Goal: Task Accomplishment & Management: Use online tool/utility

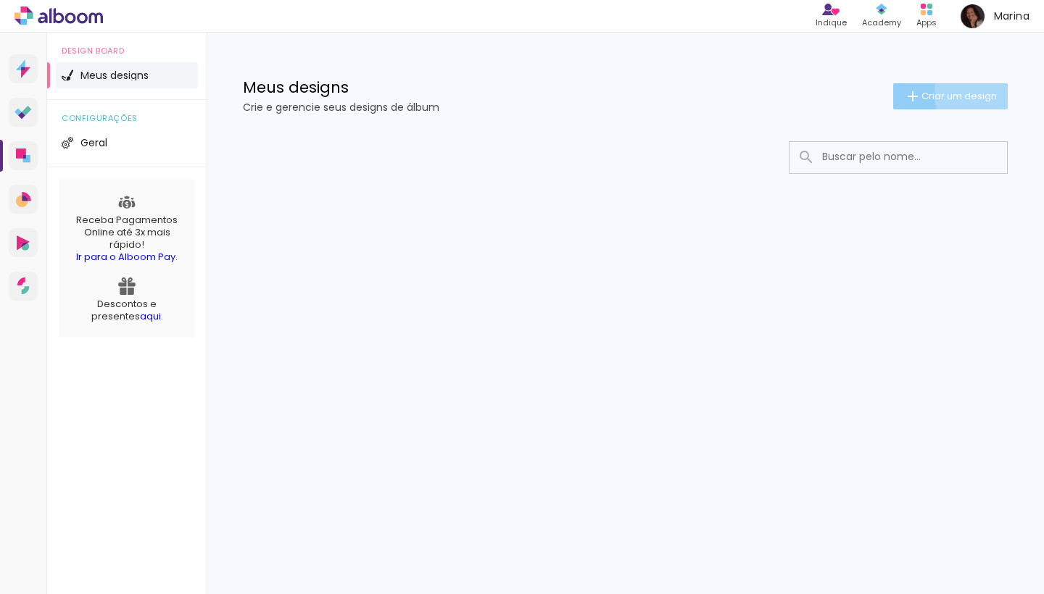
click at [983, 94] on span "Criar um design" at bounding box center [958, 95] width 75 height 9
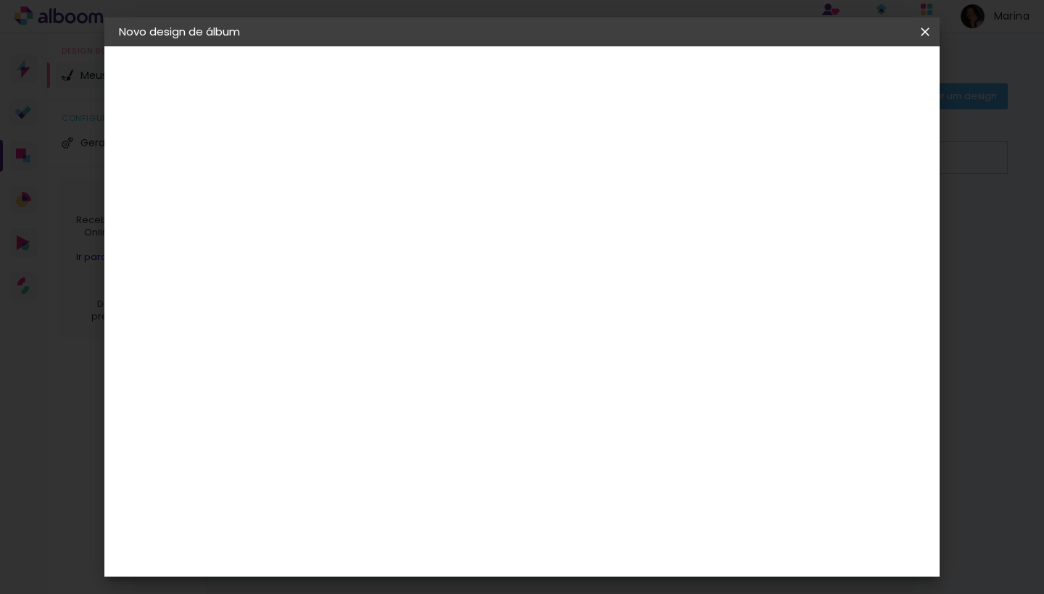
click at [356, 191] on input at bounding box center [356, 194] width 0 height 22
type input "Ensaio Projeção"
type paper-input "Ensaio Projeção"
click at [0, 0] on slot "Avançar" at bounding box center [0, 0] width 0 height 0
click at [0, 0] on slot "Tamanho Livre" at bounding box center [0, 0] width 0 height 0
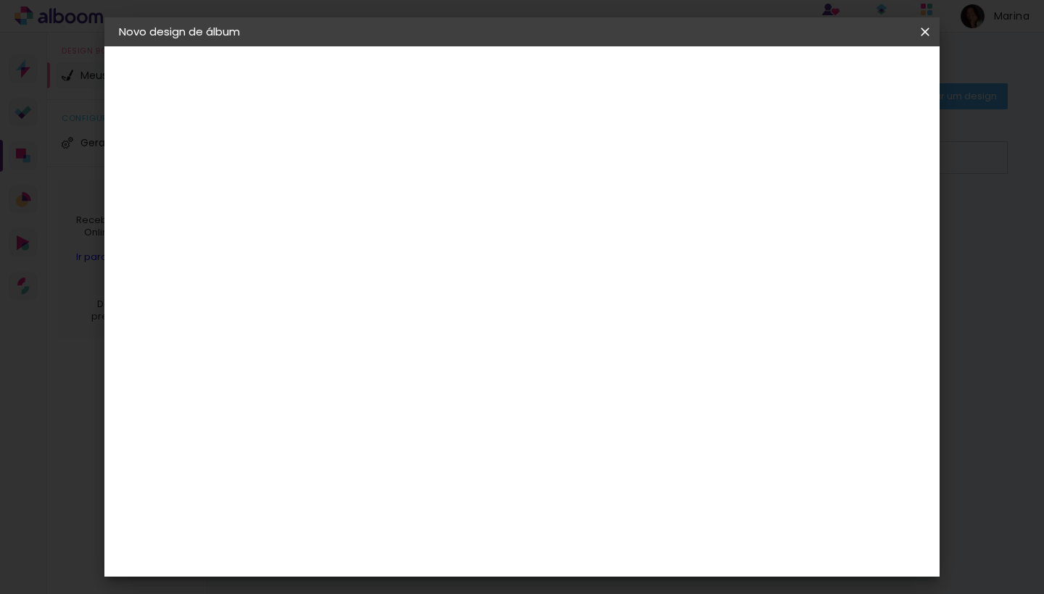
click at [0, 0] on slot "Avançar" at bounding box center [0, 0] width 0 height 0
click at [773, 167] on div at bounding box center [766, 166] width 13 height 13
type paper-checkbox "on"
click at [773, 167] on div at bounding box center [766, 166] width 13 height 13
type input "6"
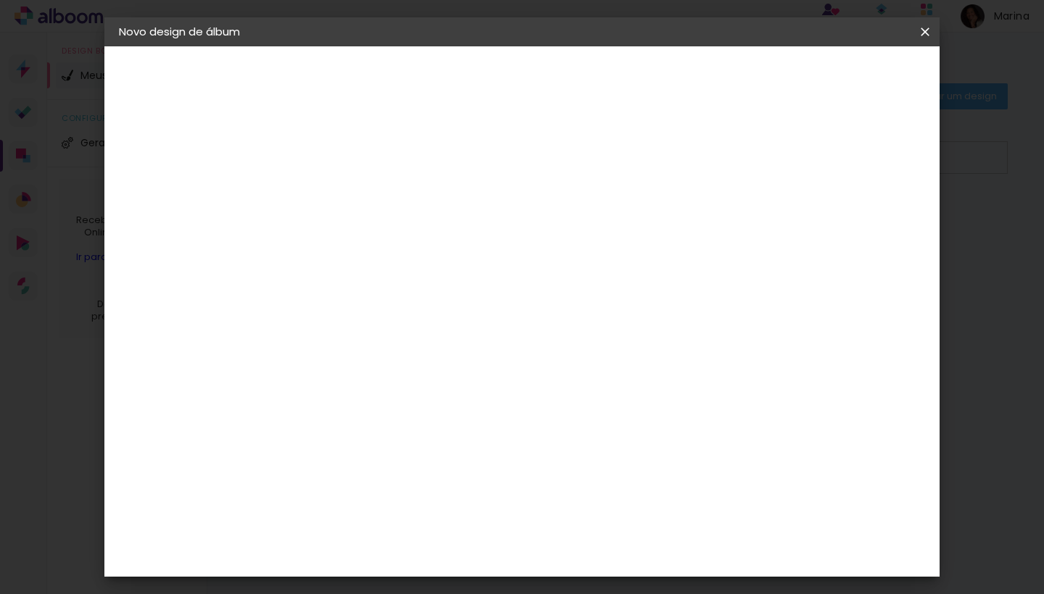
type paper-input "6"
click at [869, 214] on input "6" at bounding box center [861, 219] width 26 height 22
type input "7"
type paper-input "7"
click at [869, 214] on input "7" at bounding box center [860, 219] width 26 height 22
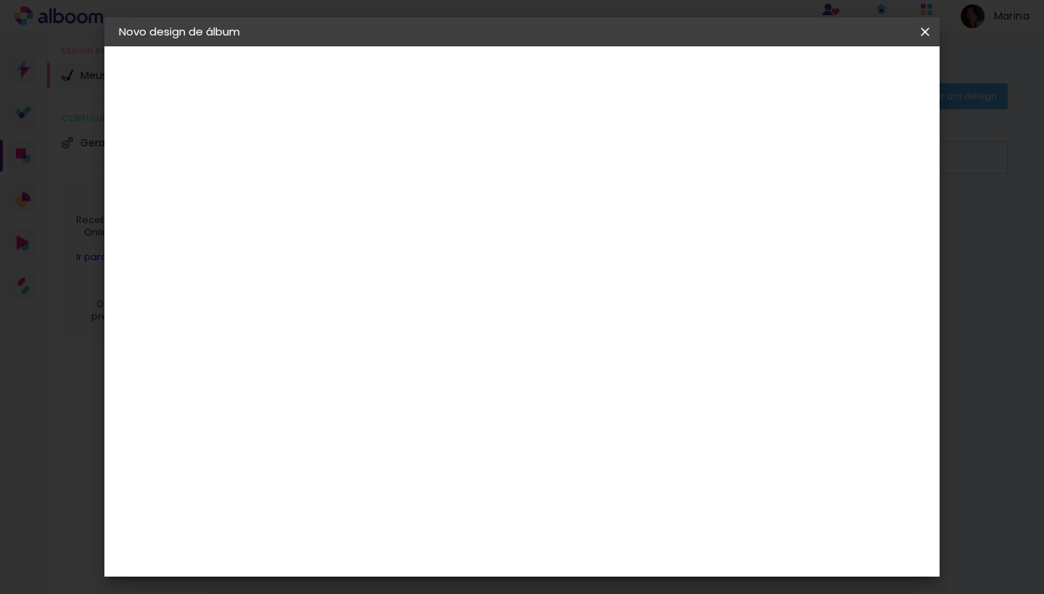
type input "8"
type paper-input "8"
click at [869, 214] on input "8" at bounding box center [860, 219] width 26 height 22
type input "7"
type paper-input "7"
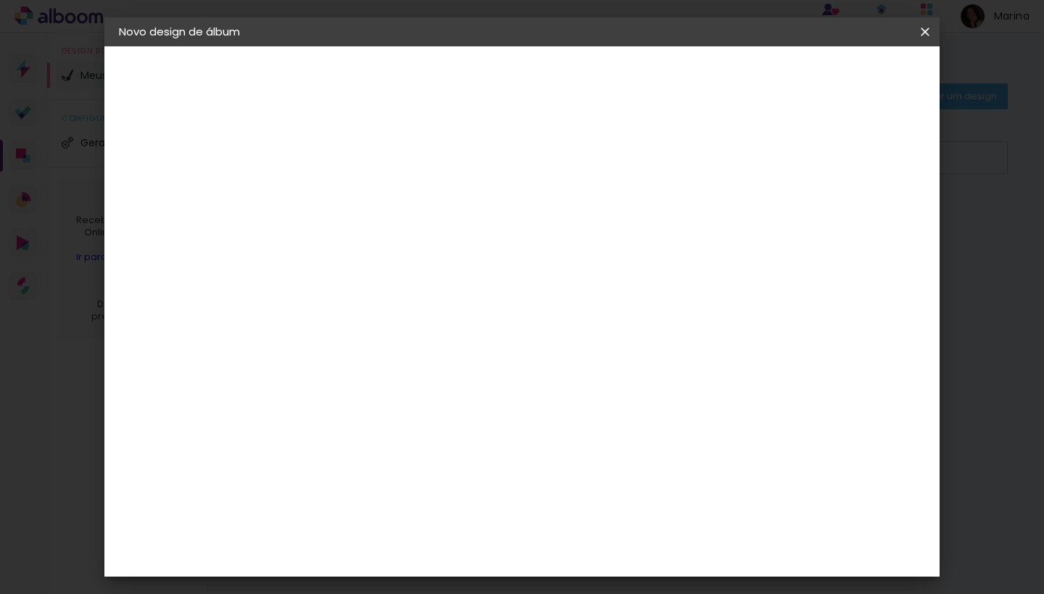
click at [865, 223] on input "7" at bounding box center [860, 219] width 26 height 22
type input "6"
type paper-input "6"
click at [865, 223] on input "6" at bounding box center [860, 219] width 26 height 22
type input "7"
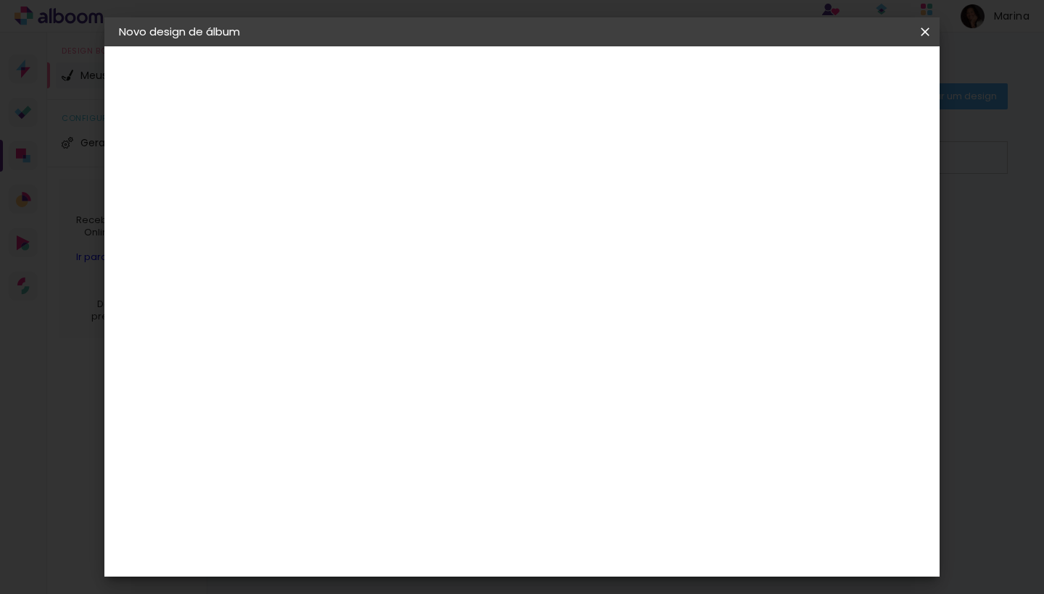
type paper-input "7"
type input "8"
type paper-input "8"
type input "9"
type paper-input "9"
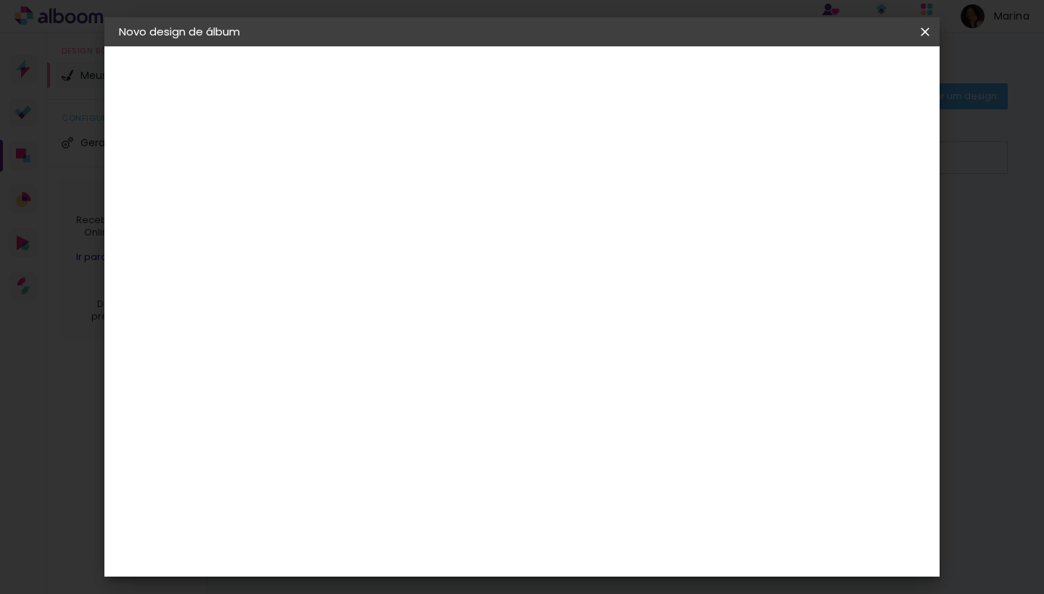
type input "10"
type paper-input "10"
type input "11"
type paper-input "11"
type input "12"
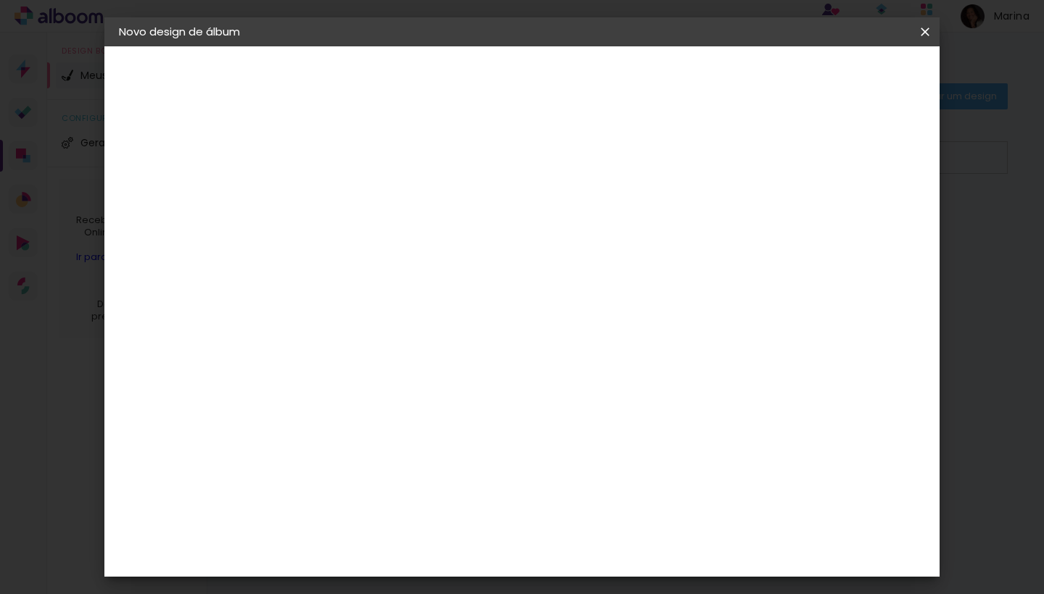
type paper-input "12"
click at [865, 214] on input "12" at bounding box center [852, 219] width 26 height 22
type input "13"
type paper-input "13"
type input "14"
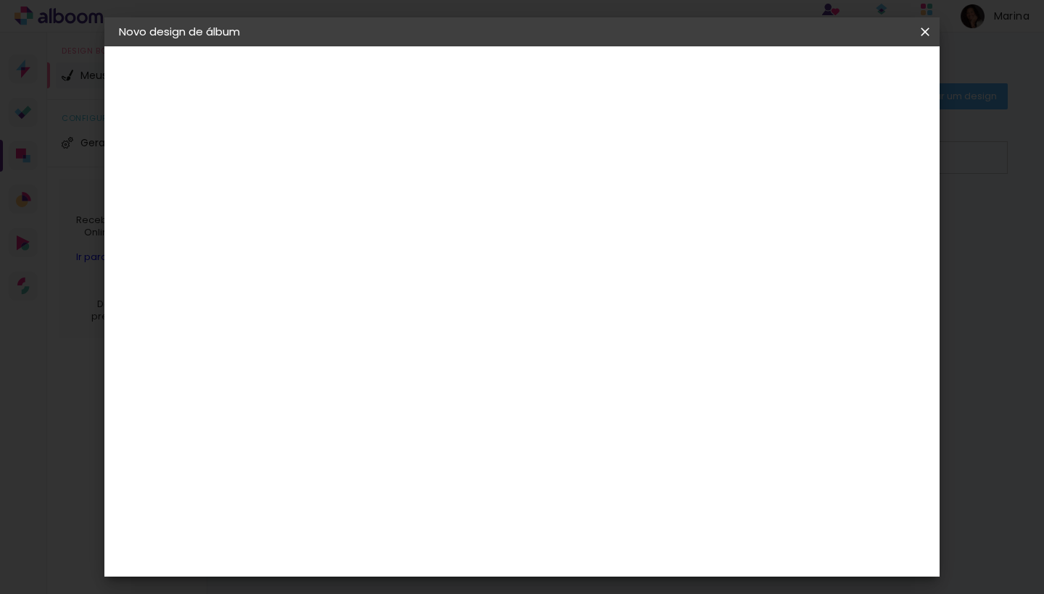
type paper-input "14"
type input "15"
type paper-input "15"
drag, startPoint x: 860, startPoint y: 215, endPoint x: 847, endPoint y: 215, distance: 13.8
click at [847, 215] on input "15" at bounding box center [847, 219] width 26 height 22
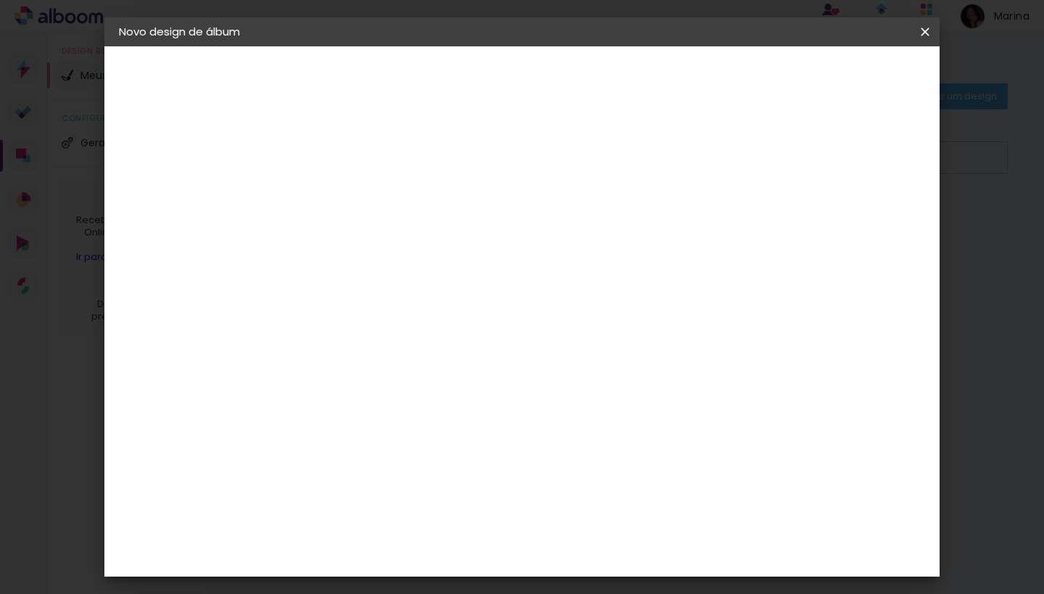
type input "16"
type paper-input "16"
click at [850, 215] on input "16" at bounding box center [845, 219] width 26 height 22
type input "17"
type paper-input "17"
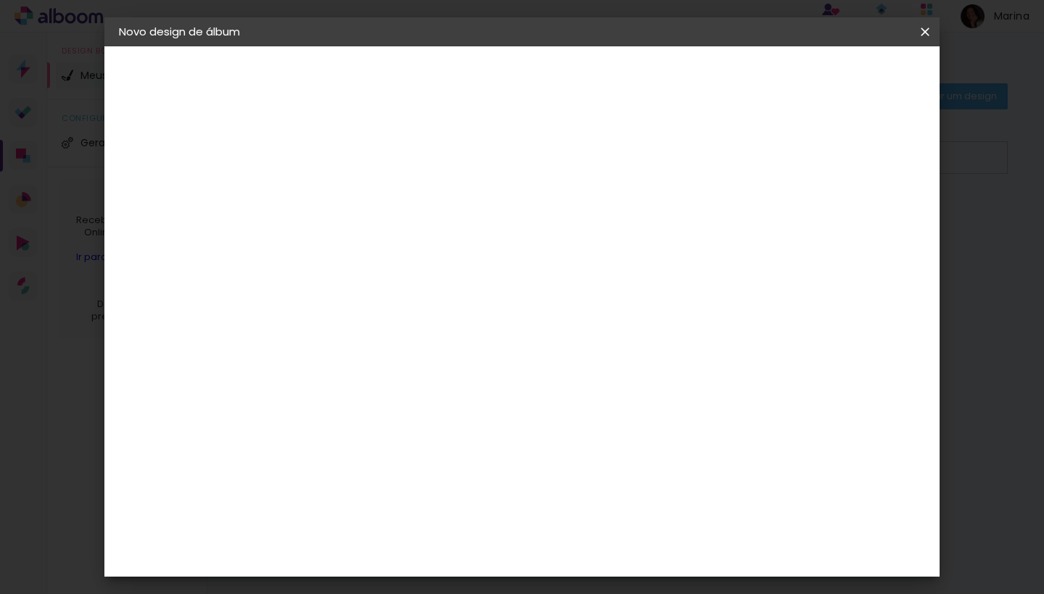
click at [850, 215] on input "17" at bounding box center [844, 219] width 26 height 22
type input "18"
type paper-input "18"
click at [850, 215] on input "18" at bounding box center [842, 219] width 26 height 22
type input "19"
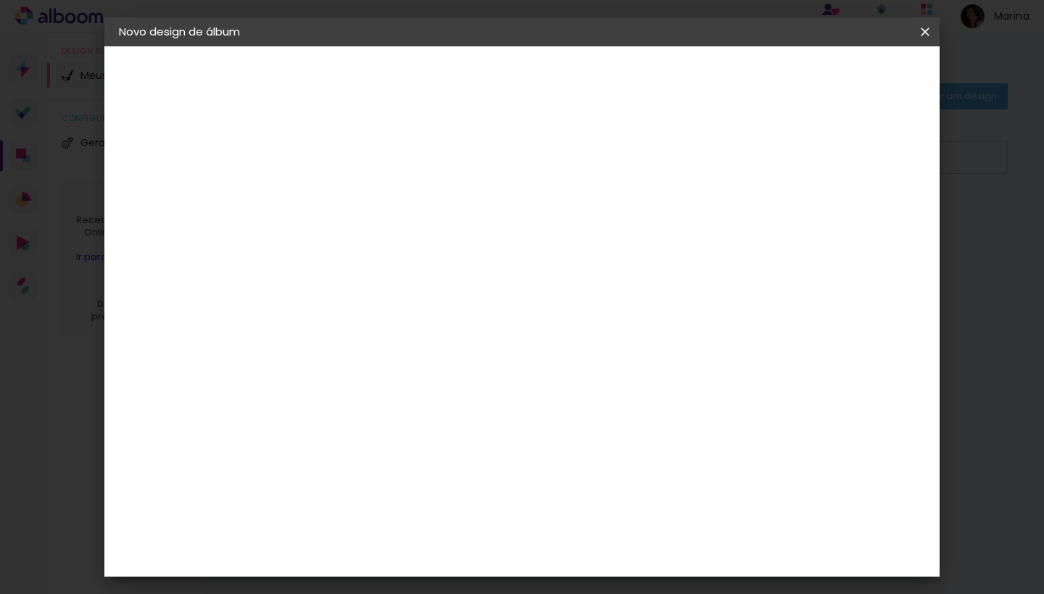
type paper-input "19"
click at [847, 216] on input "19" at bounding box center [842, 219] width 26 height 22
type input "20"
type paper-input "20"
click at [847, 216] on input "20" at bounding box center [841, 219] width 26 height 22
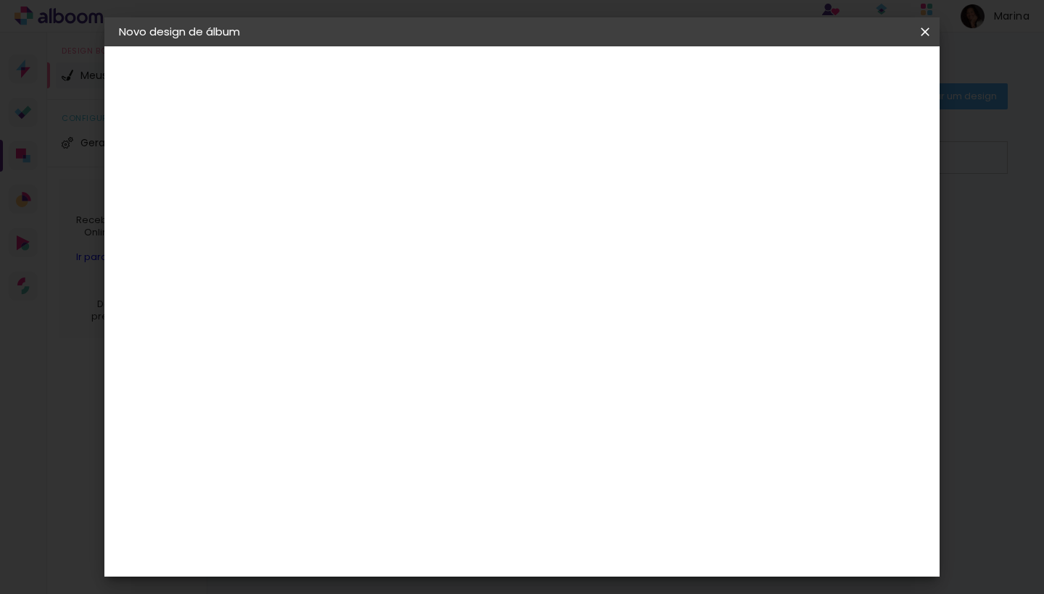
click at [860, 67] on paper-button "Iniciar design" at bounding box center [812, 77] width 95 height 25
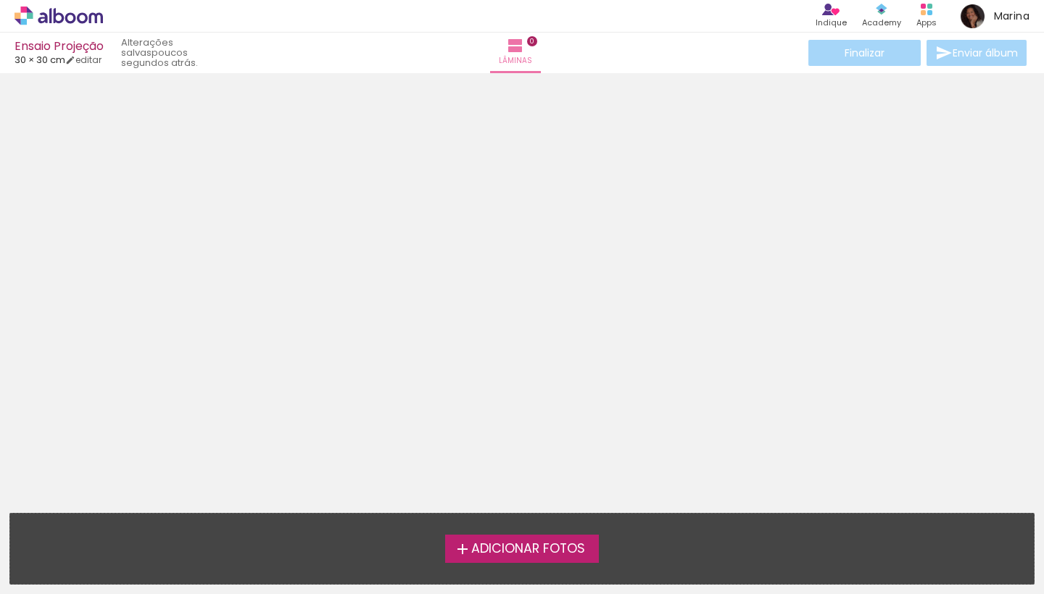
click at [520, 549] on span "Adicionar Fotos" at bounding box center [528, 549] width 114 height 13
click at [0, 0] on input "file" at bounding box center [0, 0] width 0 height 0
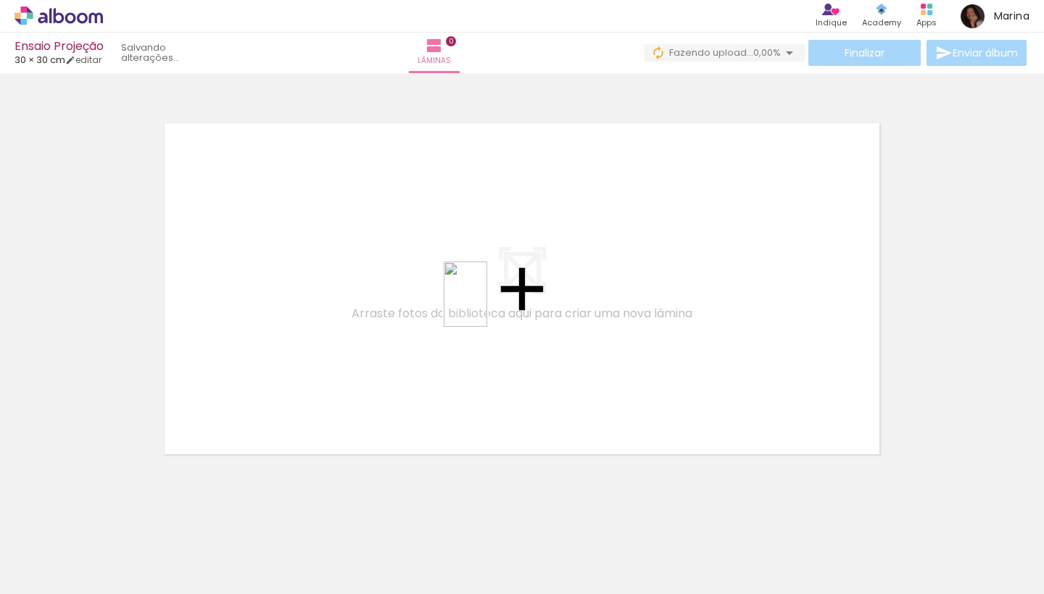
drag, startPoint x: 576, startPoint y: 563, endPoint x: 489, endPoint y: 304, distance: 272.3
click at [489, 304] on quentale-workspace at bounding box center [522, 297] width 1044 height 594
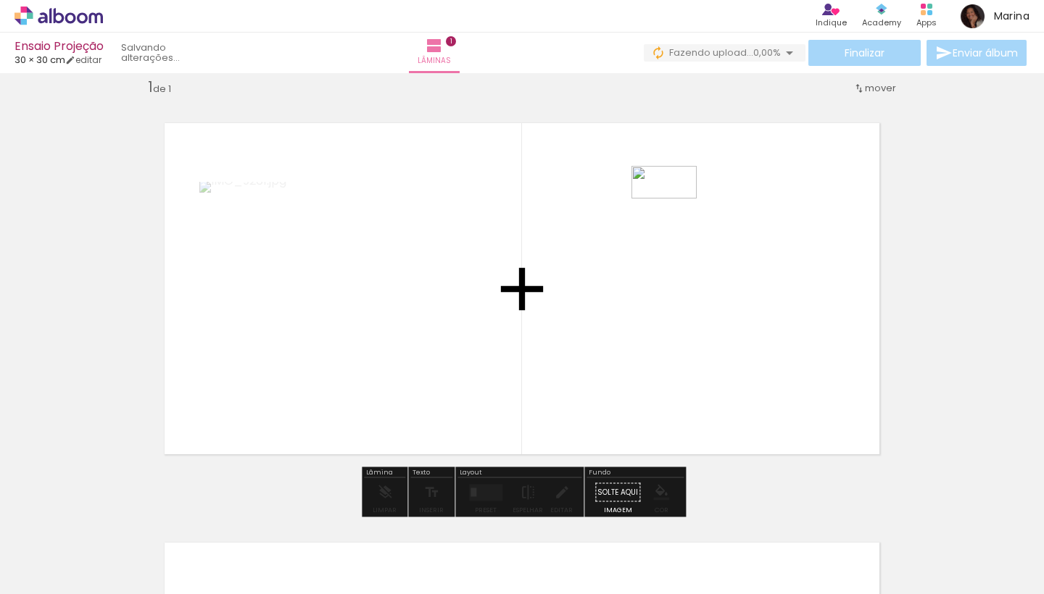
drag, startPoint x: 630, startPoint y: 553, endPoint x: 675, endPoint y: 209, distance: 346.5
click at [675, 209] on quentale-workspace at bounding box center [522, 297] width 1044 height 594
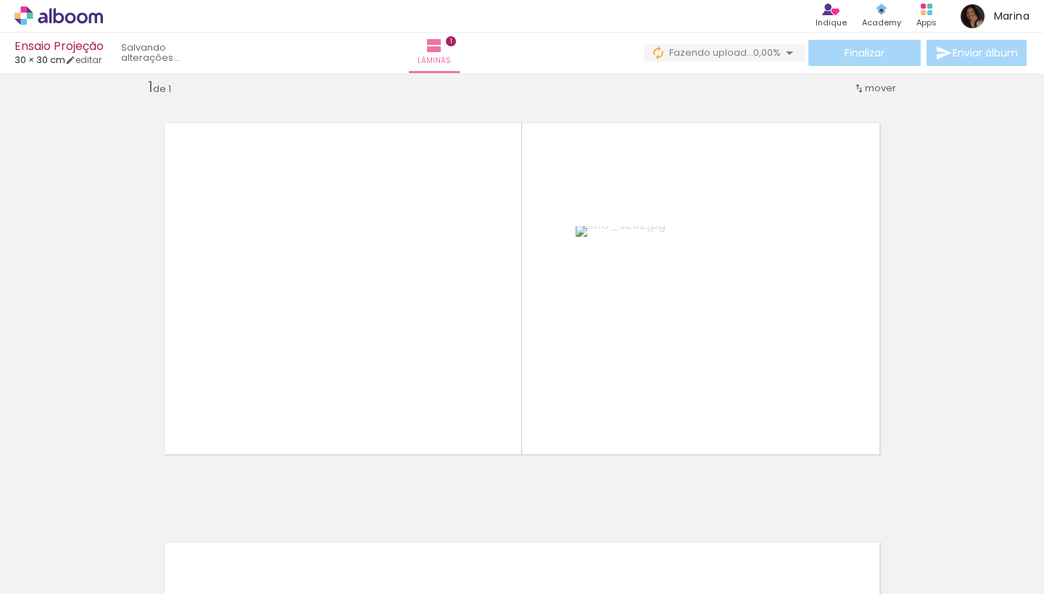
scroll to position [0, 607]
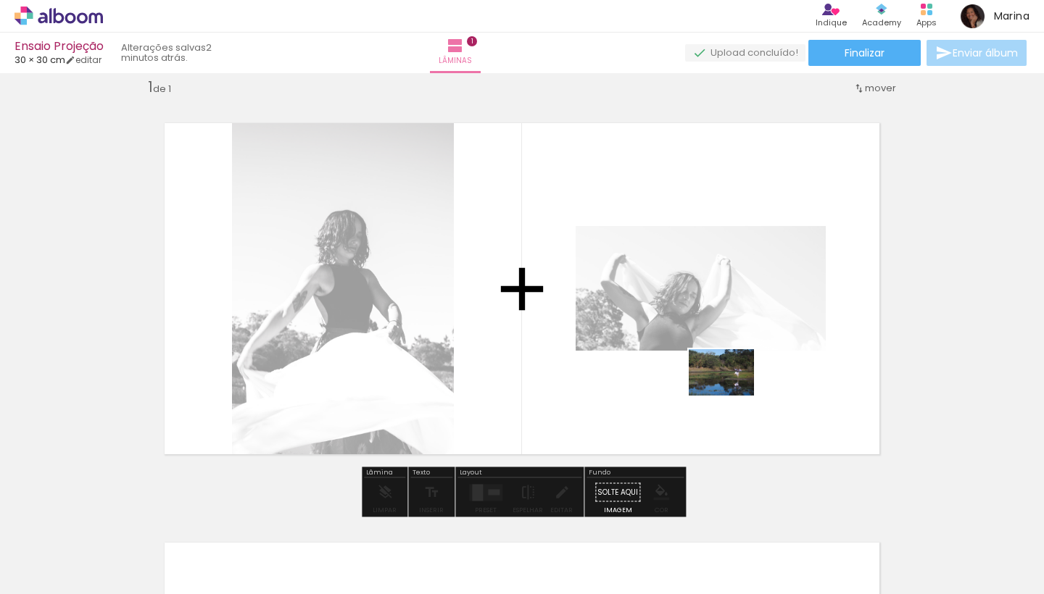
drag, startPoint x: 771, startPoint y: 568, endPoint x: 728, endPoint y: 407, distance: 166.5
click at [728, 407] on quentale-workspace at bounding box center [522, 297] width 1044 height 594
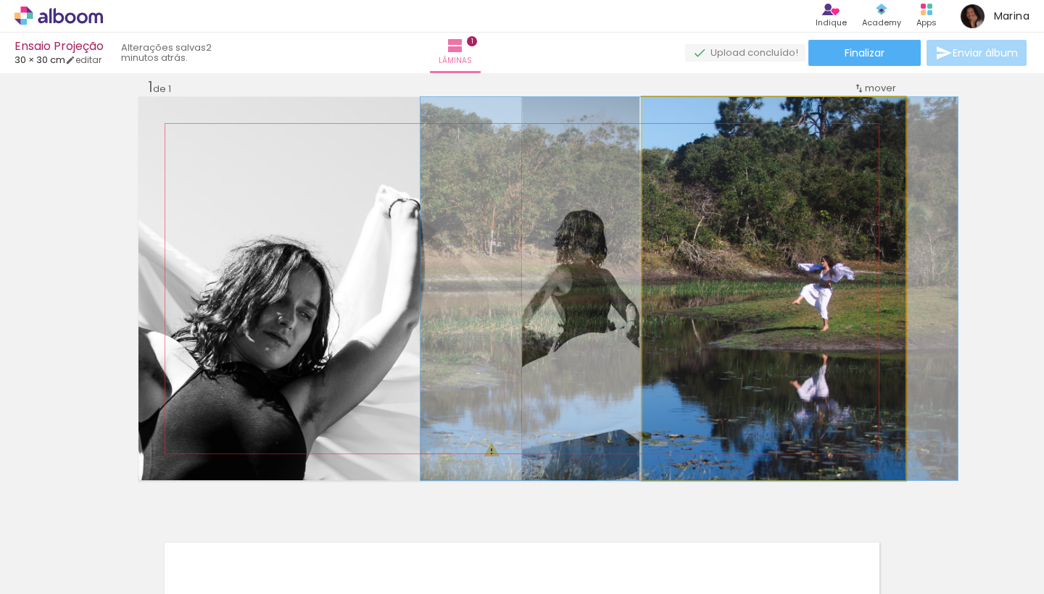
drag, startPoint x: 729, startPoint y: 375, endPoint x: 644, endPoint y: 371, distance: 84.9
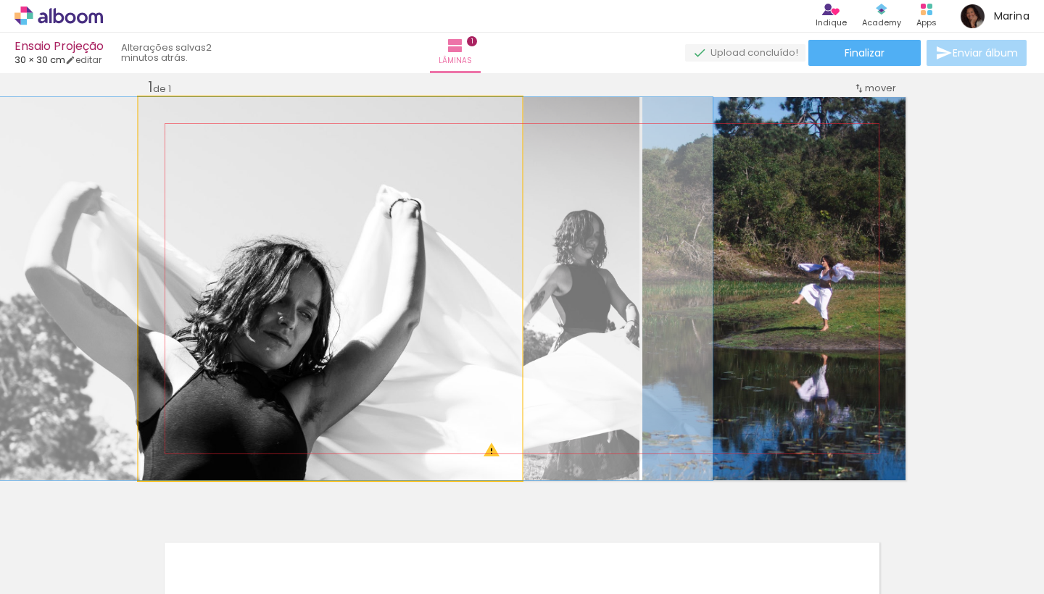
drag, startPoint x: 390, startPoint y: 394, endPoint x: 391, endPoint y: 329, distance: 65.2
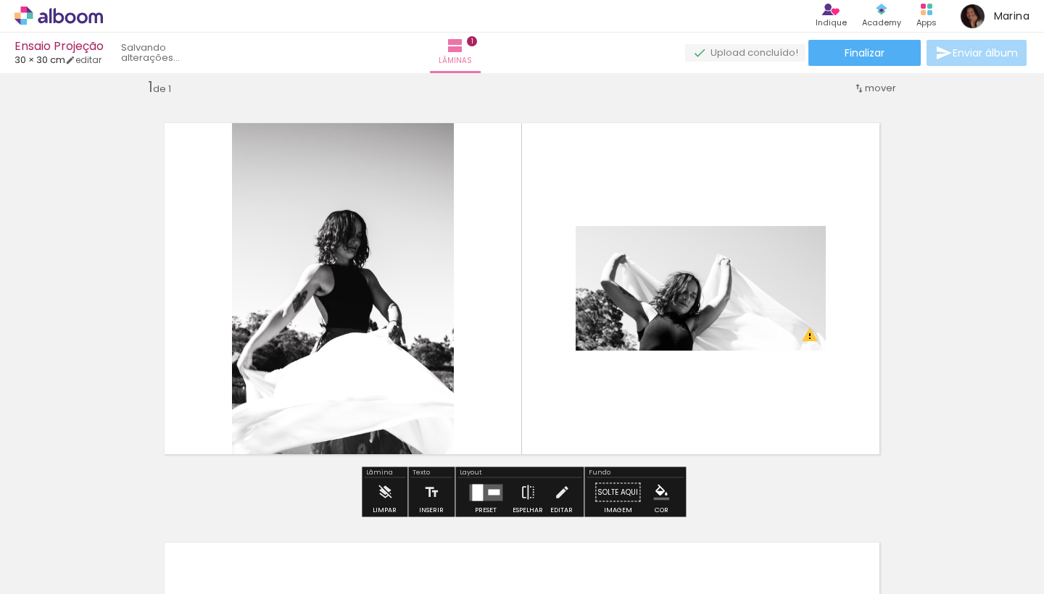
drag, startPoint x: 731, startPoint y: 326, endPoint x: 684, endPoint y: 557, distance: 236.1
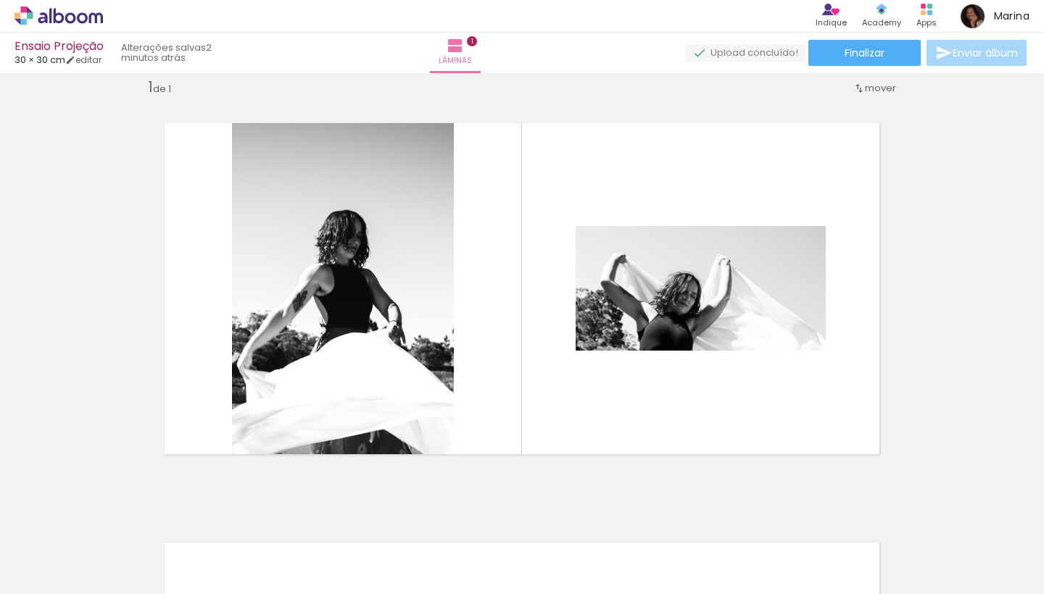
click at [839, 556] on div at bounding box center [837, 546] width 72 height 48
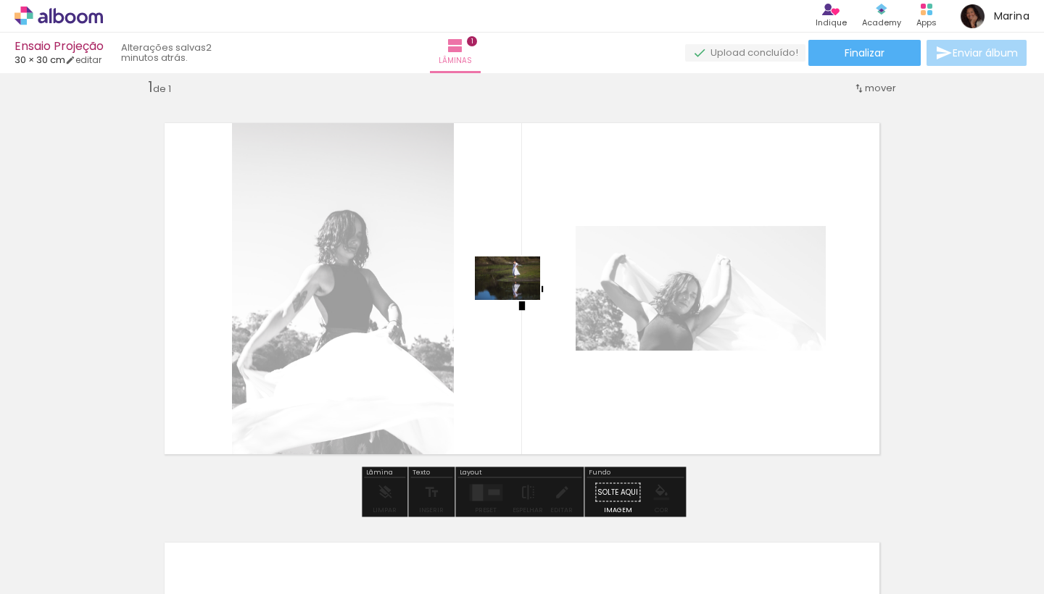
drag, startPoint x: 837, startPoint y: 555, endPoint x: 520, endPoint y: 301, distance: 405.8
click at [520, 301] on quentale-workspace at bounding box center [522, 297] width 1044 height 594
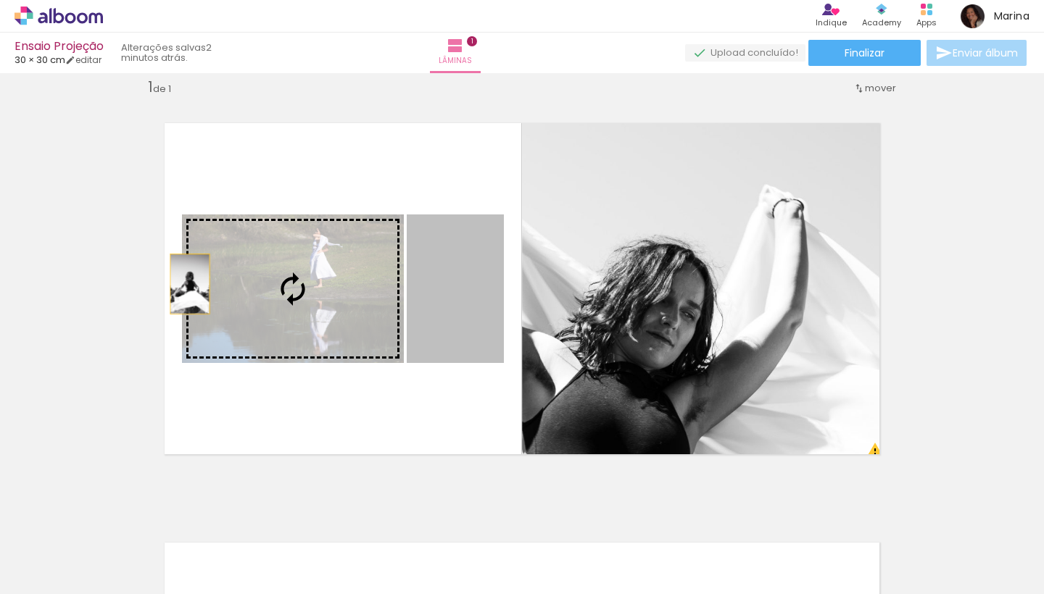
drag, startPoint x: 447, startPoint y: 310, endPoint x: 183, endPoint y: 282, distance: 264.6
click at [0, 0] on slot at bounding box center [0, 0] width 0 height 0
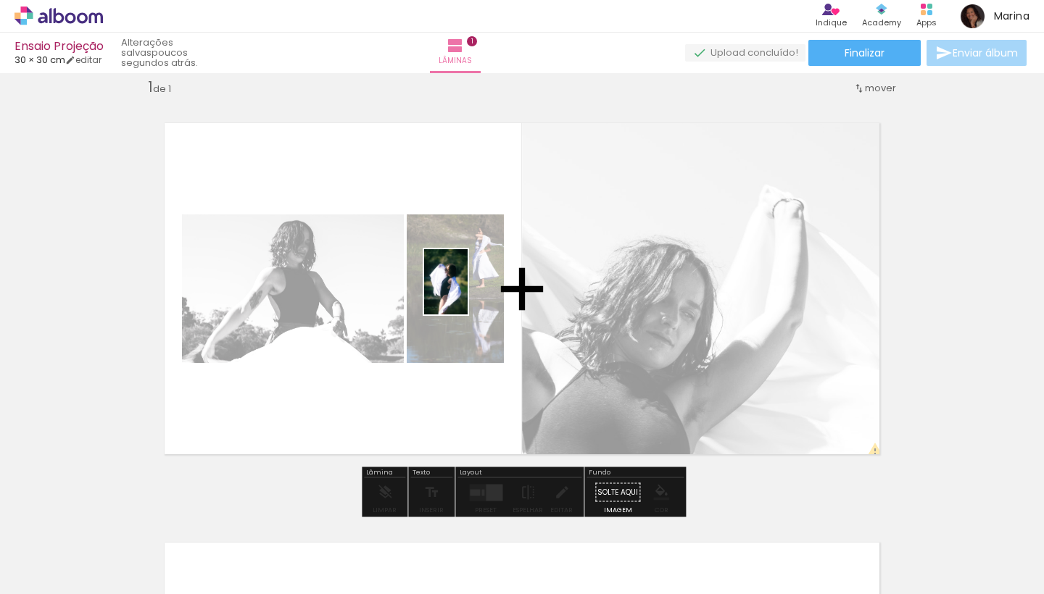
drag, startPoint x: 435, startPoint y: 547, endPoint x: 468, endPoint y: 293, distance: 255.8
click at [468, 293] on quentale-workspace at bounding box center [522, 297] width 1044 height 594
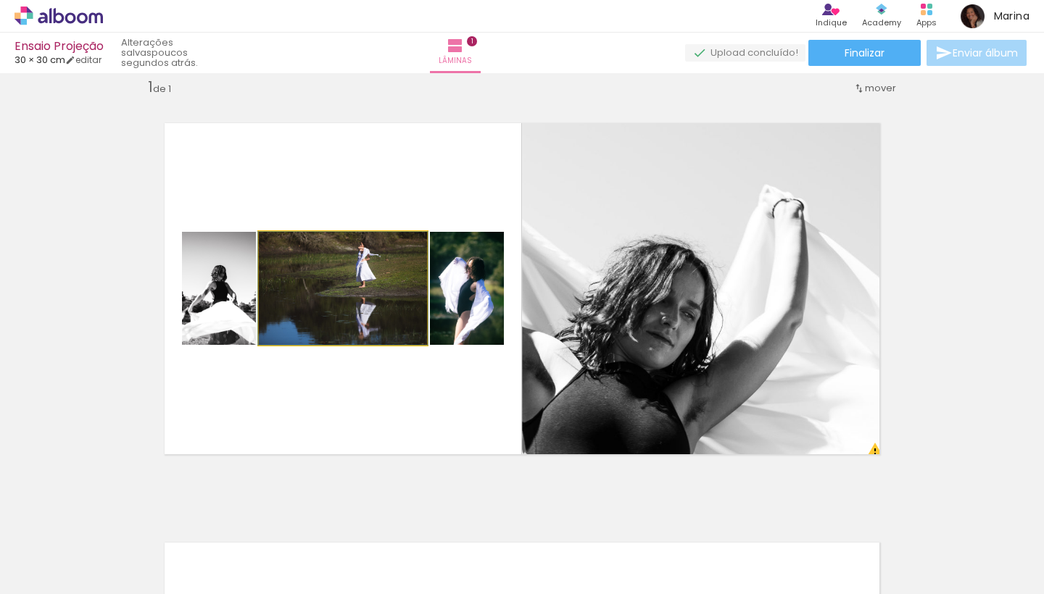
click at [373, 310] on quentale-photo at bounding box center [343, 288] width 168 height 113
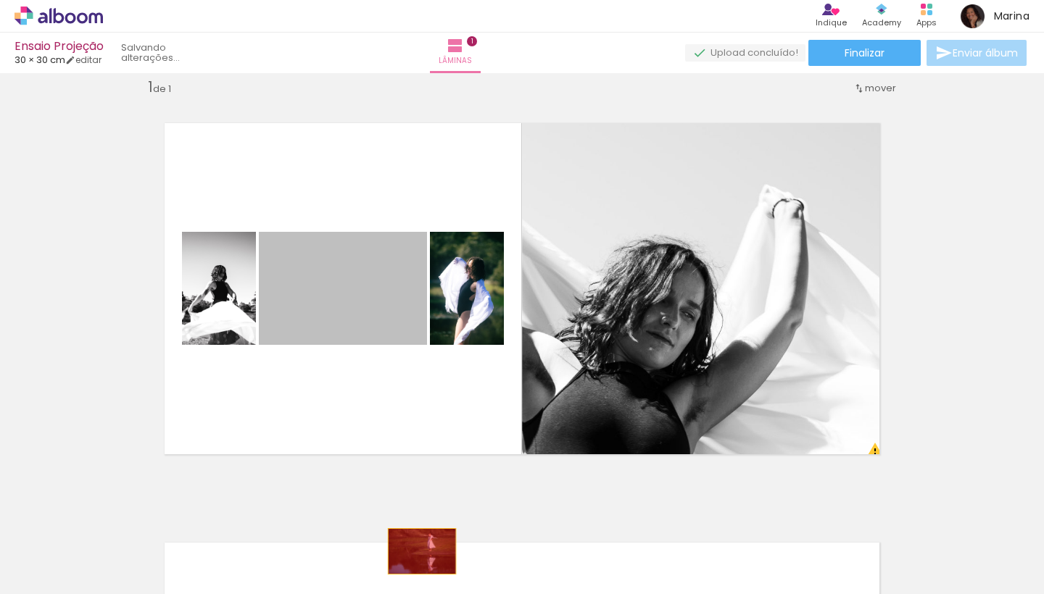
drag, startPoint x: 373, startPoint y: 311, endPoint x: 424, endPoint y: 559, distance: 253.0
click at [424, 559] on quentale-workspace at bounding box center [522, 297] width 1044 height 594
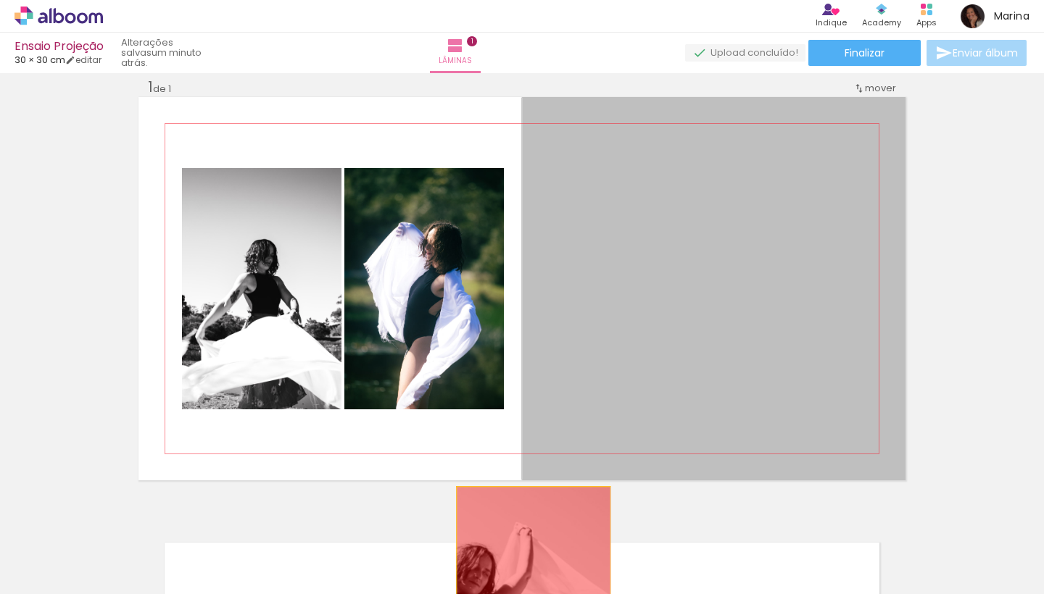
drag, startPoint x: 660, startPoint y: 320, endPoint x: 532, endPoint y: 568, distance: 278.8
click at [532, 568] on quentale-workspace at bounding box center [522, 297] width 1044 height 594
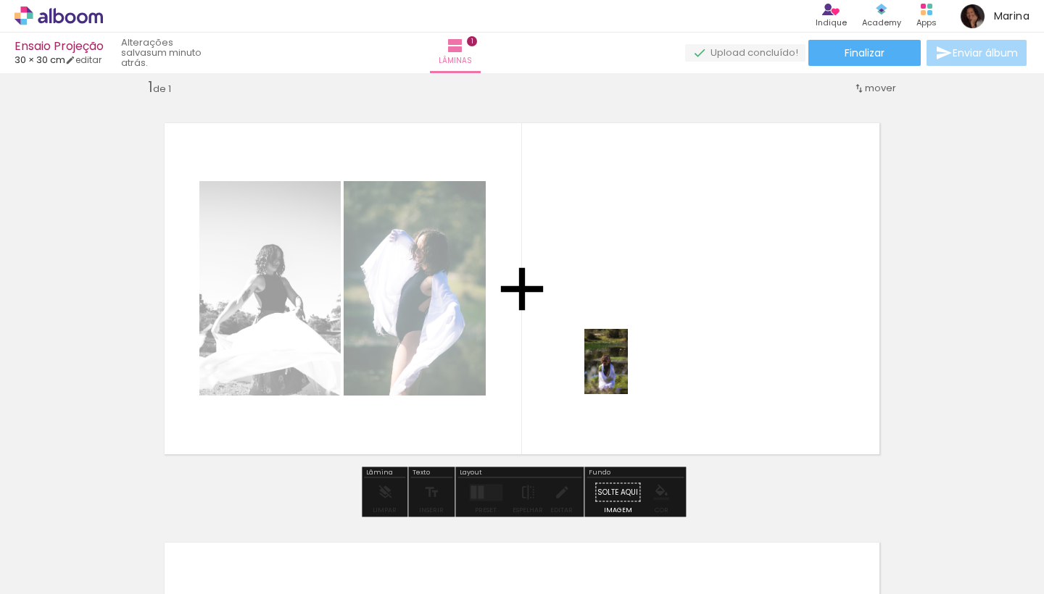
drag, startPoint x: 365, startPoint y: 573, endPoint x: 631, endPoint y: 368, distance: 336.1
click at [631, 368] on quentale-workspace at bounding box center [522, 297] width 1044 height 594
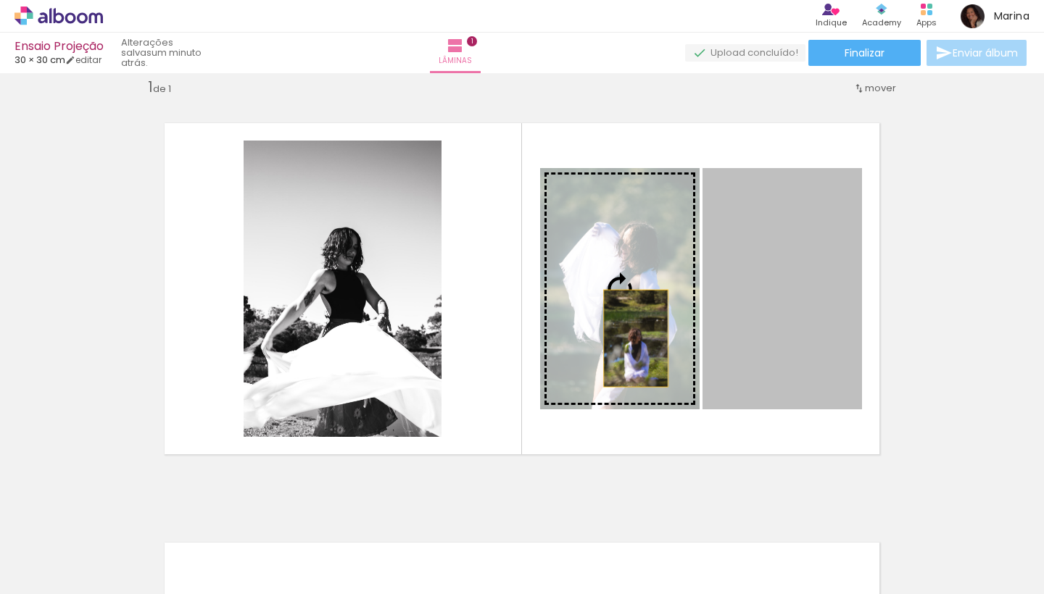
drag, startPoint x: 750, startPoint y: 333, endPoint x: 635, endPoint y: 339, distance: 115.4
click at [0, 0] on slot at bounding box center [0, 0] width 0 height 0
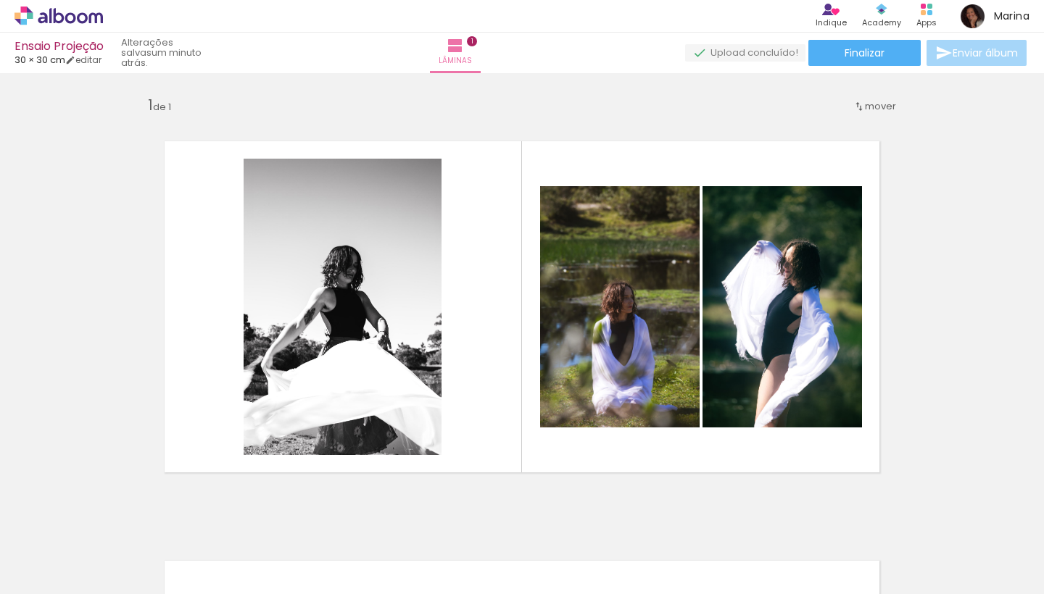
scroll to position [0, 0]
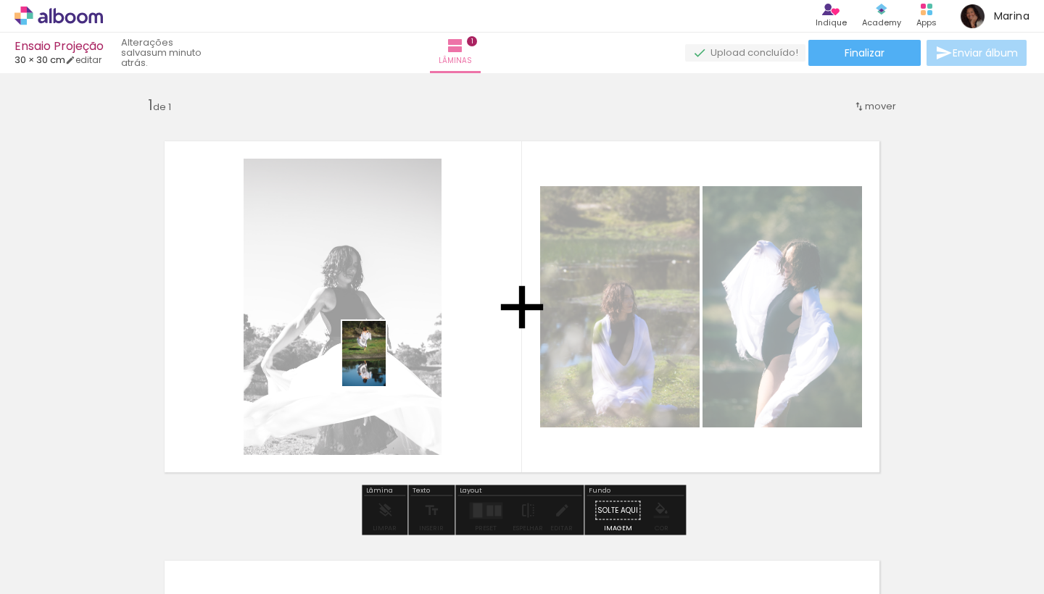
drag, startPoint x: 510, startPoint y: 547, endPoint x: 381, endPoint y: 349, distance: 235.6
click at [381, 349] on quentale-workspace at bounding box center [522, 297] width 1044 height 594
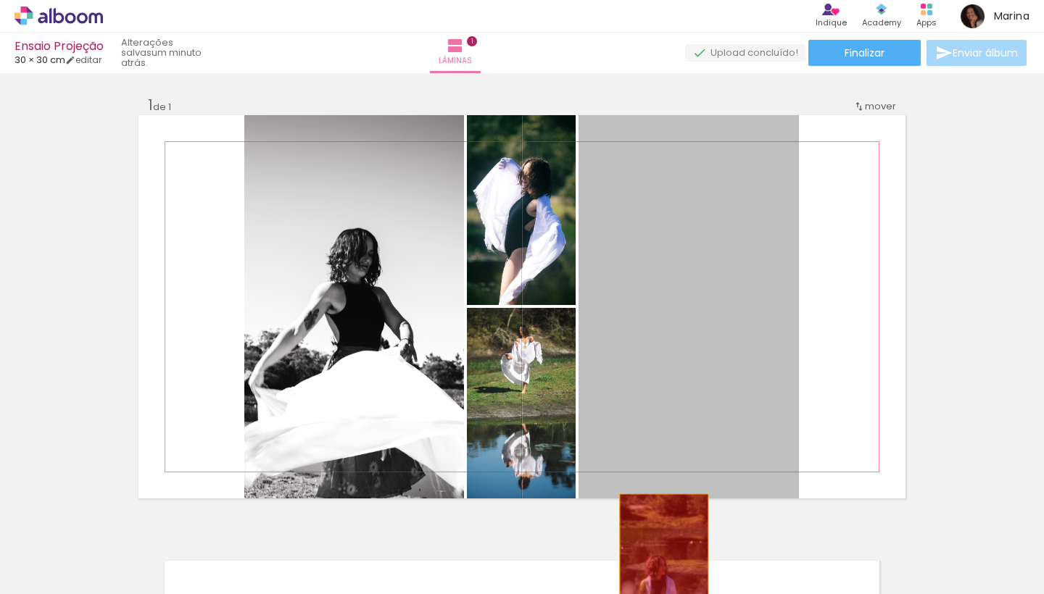
drag, startPoint x: 687, startPoint y: 325, endPoint x: 664, endPoint y: 572, distance: 248.3
click at [664, 572] on quentale-workspace at bounding box center [522, 297] width 1044 height 594
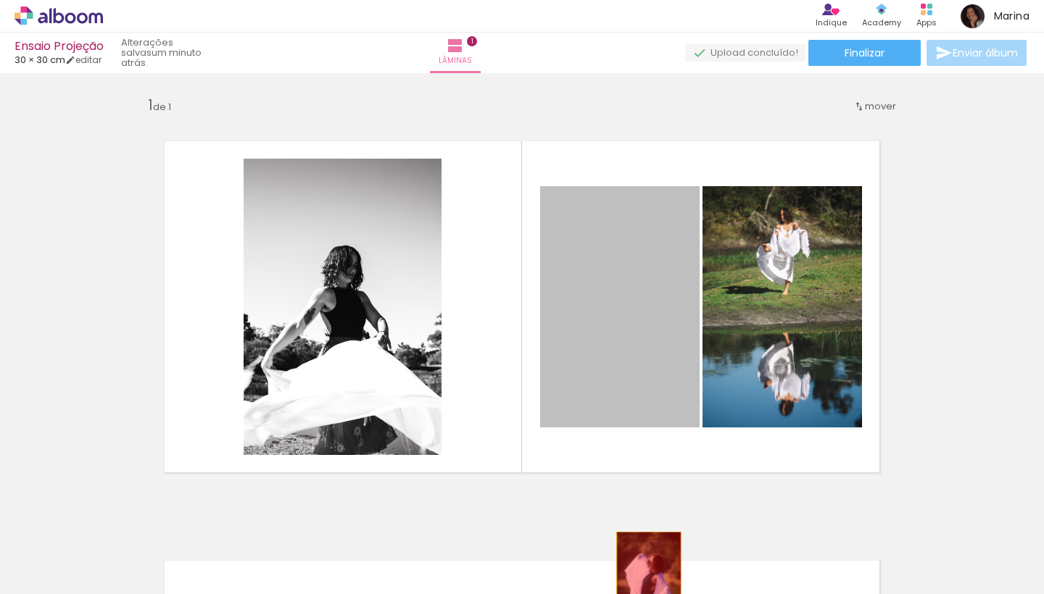
drag, startPoint x: 663, startPoint y: 320, endPoint x: 649, endPoint y: 581, distance: 261.3
click at [649, 581] on quentale-workspace at bounding box center [522, 297] width 1044 height 594
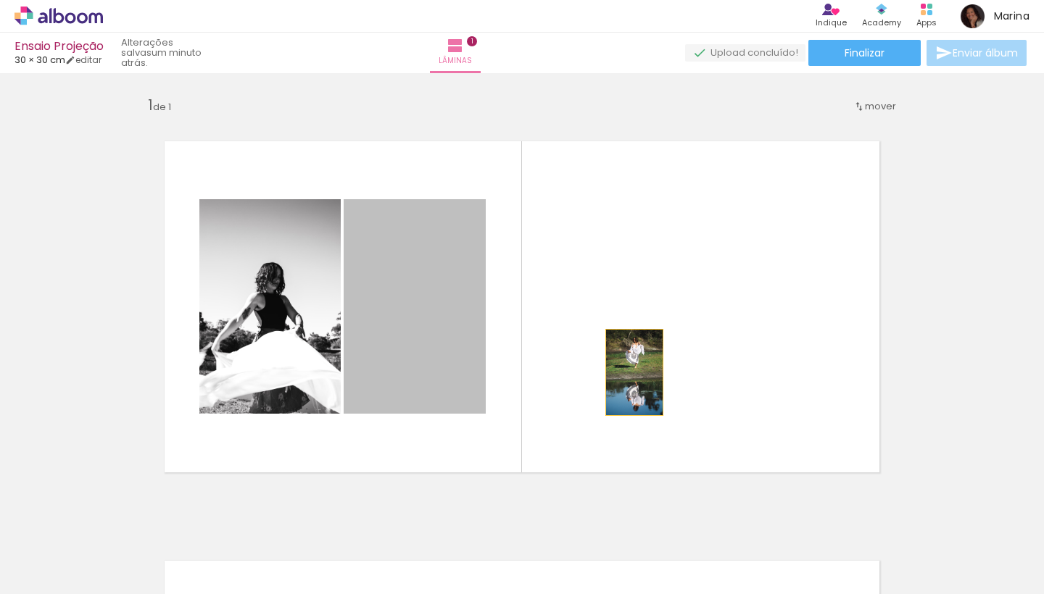
drag, startPoint x: 447, startPoint y: 373, endPoint x: 634, endPoint y: 373, distance: 187.0
click at [634, 373] on quentale-layouter at bounding box center [521, 306] width 767 height 383
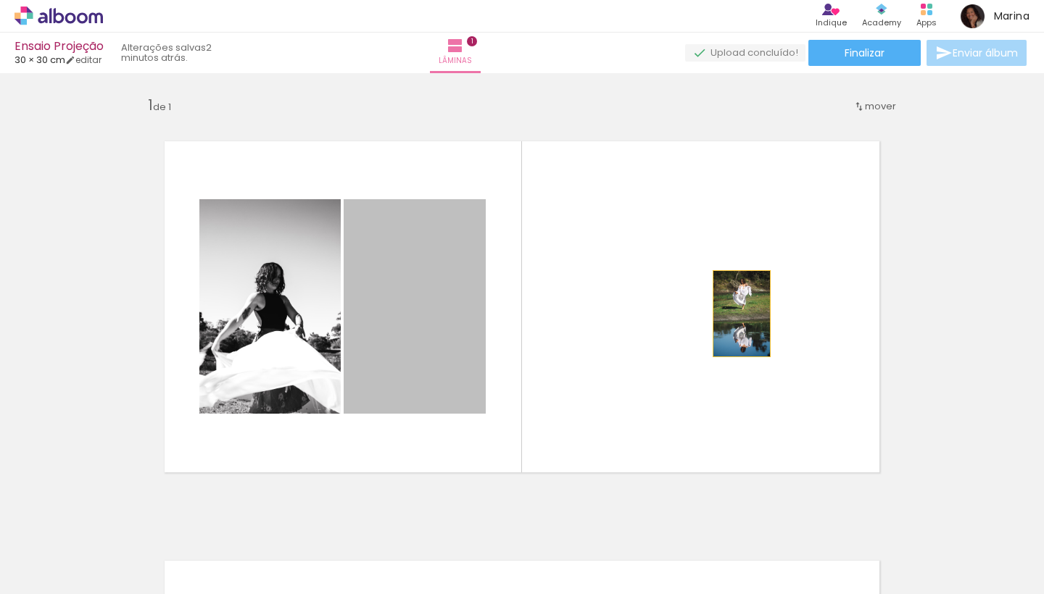
drag, startPoint x: 414, startPoint y: 312, endPoint x: 734, endPoint y: 318, distance: 319.7
click at [734, 318] on quentale-layouter at bounding box center [521, 306] width 767 height 383
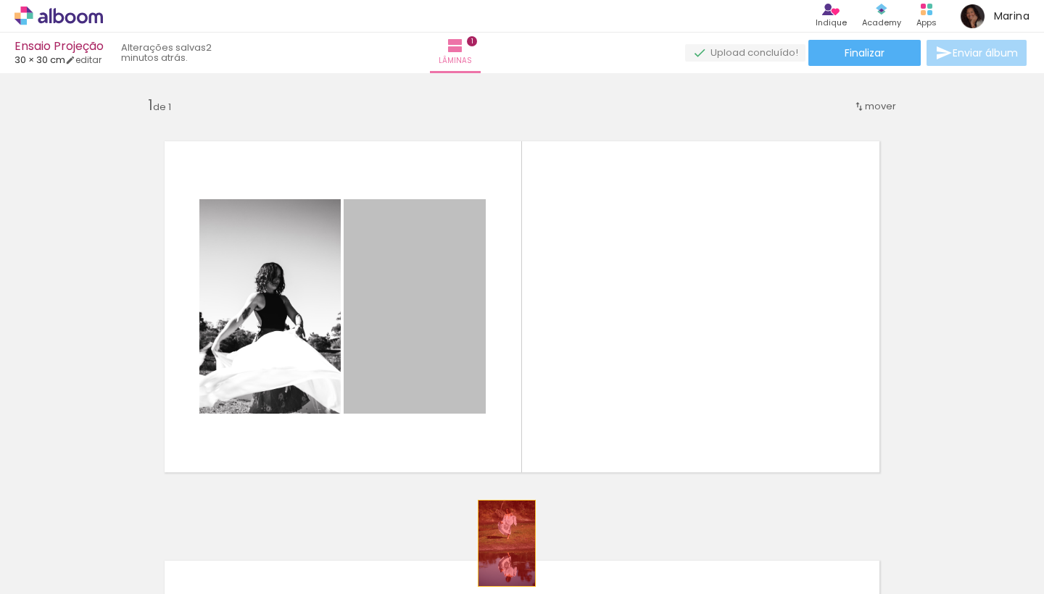
drag, startPoint x: 453, startPoint y: 289, endPoint x: 507, endPoint y: 544, distance: 260.0
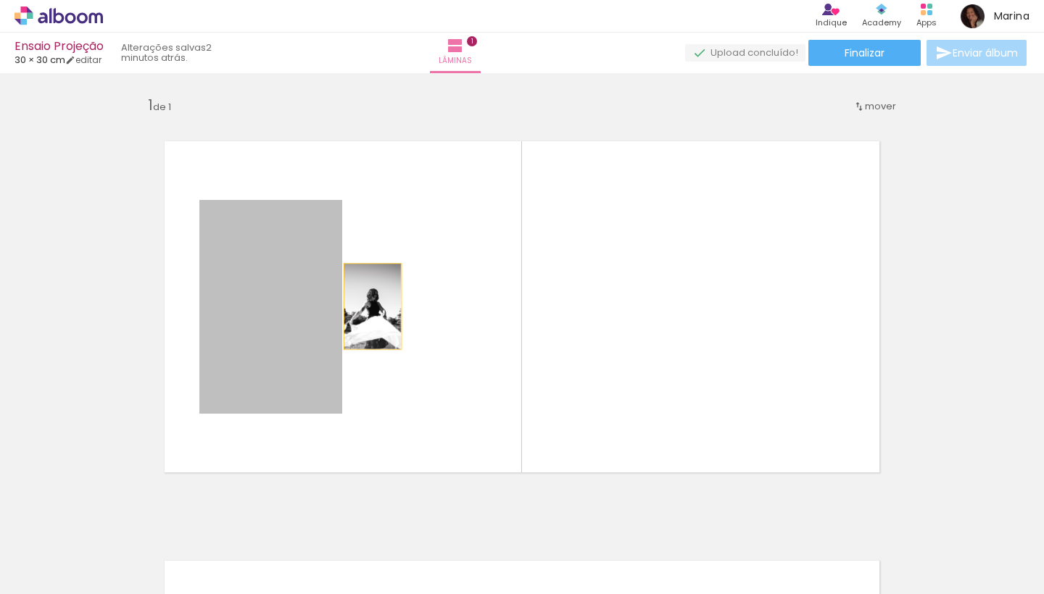
drag, startPoint x: 279, startPoint y: 325, endPoint x: 389, endPoint y: 306, distance: 111.2
click at [389, 306] on quentale-layouter at bounding box center [521, 306] width 767 height 383
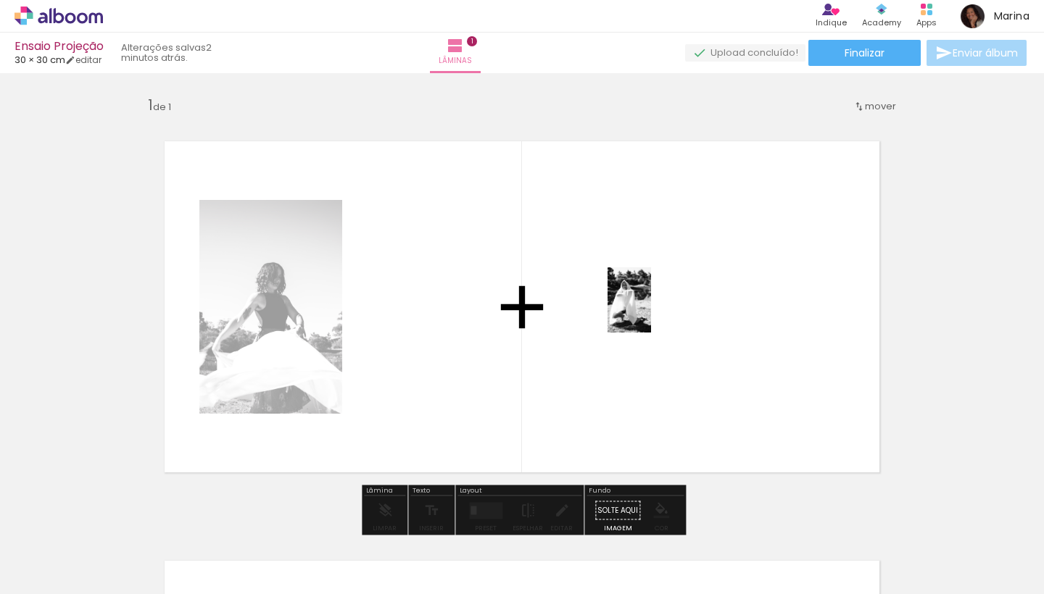
drag, startPoint x: 201, startPoint y: 561, endPoint x: 696, endPoint y: 299, distance: 560.0
click at [696, 299] on quentale-workspace at bounding box center [522, 297] width 1044 height 594
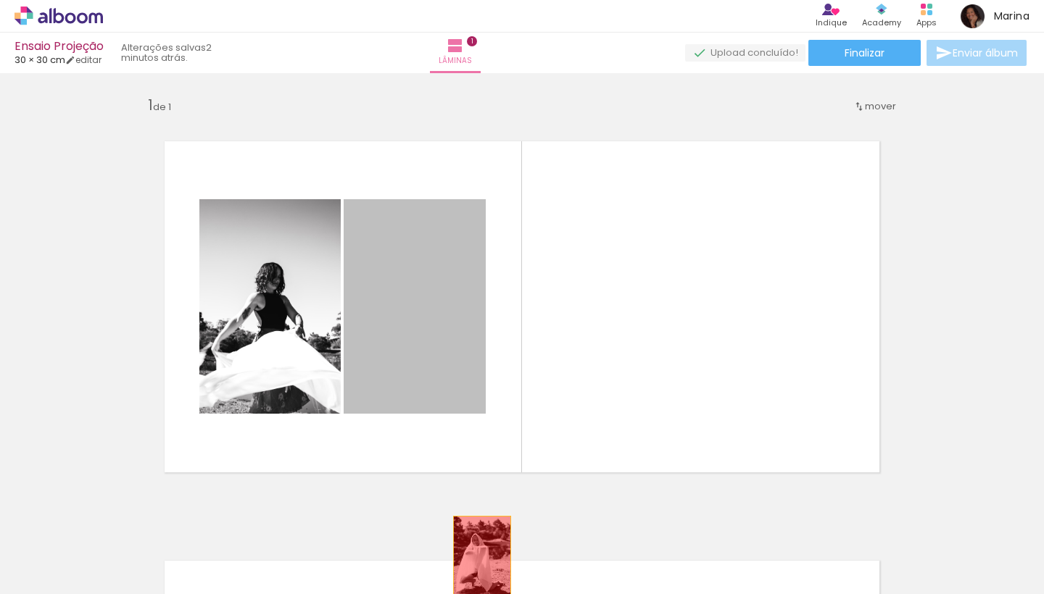
drag, startPoint x: 443, startPoint y: 302, endPoint x: 482, endPoint y: 560, distance: 260.3
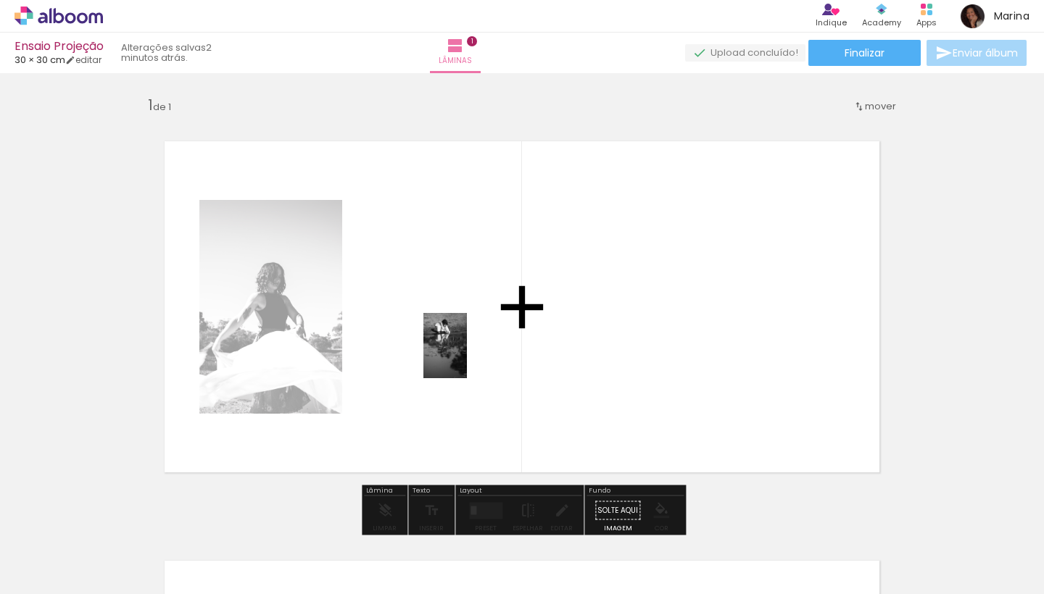
drag, startPoint x: 694, startPoint y: 546, endPoint x: 467, endPoint y: 352, distance: 298.7
click at [467, 352] on quentale-workspace at bounding box center [522, 297] width 1044 height 594
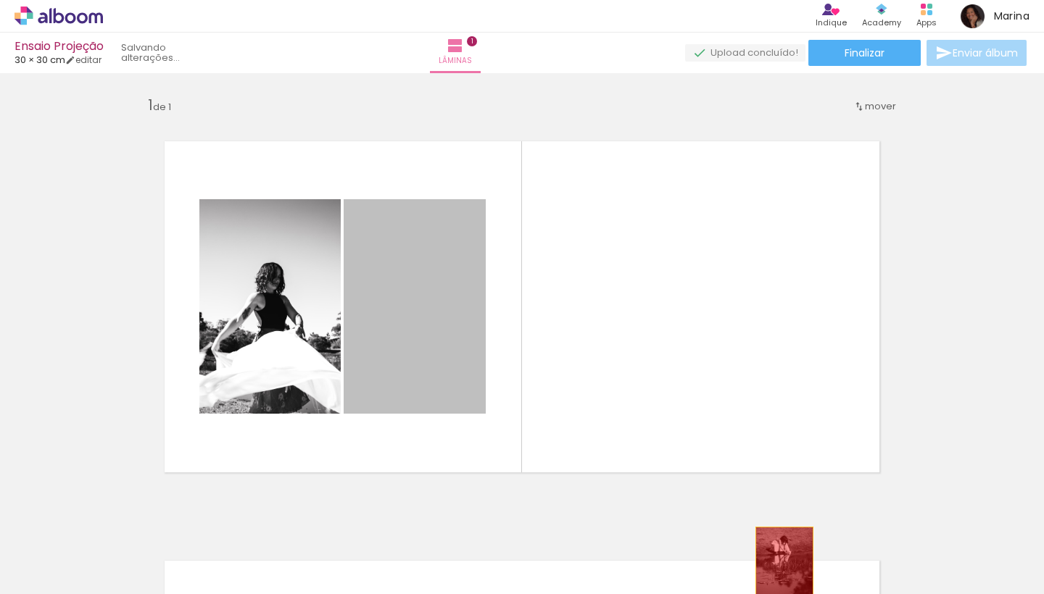
drag, startPoint x: 401, startPoint y: 333, endPoint x: 787, endPoint y: 572, distance: 454.4
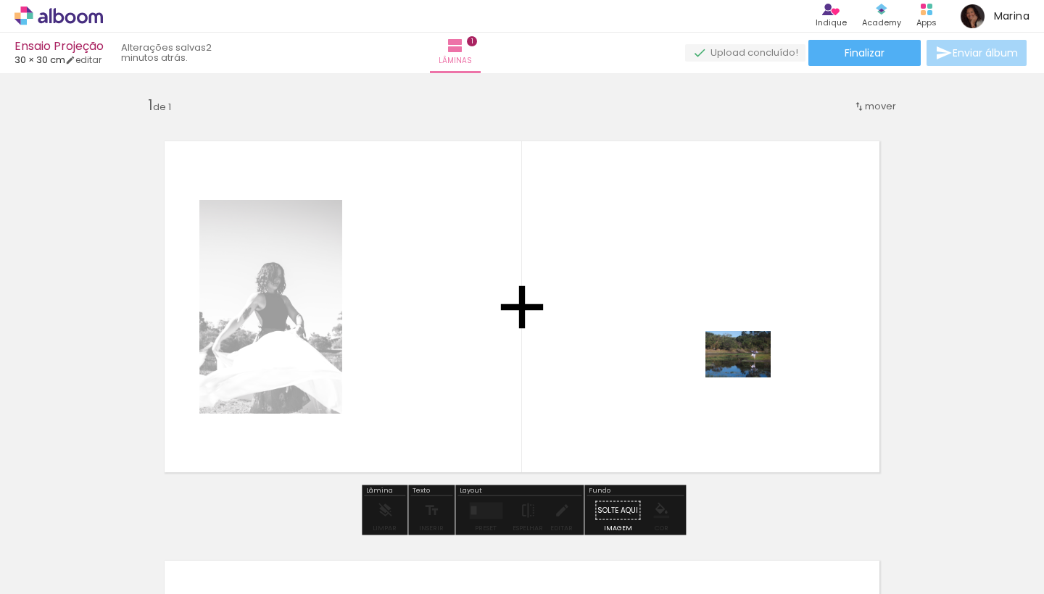
drag, startPoint x: 788, startPoint y: 558, endPoint x: 745, endPoint y: 362, distance: 200.3
click at [745, 362] on quentale-workspace at bounding box center [522, 297] width 1044 height 594
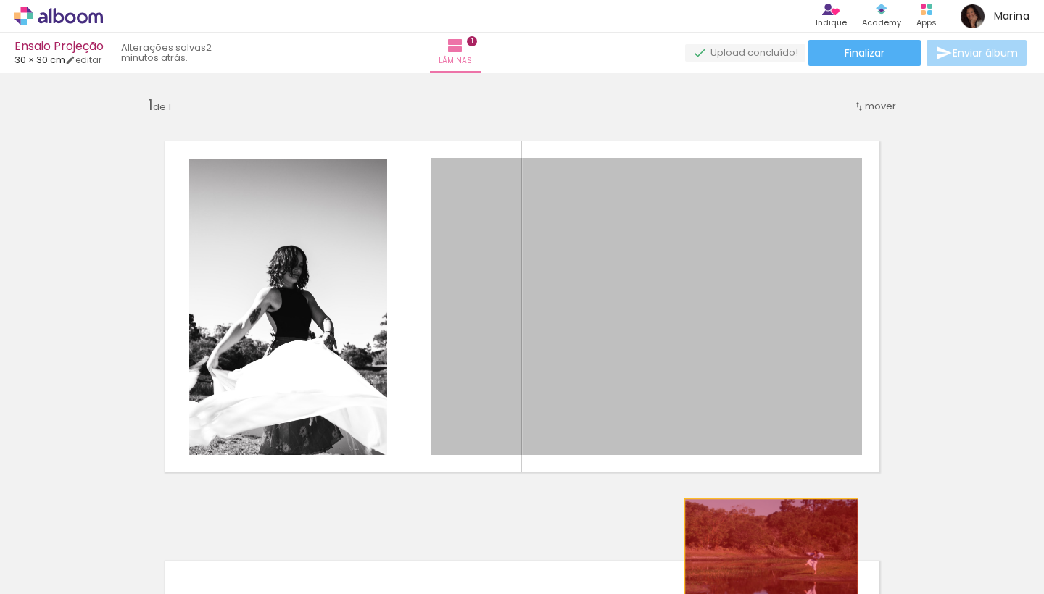
drag, startPoint x: 807, startPoint y: 399, endPoint x: 771, endPoint y: 560, distance: 165.7
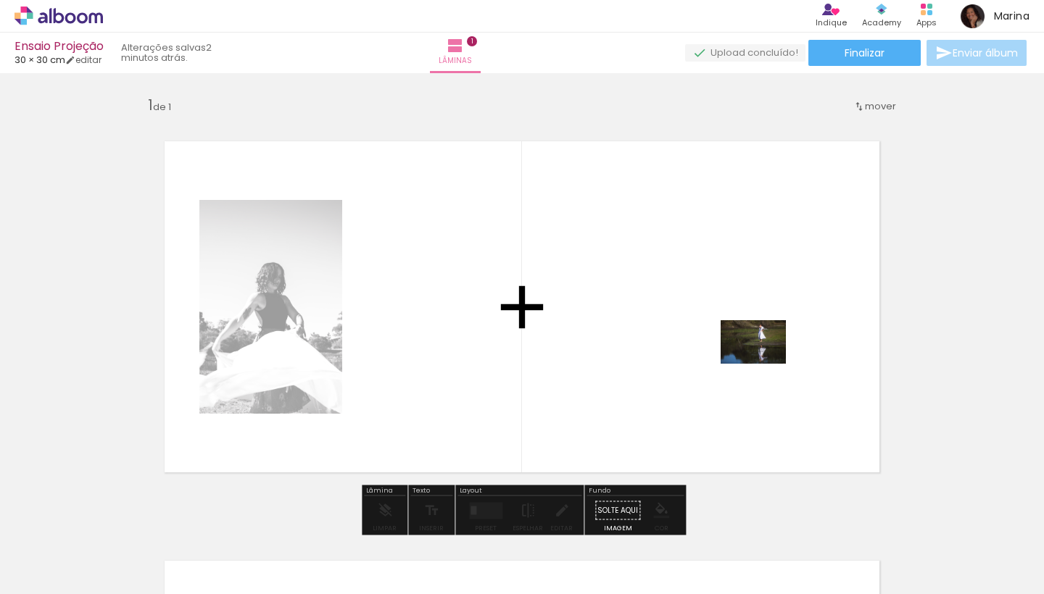
drag, startPoint x: 849, startPoint y: 565, endPoint x: 764, endPoint y: 364, distance: 218.0
click at [764, 364] on quentale-workspace at bounding box center [522, 297] width 1044 height 594
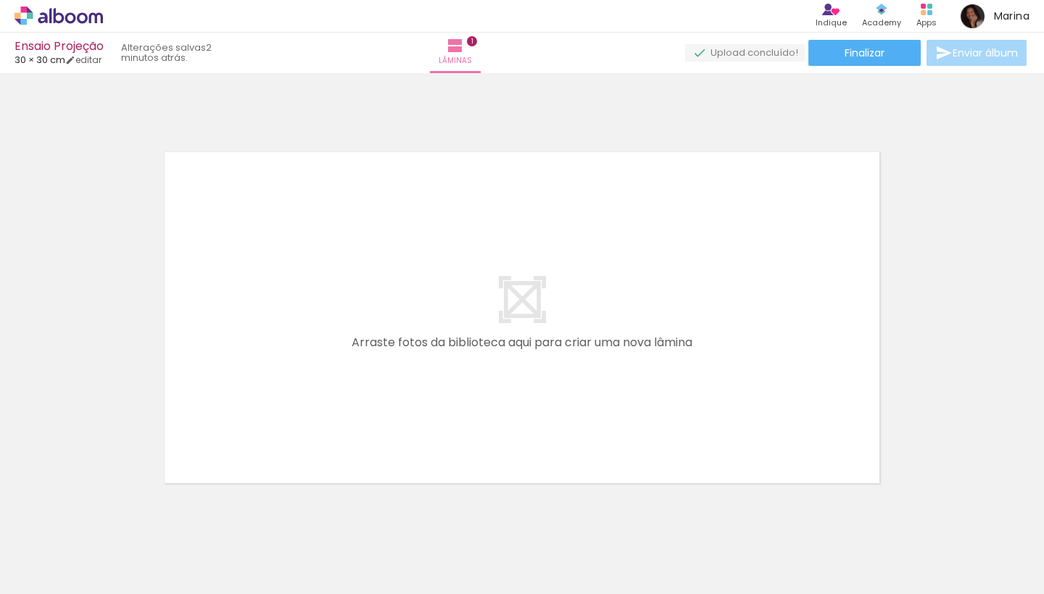
scroll to position [419, 0]
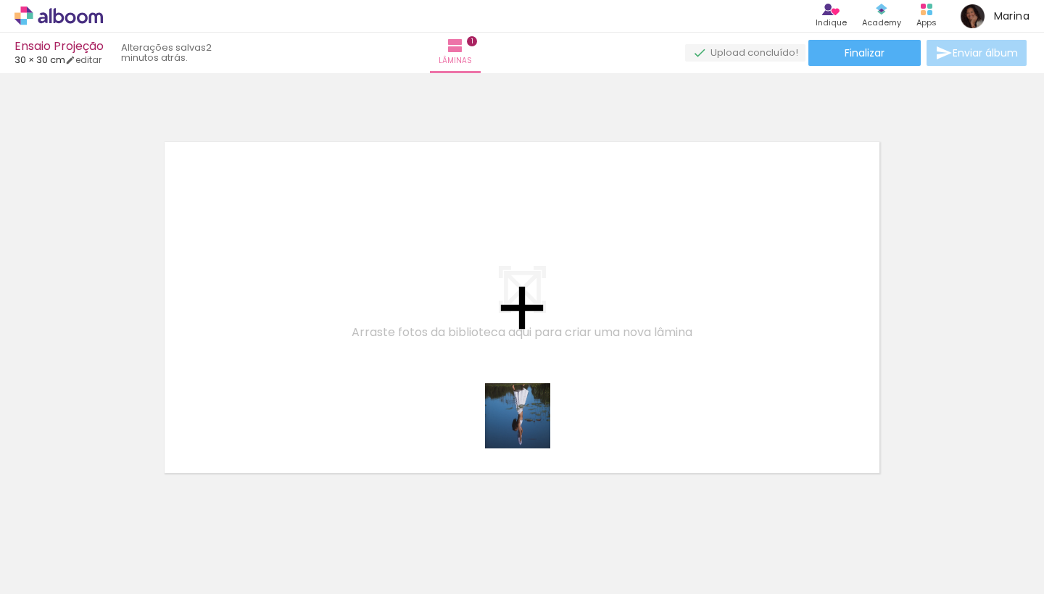
drag, startPoint x: 605, startPoint y: 549, endPoint x: 511, endPoint y: 375, distance: 198.5
click at [511, 375] on quentale-workspace at bounding box center [522, 297] width 1044 height 594
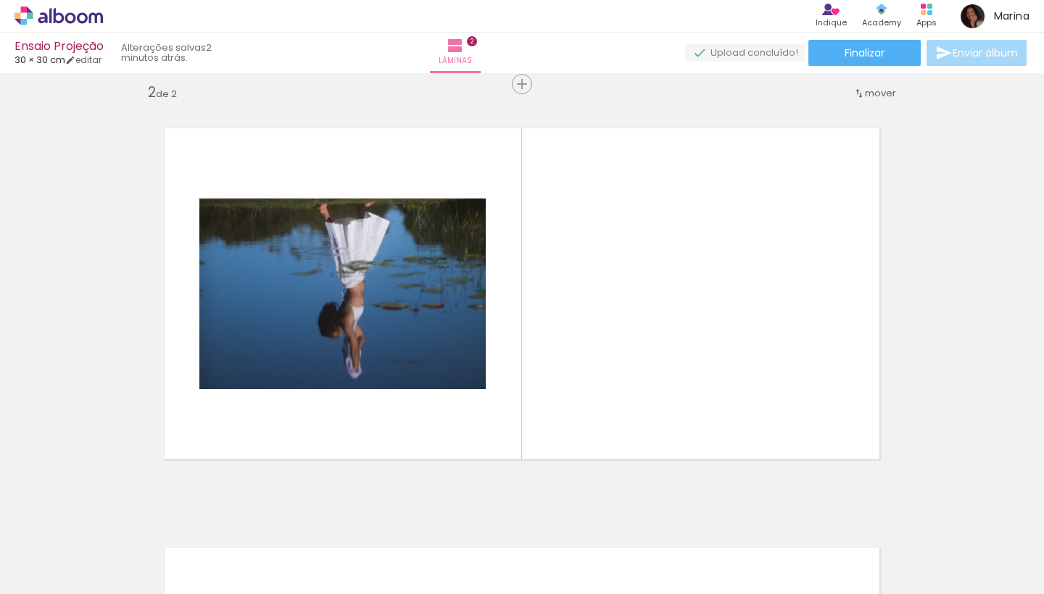
scroll to position [438, 0]
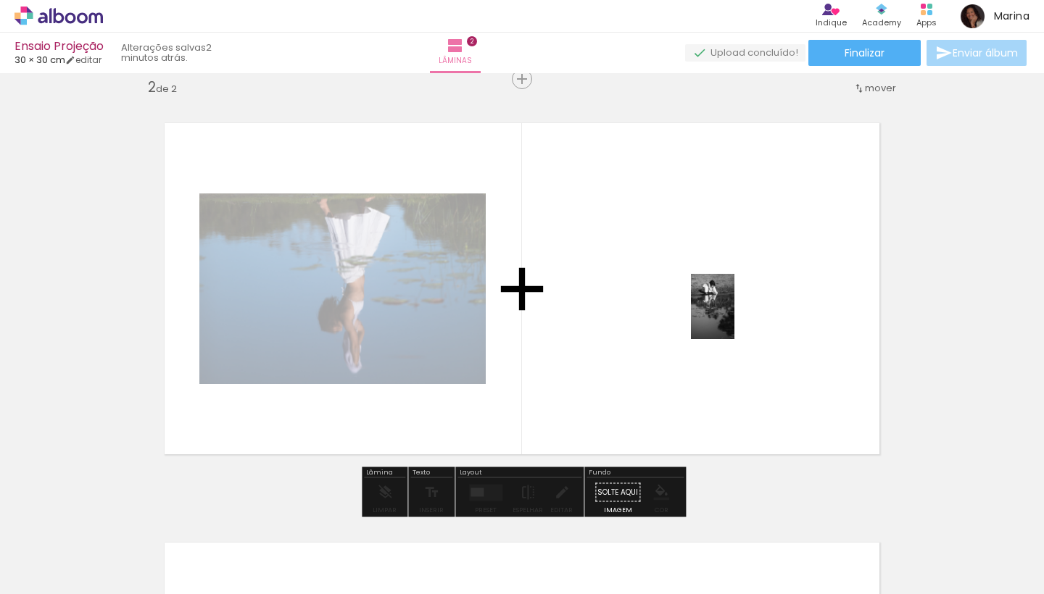
drag, startPoint x: 686, startPoint y: 548, endPoint x: 734, endPoint y: 317, distance: 235.6
click at [734, 317] on quentale-workspace at bounding box center [522, 297] width 1044 height 594
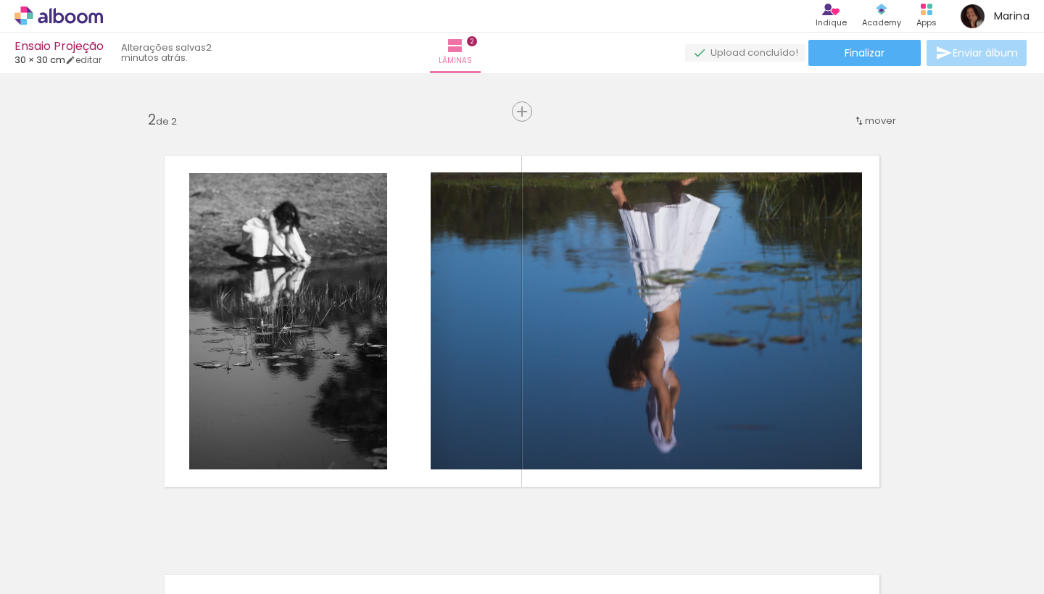
scroll to position [422, 0]
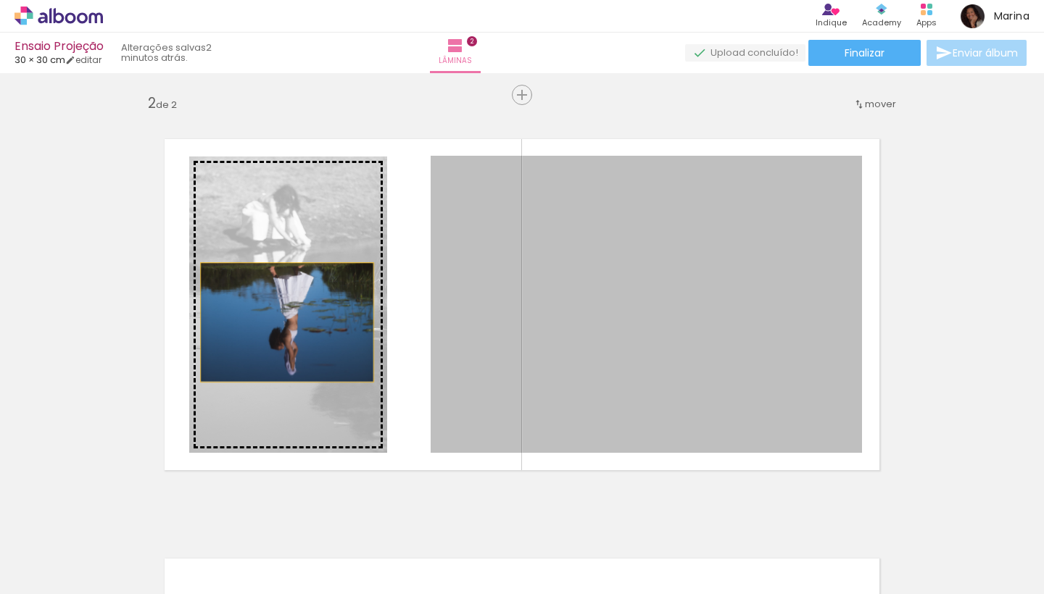
drag, startPoint x: 711, startPoint y: 320, endPoint x: 287, endPoint y: 323, distance: 424.1
click at [0, 0] on slot at bounding box center [0, 0] width 0 height 0
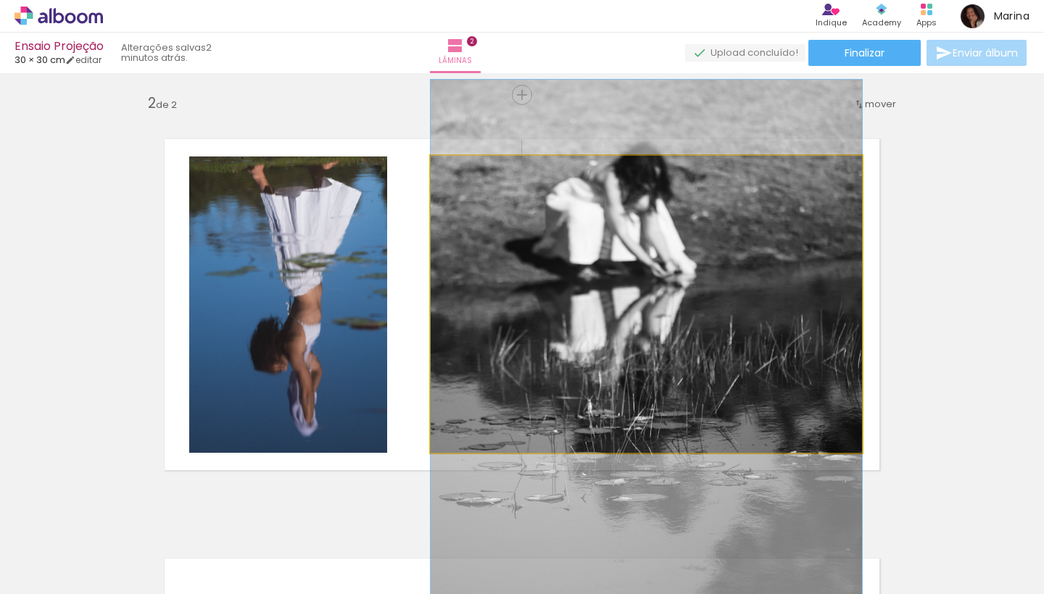
drag, startPoint x: 558, startPoint y: 291, endPoint x: 547, endPoint y: 390, distance: 99.9
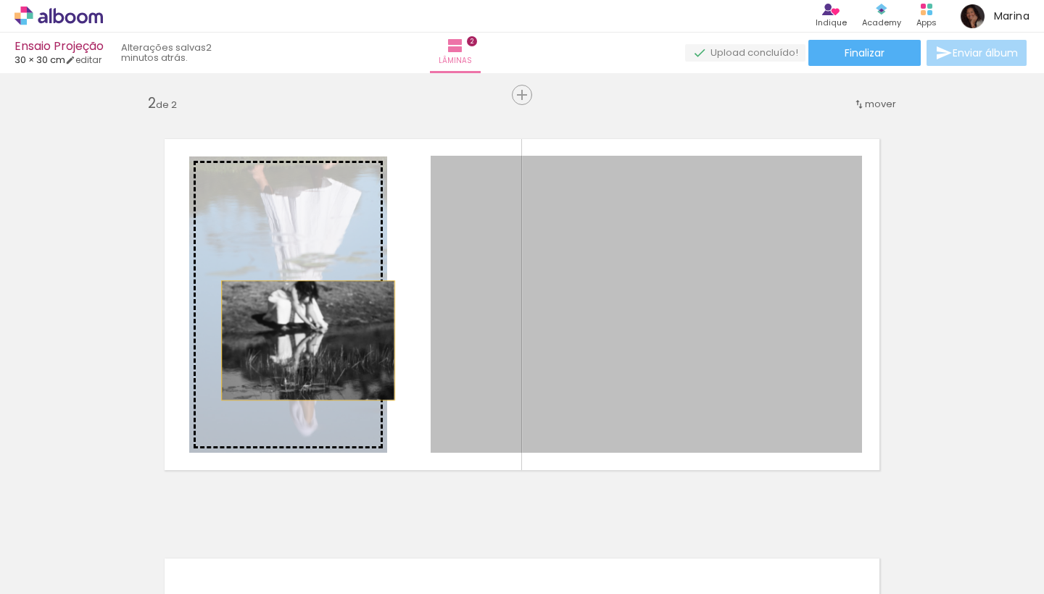
drag, startPoint x: 599, startPoint y: 346, endPoint x: 304, endPoint y: 341, distance: 295.1
click at [0, 0] on slot at bounding box center [0, 0] width 0 height 0
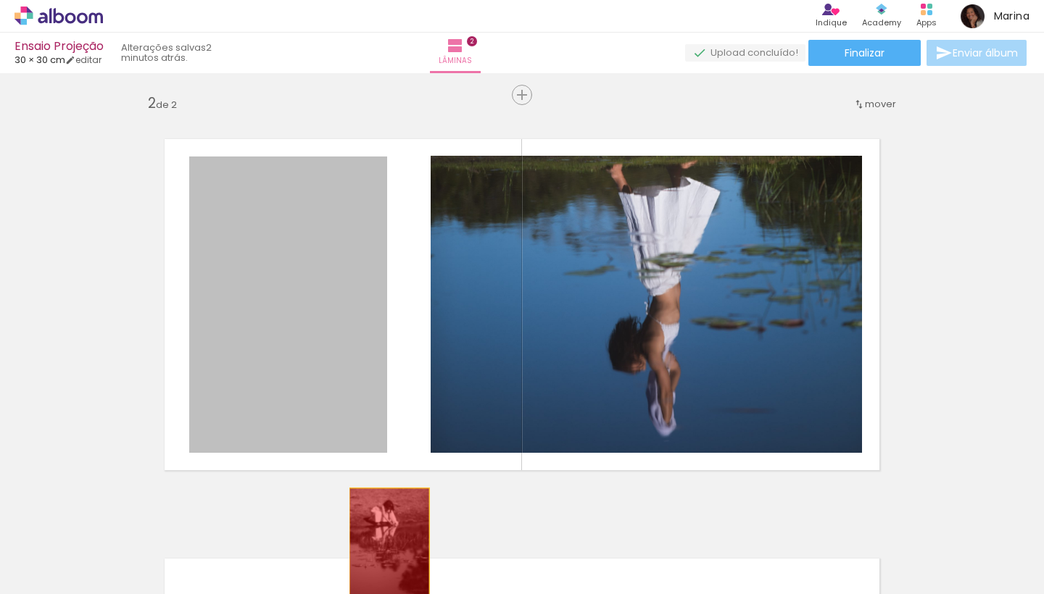
drag, startPoint x: 271, startPoint y: 283, endPoint x: 390, endPoint y: 560, distance: 301.3
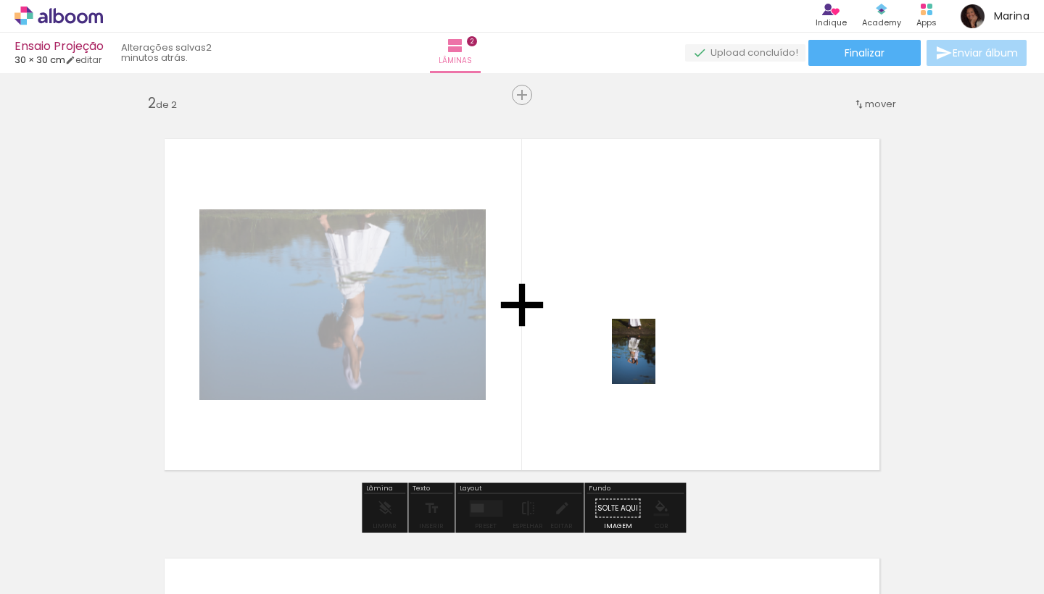
drag, startPoint x: 936, startPoint y: 547, endPoint x: 655, endPoint y: 362, distance: 336.0
click at [655, 362] on quentale-workspace at bounding box center [522, 297] width 1044 height 594
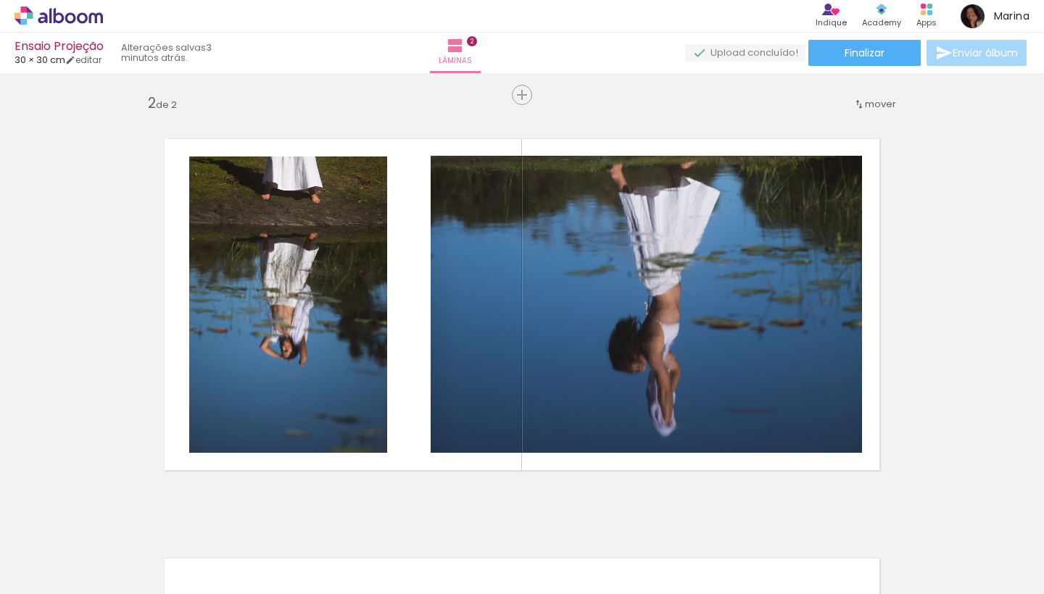
scroll to position [0, 0]
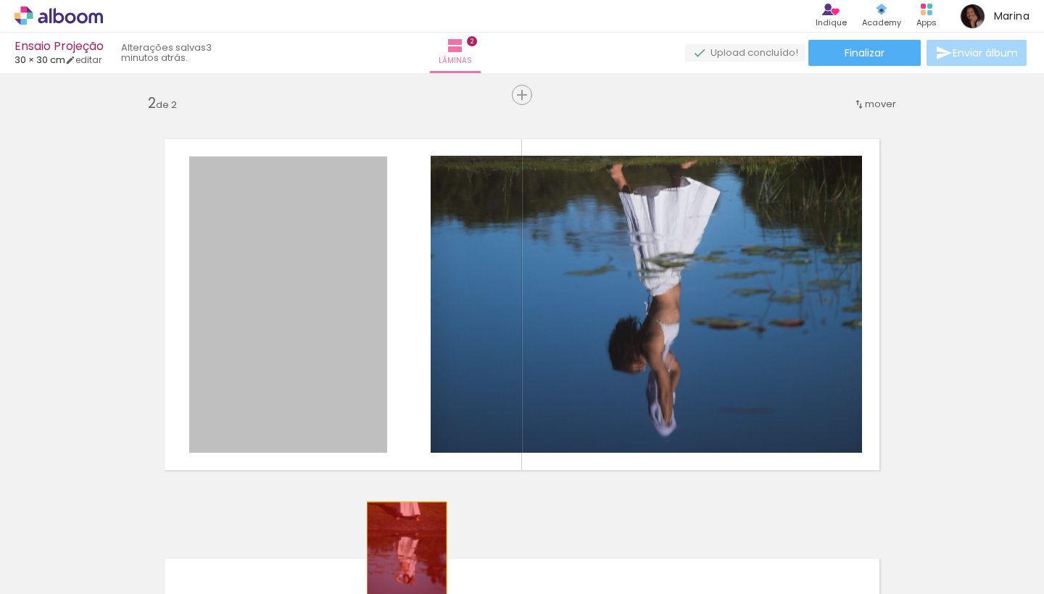
drag, startPoint x: 357, startPoint y: 383, endPoint x: 407, endPoint y: 563, distance: 186.6
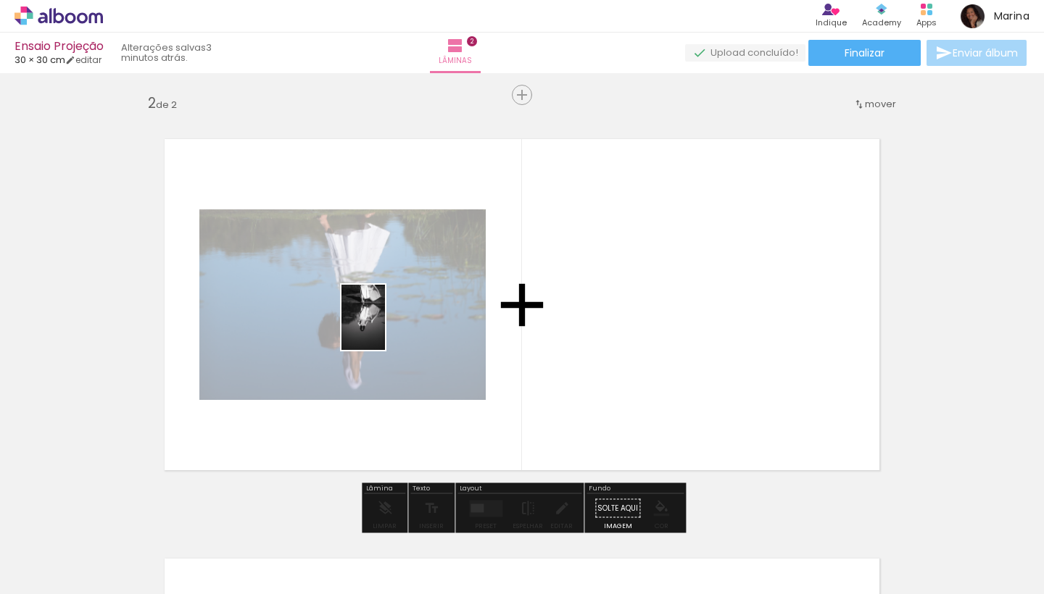
drag, startPoint x: 995, startPoint y: 550, endPoint x: 385, endPoint y: 328, distance: 649.4
click at [385, 328] on quentale-workspace at bounding box center [522, 297] width 1044 height 594
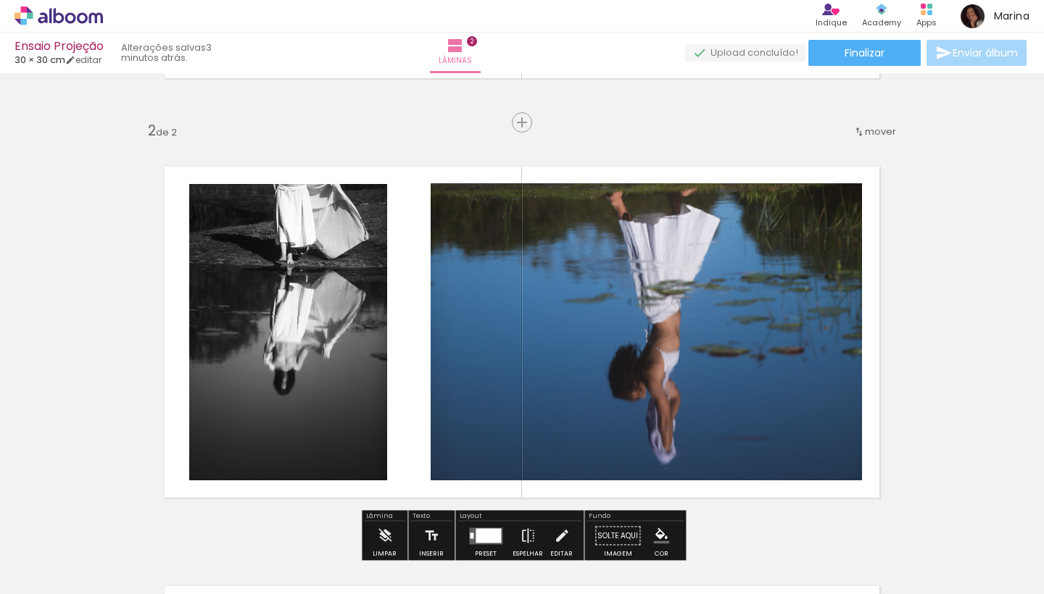
scroll to position [400, 0]
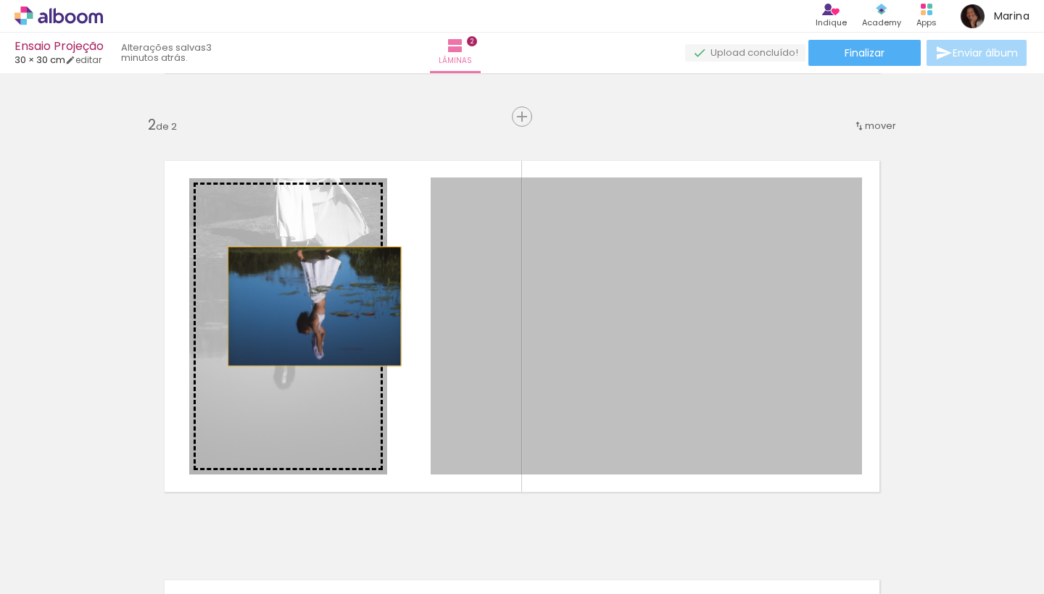
drag, startPoint x: 657, startPoint y: 301, endPoint x: 310, endPoint y: 307, distance: 346.6
click at [0, 0] on slot at bounding box center [0, 0] width 0 height 0
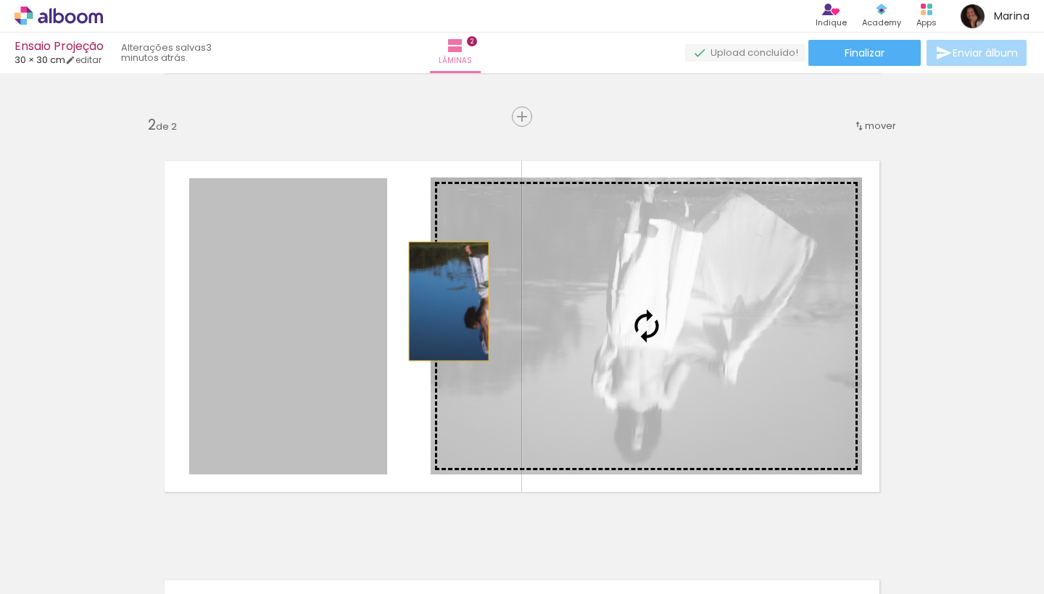
drag, startPoint x: 310, startPoint y: 307, endPoint x: 537, endPoint y: 304, distance: 226.9
click at [0, 0] on slot at bounding box center [0, 0] width 0 height 0
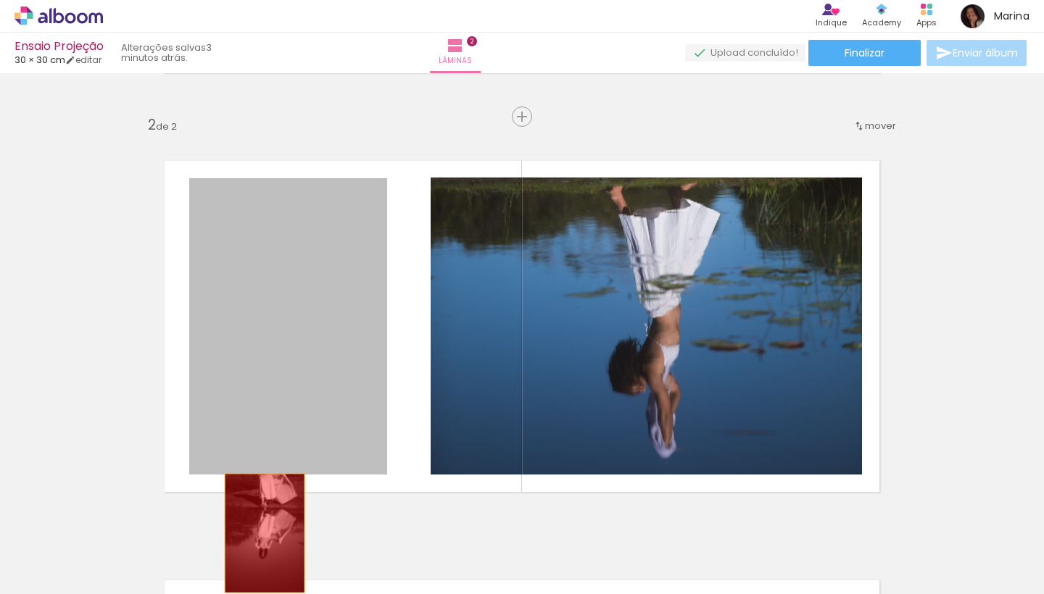
drag, startPoint x: 264, startPoint y: 304, endPoint x: 271, endPoint y: 586, distance: 282.1
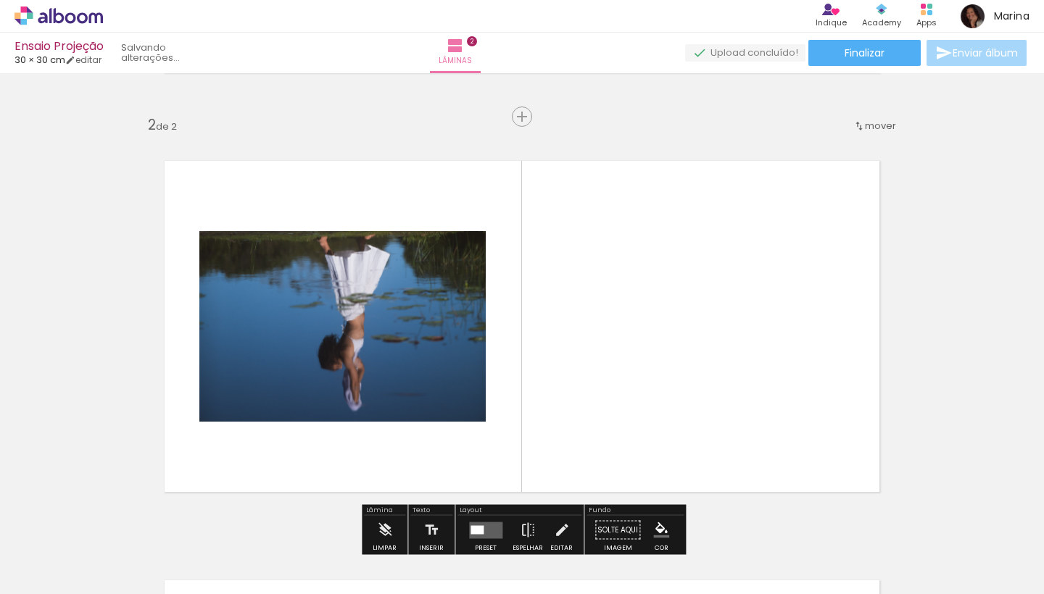
scroll to position [404, 0]
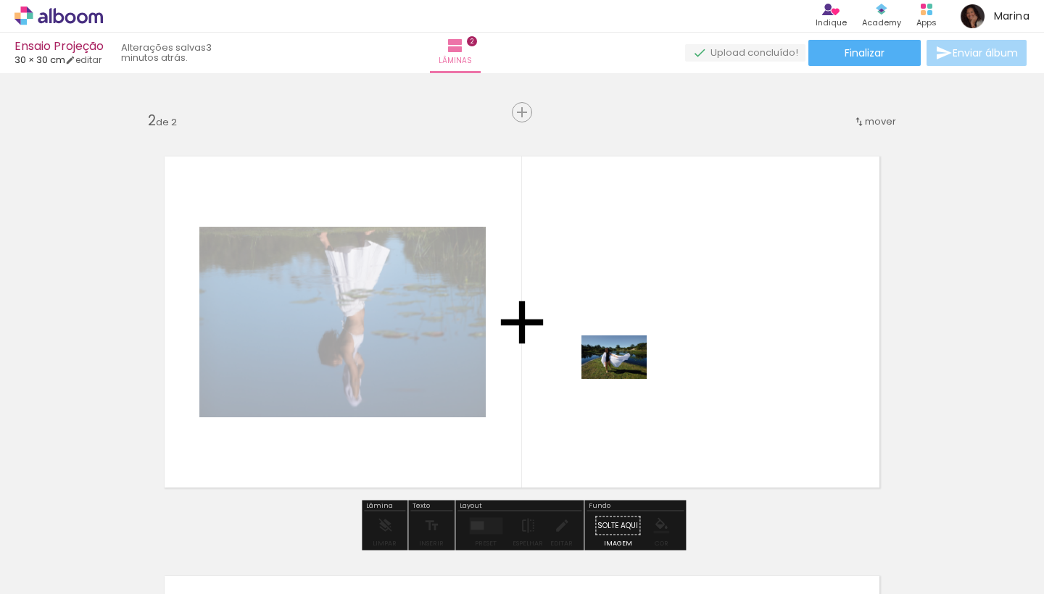
drag, startPoint x: 124, startPoint y: 557, endPoint x: 625, endPoint y: 379, distance: 531.4
click at [625, 379] on quentale-workspace at bounding box center [522, 297] width 1044 height 594
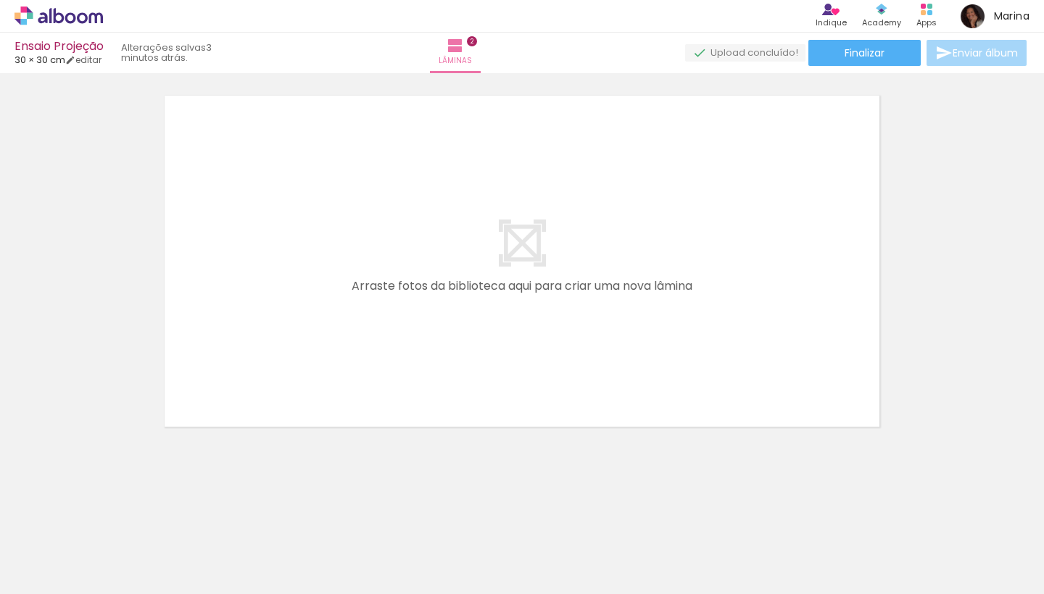
scroll to position [885, 0]
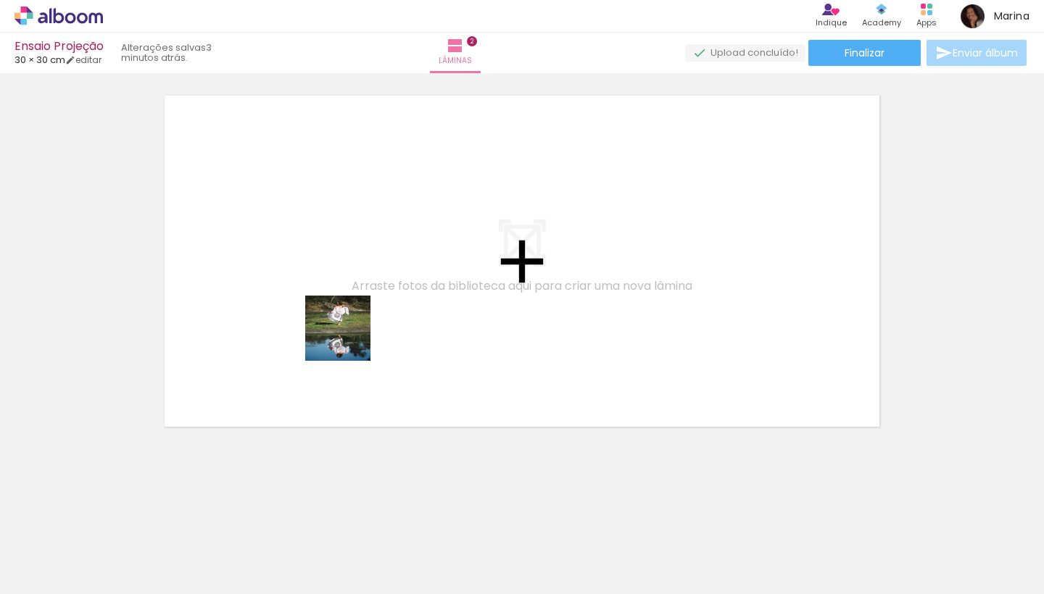
drag, startPoint x: 523, startPoint y: 545, endPoint x: 337, endPoint y: 309, distance: 300.5
click at [337, 309] on quentale-workspace at bounding box center [522, 297] width 1044 height 594
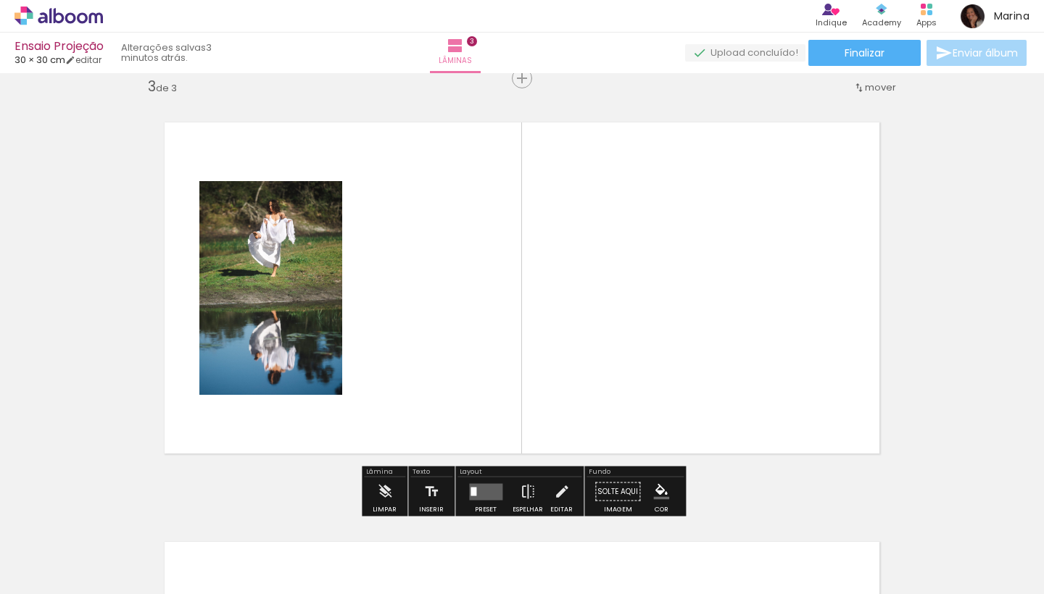
scroll to position [858, 0]
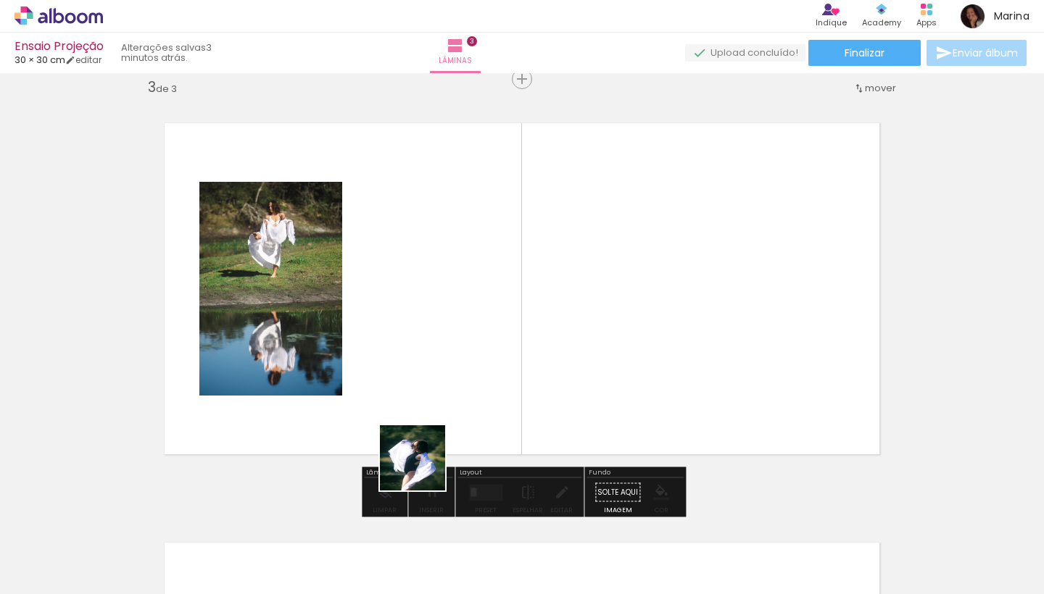
drag, startPoint x: 423, startPoint y: 538, endPoint x: 431, endPoint y: 357, distance: 181.4
click at [431, 357] on quentale-workspace at bounding box center [522, 297] width 1044 height 594
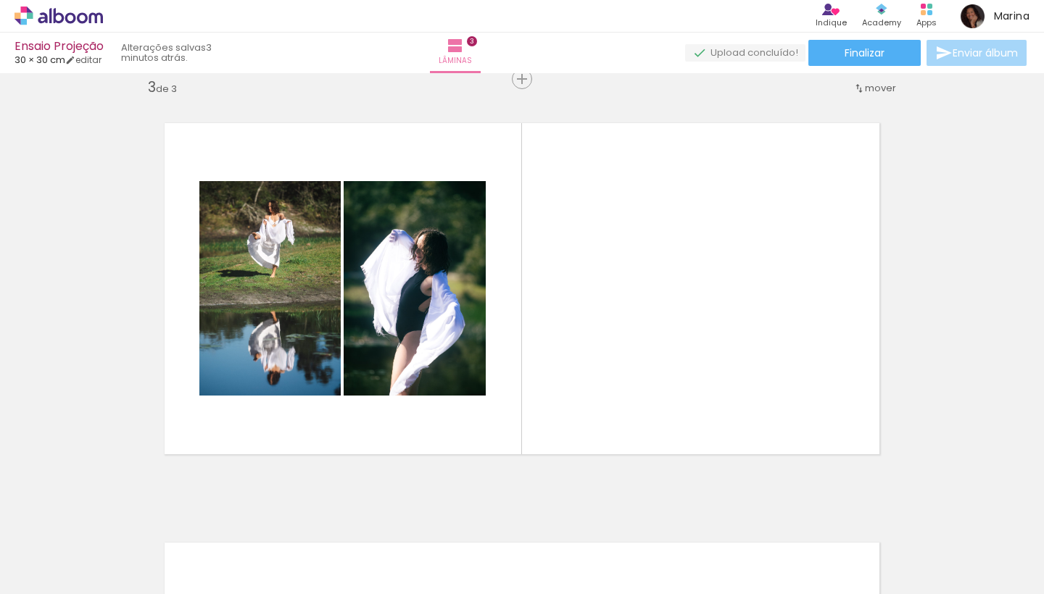
scroll to position [0, 231]
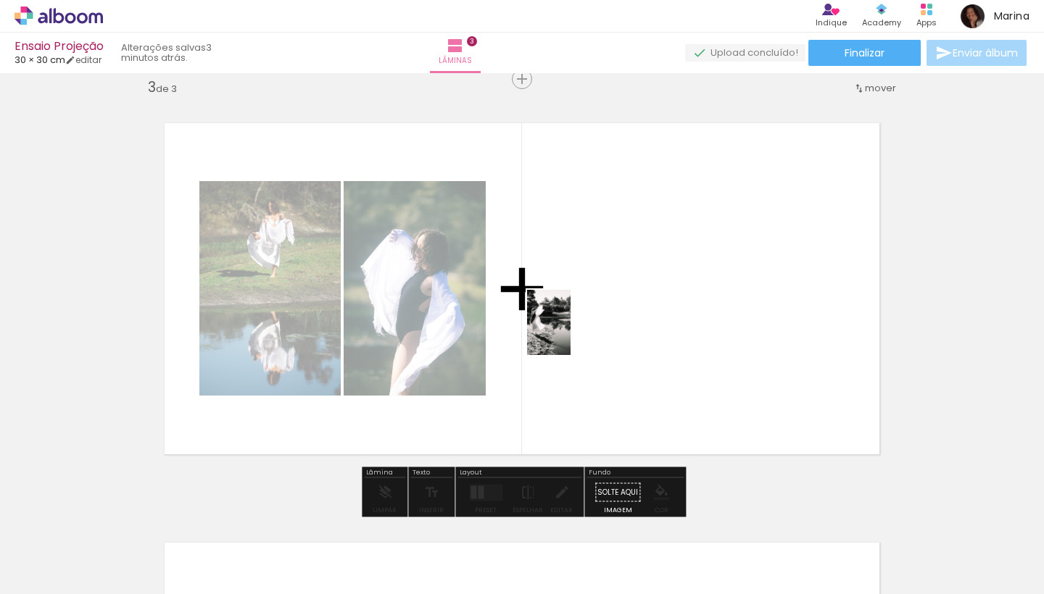
drag, startPoint x: 246, startPoint y: 554, endPoint x: 634, endPoint y: 311, distance: 457.0
click at [634, 311] on quentale-workspace at bounding box center [522, 297] width 1044 height 594
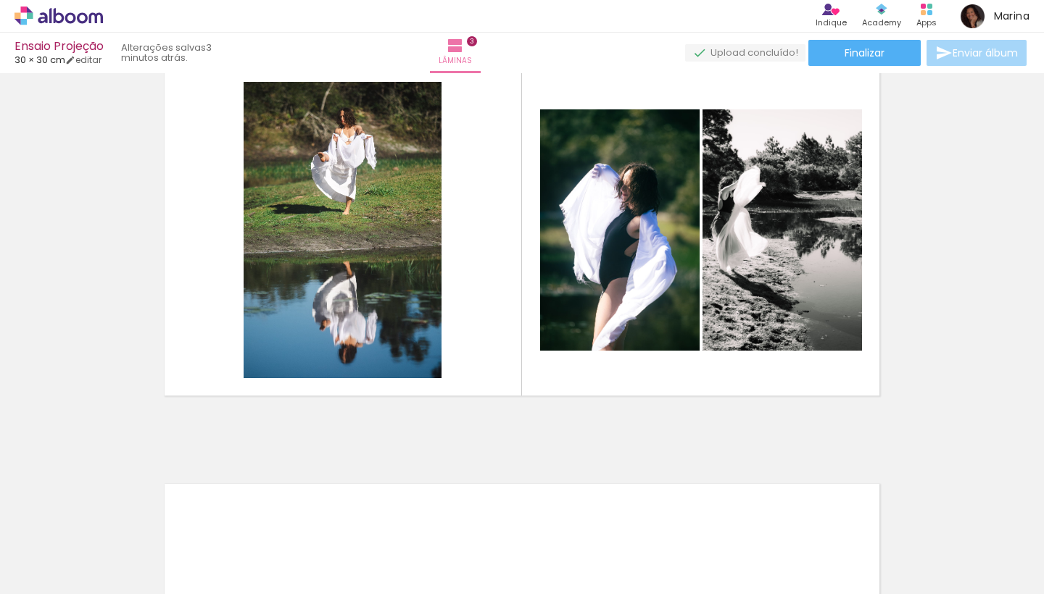
scroll to position [871, 0]
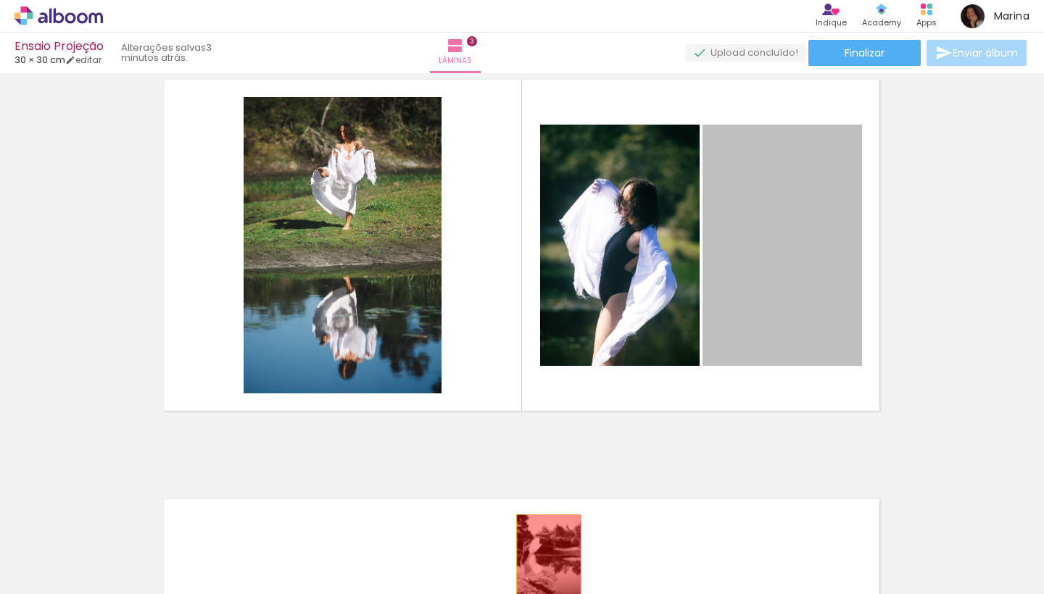
drag, startPoint x: 761, startPoint y: 341, endPoint x: 547, endPoint y: 594, distance: 331.2
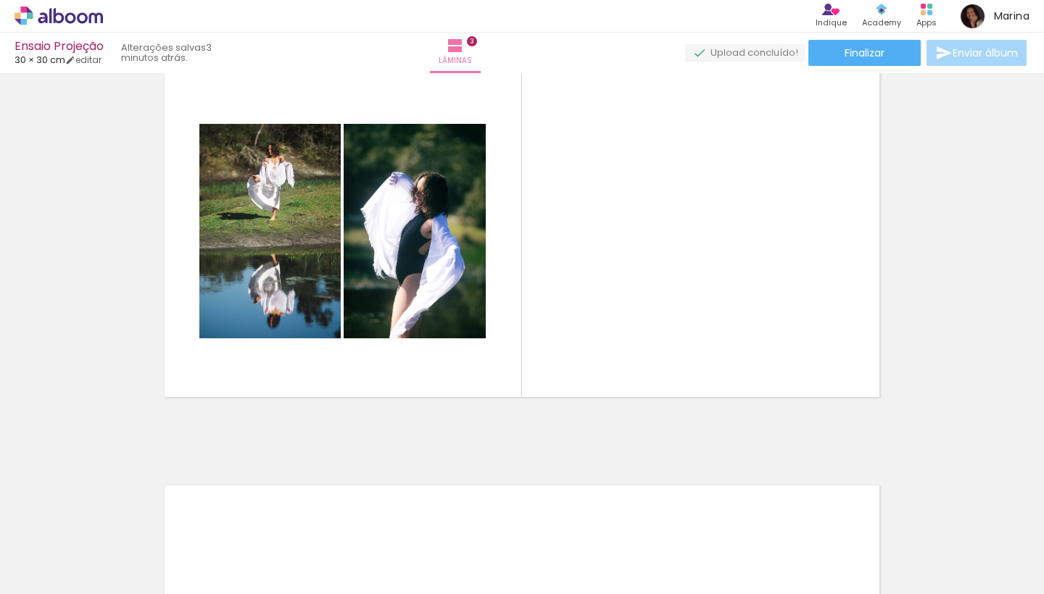
scroll to position [0, 0]
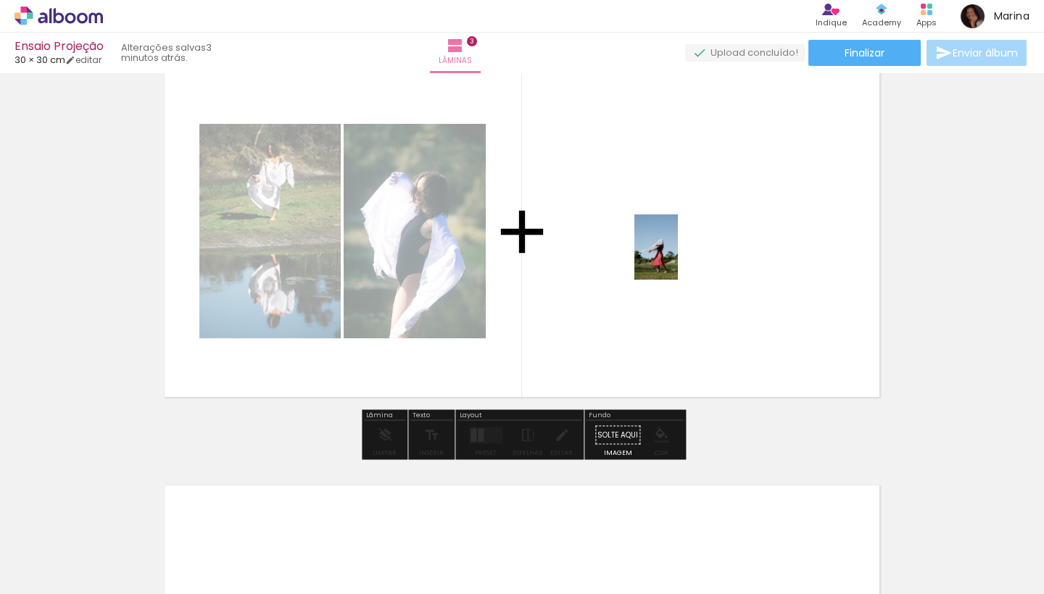
drag, startPoint x: 390, startPoint y: 556, endPoint x: 678, endPoint y: 258, distance: 414.2
click at [678, 258] on quentale-workspace at bounding box center [522, 297] width 1044 height 594
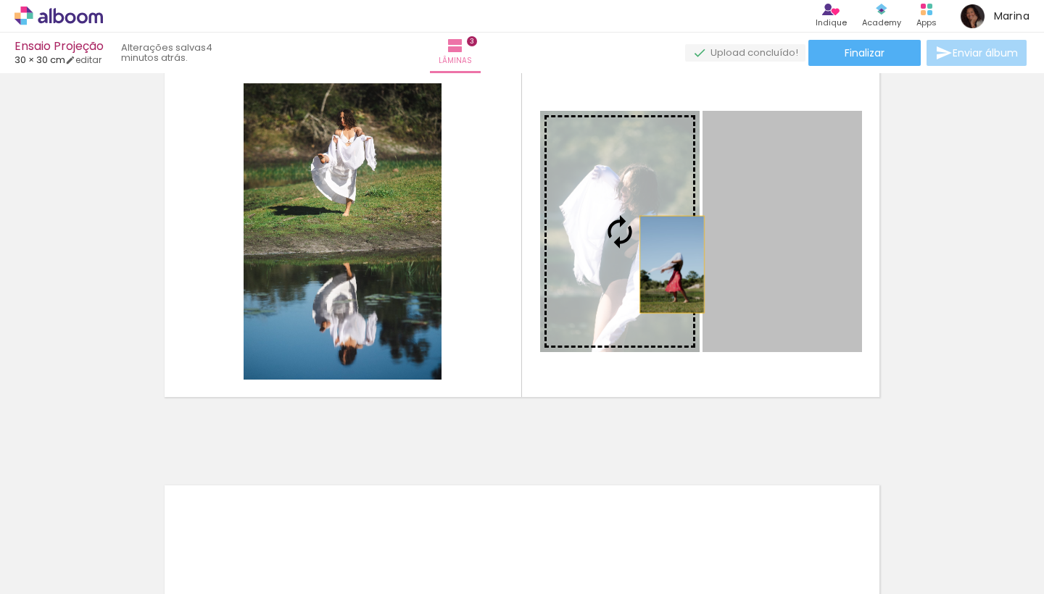
drag, startPoint x: 773, startPoint y: 262, endPoint x: 655, endPoint y: 267, distance: 117.5
click at [0, 0] on slot at bounding box center [0, 0] width 0 height 0
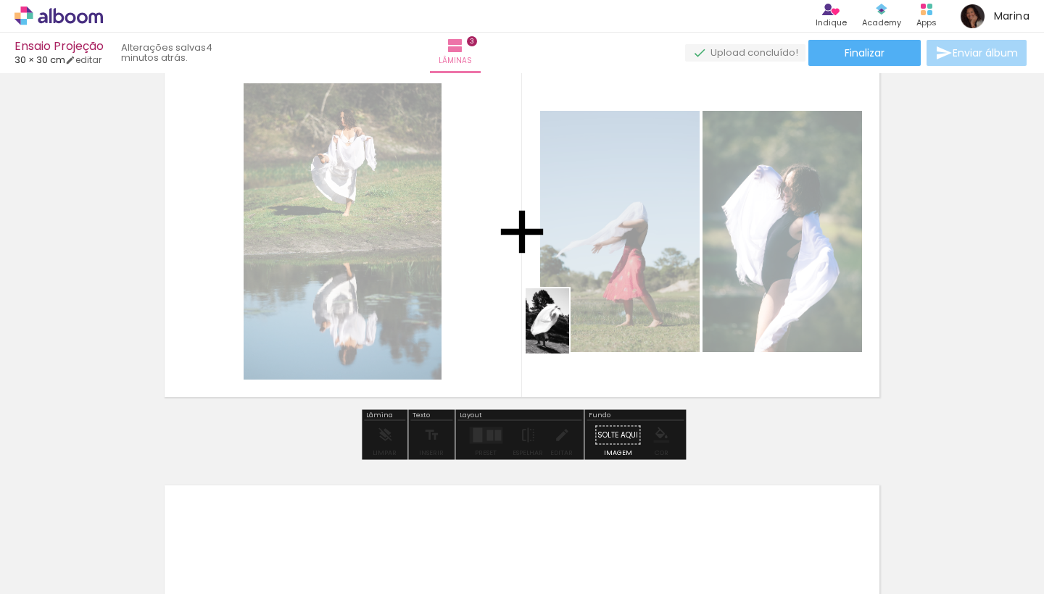
drag, startPoint x: 154, startPoint y: 569, endPoint x: 569, endPoint y: 332, distance: 477.6
click at [569, 332] on quentale-workspace at bounding box center [522, 297] width 1044 height 594
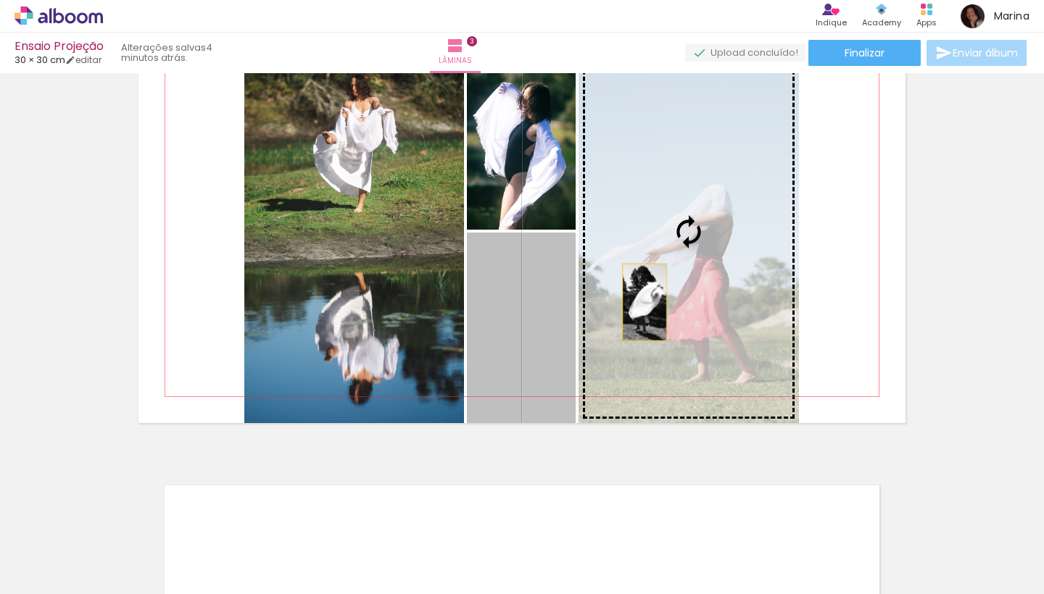
drag, startPoint x: 552, startPoint y: 333, endPoint x: 650, endPoint y: 300, distance: 104.1
click at [0, 0] on slot at bounding box center [0, 0] width 0 height 0
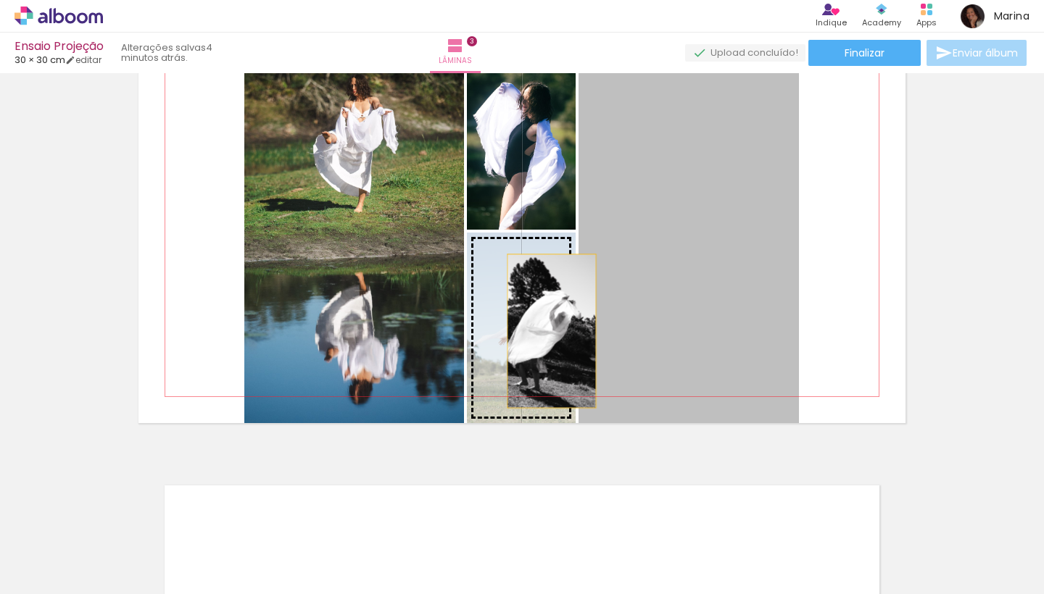
drag, startPoint x: 650, startPoint y: 300, endPoint x: 549, endPoint y: 333, distance: 106.6
click at [0, 0] on slot at bounding box center [0, 0] width 0 height 0
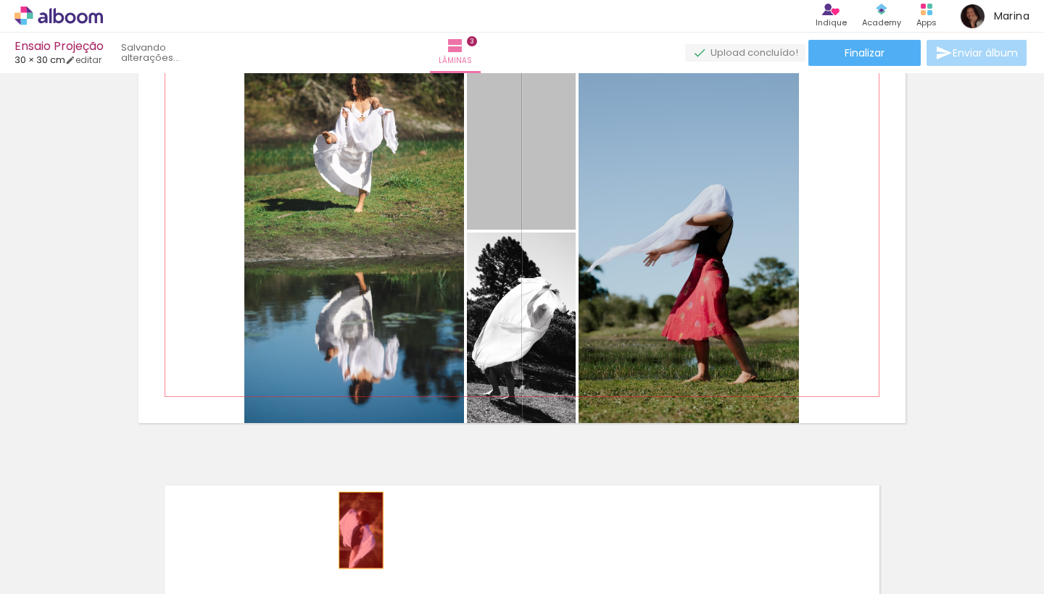
drag, startPoint x: 520, startPoint y: 162, endPoint x: 354, endPoint y: 576, distance: 446.6
click at [354, 576] on quentale-workspace at bounding box center [522, 297] width 1044 height 594
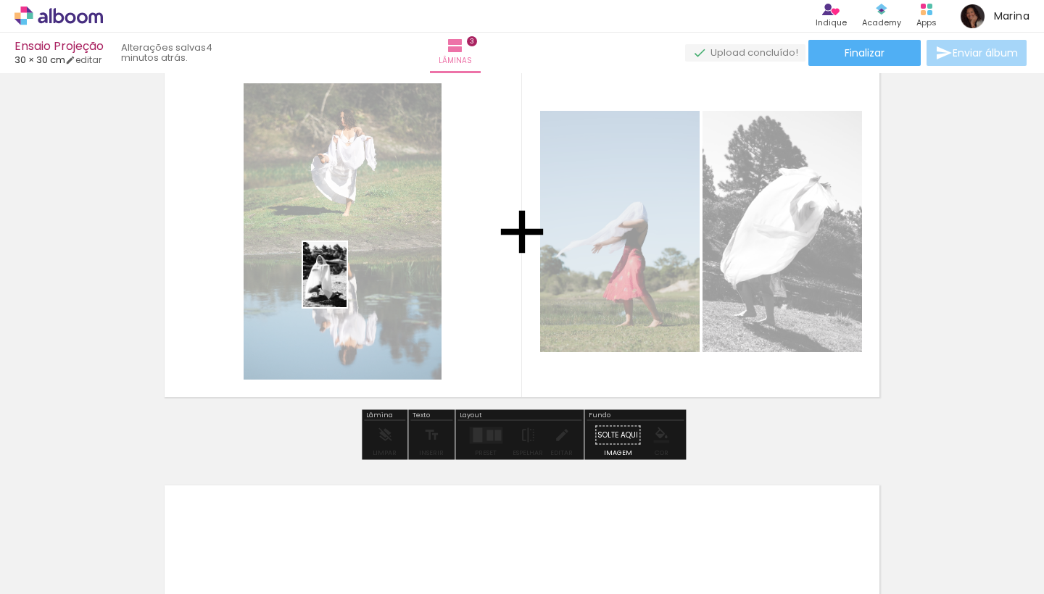
drag, startPoint x: 811, startPoint y: 555, endPoint x: 346, endPoint y: 286, distance: 536.9
click at [346, 286] on quentale-workspace at bounding box center [522, 297] width 1044 height 594
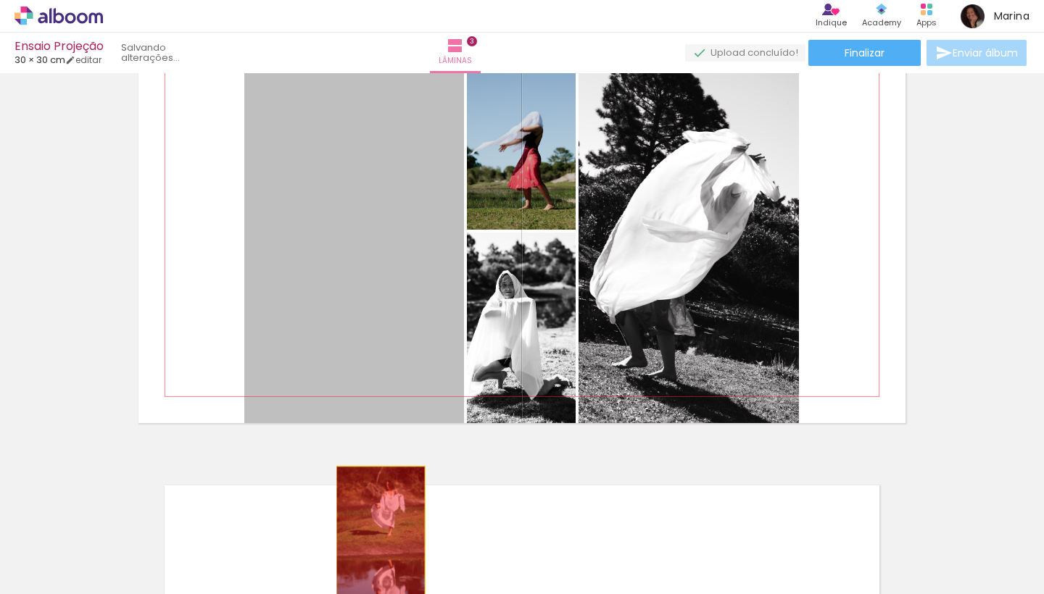
drag, startPoint x: 347, startPoint y: 219, endPoint x: 379, endPoint y: 554, distance: 336.4
click at [379, 554] on quentale-workspace at bounding box center [522, 297] width 1044 height 594
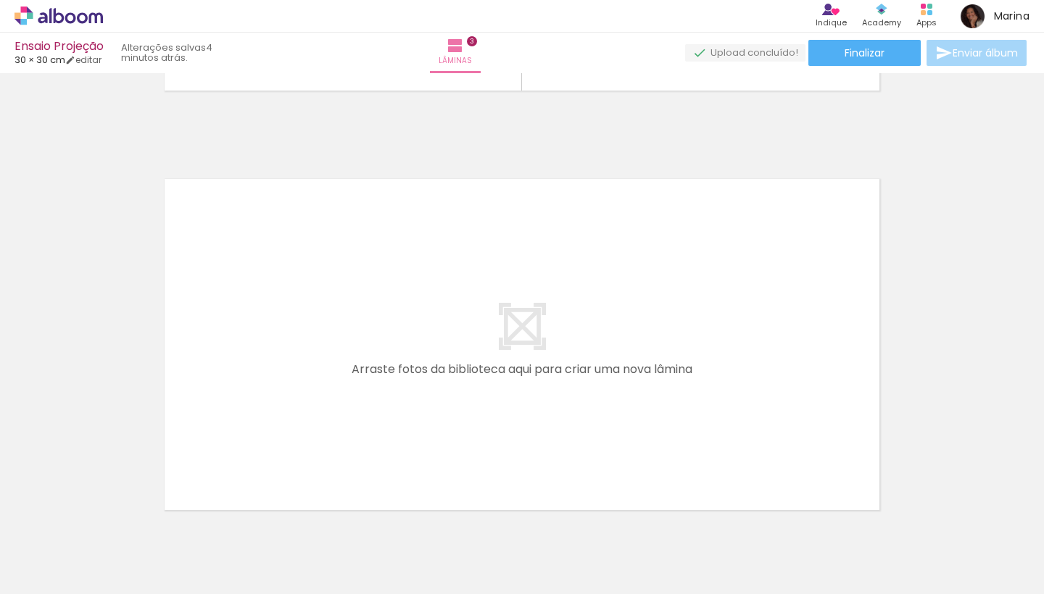
scroll to position [1222, 0]
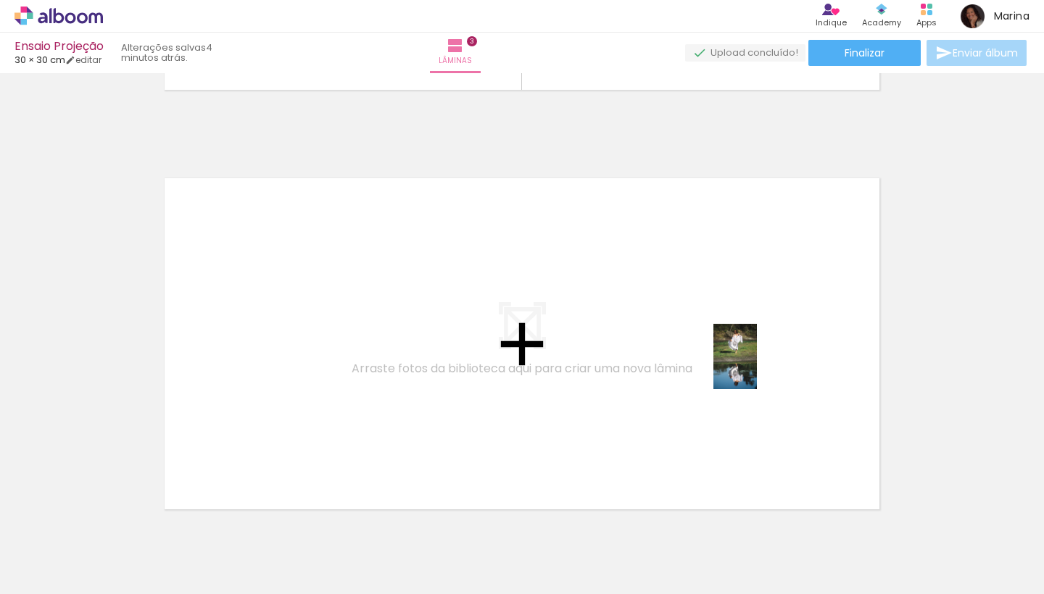
drag, startPoint x: 519, startPoint y: 563, endPoint x: 762, endPoint y: 368, distance: 311.9
click at [762, 368] on quentale-workspace at bounding box center [522, 297] width 1044 height 594
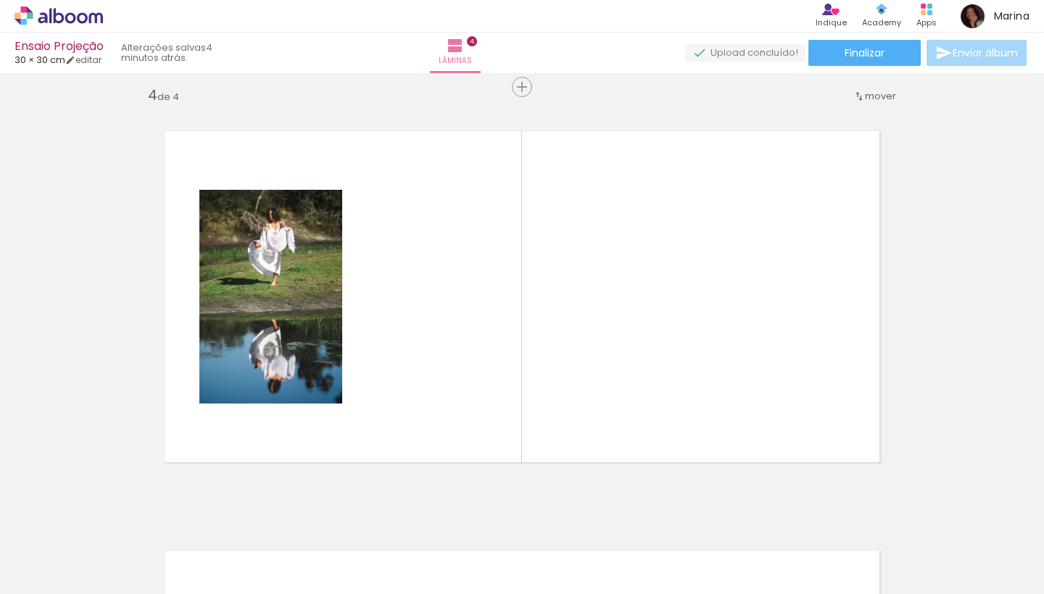
scroll to position [1277, 0]
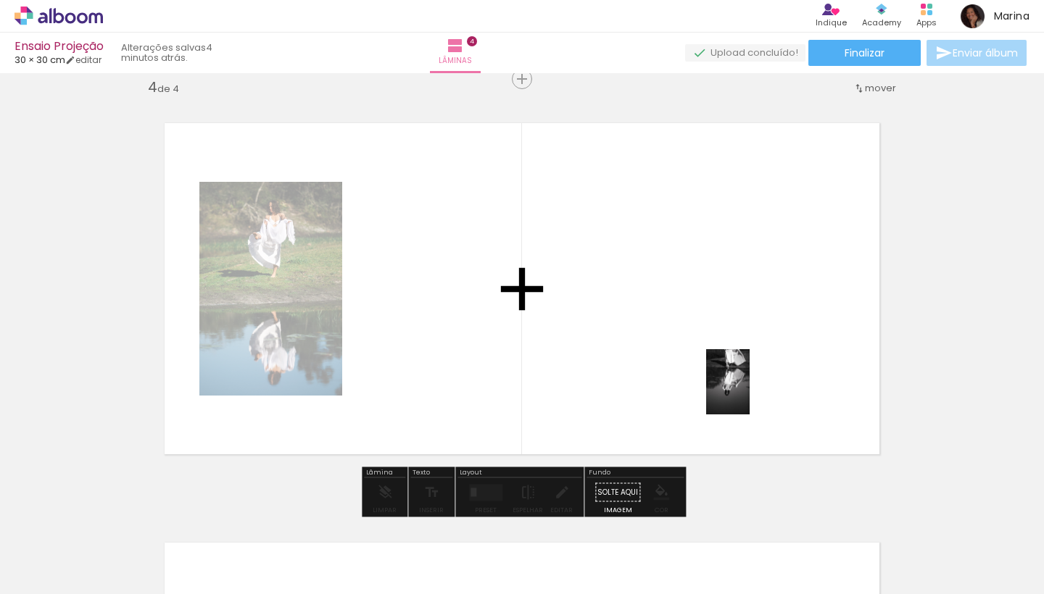
drag, startPoint x: 999, startPoint y: 547, endPoint x: 750, endPoint y: 393, distance: 293.3
click at [750, 393] on quentale-workspace at bounding box center [522, 297] width 1044 height 594
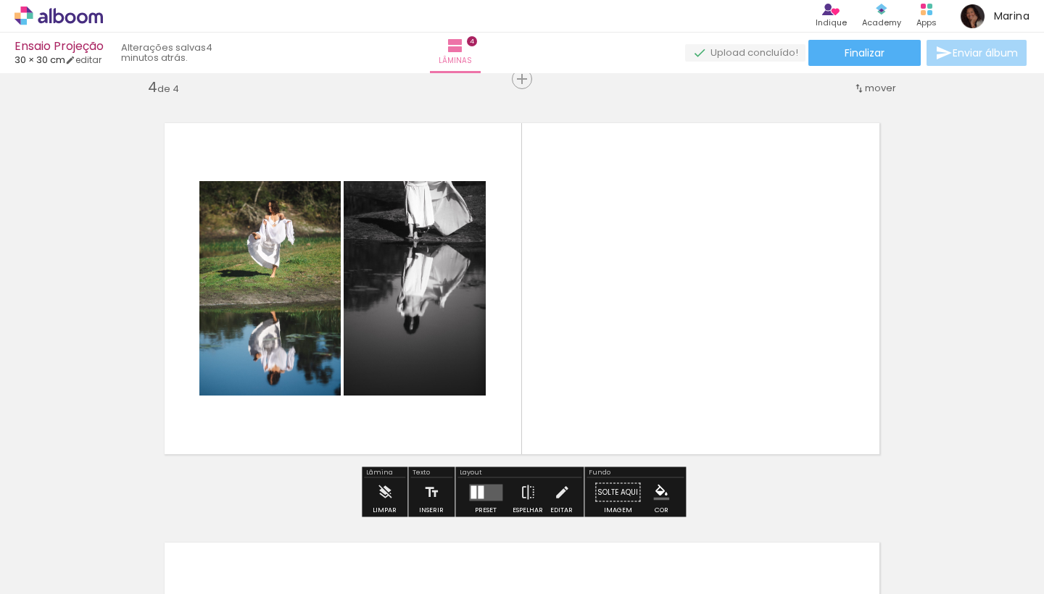
scroll to position [0, 539]
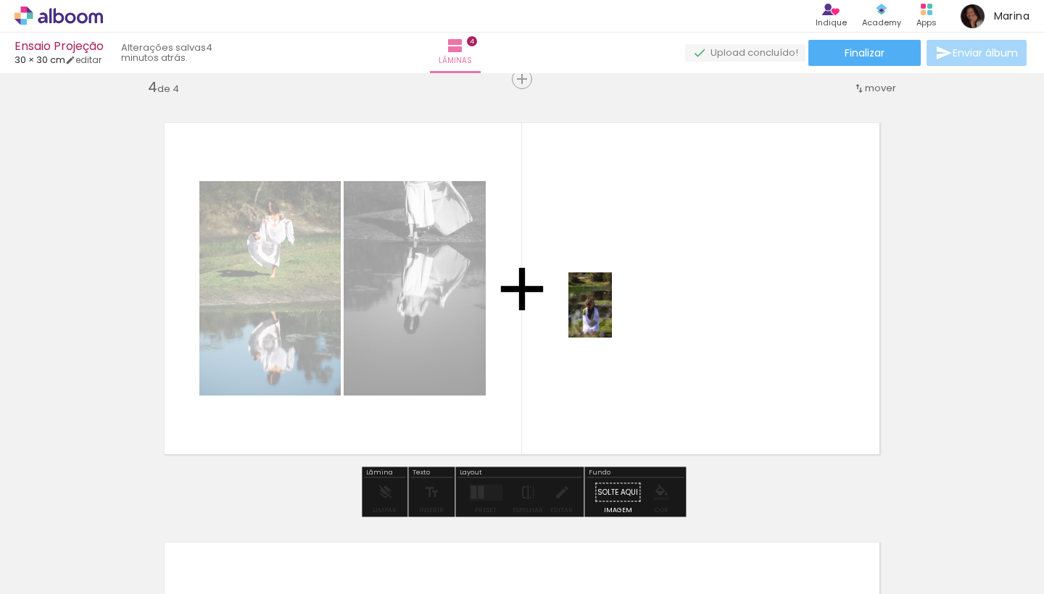
drag, startPoint x: 432, startPoint y: 557, endPoint x: 615, endPoint y: 315, distance: 303.3
click at [615, 315] on quentale-workspace at bounding box center [522, 297] width 1044 height 594
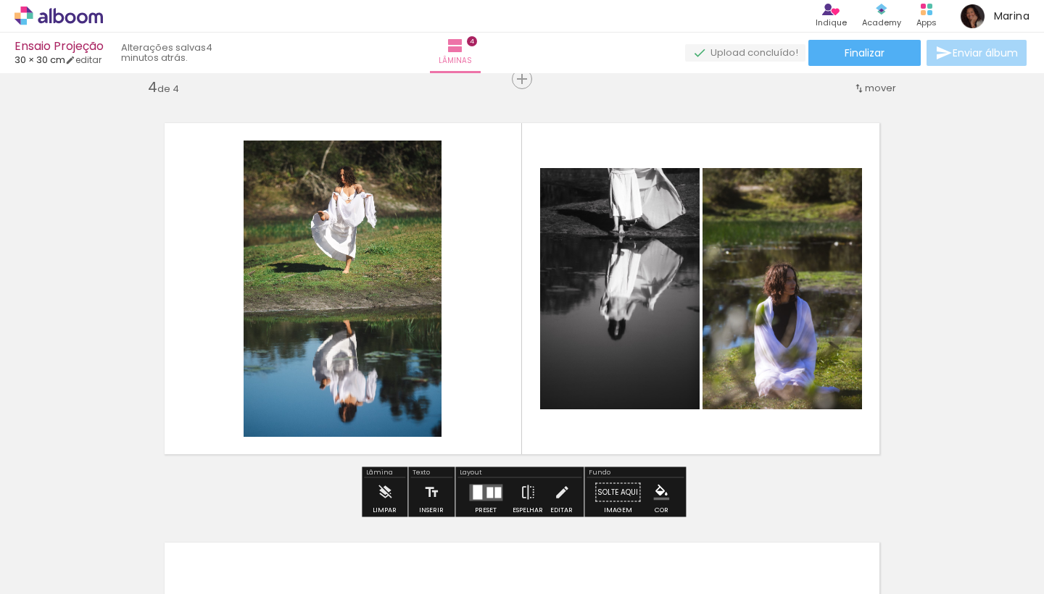
scroll to position [0, 0]
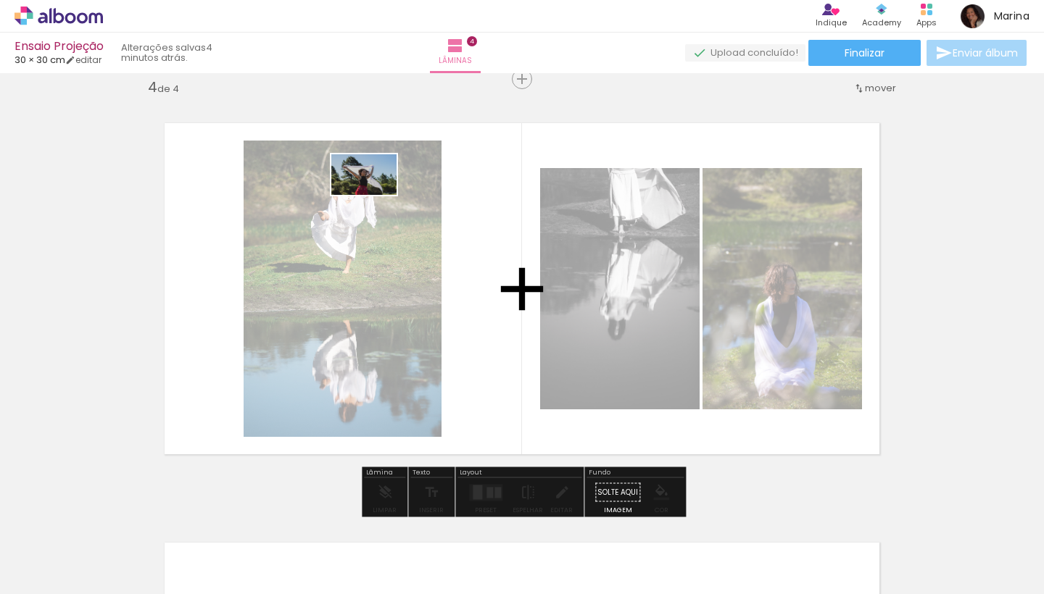
drag, startPoint x: 304, startPoint y: 554, endPoint x: 378, endPoint y: 175, distance: 386.1
click at [378, 175] on quentale-workspace at bounding box center [522, 297] width 1044 height 594
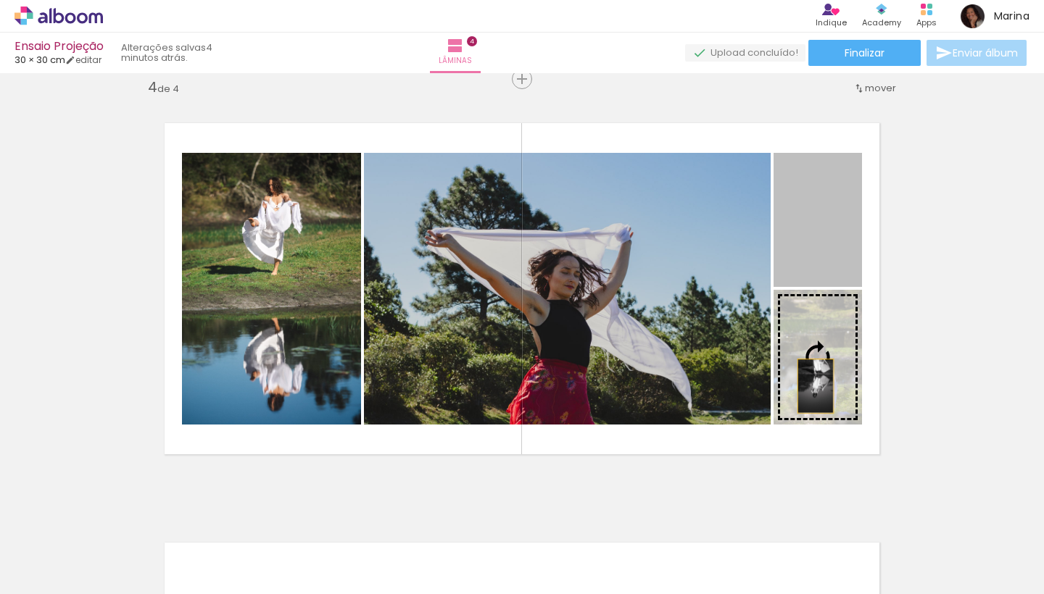
drag, startPoint x: 822, startPoint y: 246, endPoint x: 815, endPoint y: 386, distance: 140.1
click at [0, 0] on slot at bounding box center [0, 0] width 0 height 0
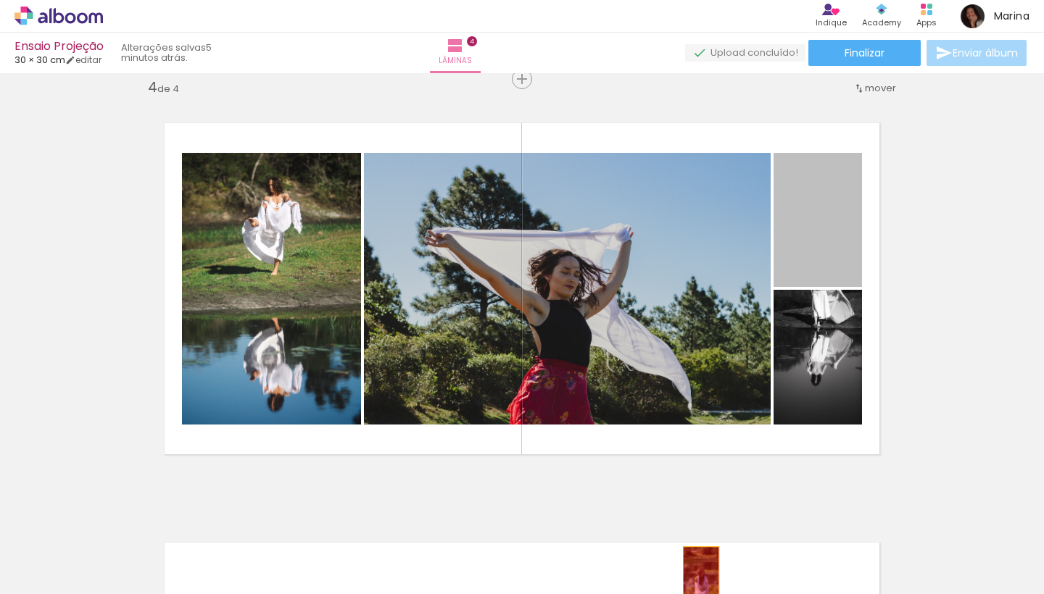
drag, startPoint x: 808, startPoint y: 241, endPoint x: 701, endPoint y: 574, distance: 350.3
click at [701, 574] on quentale-workspace at bounding box center [522, 297] width 1044 height 594
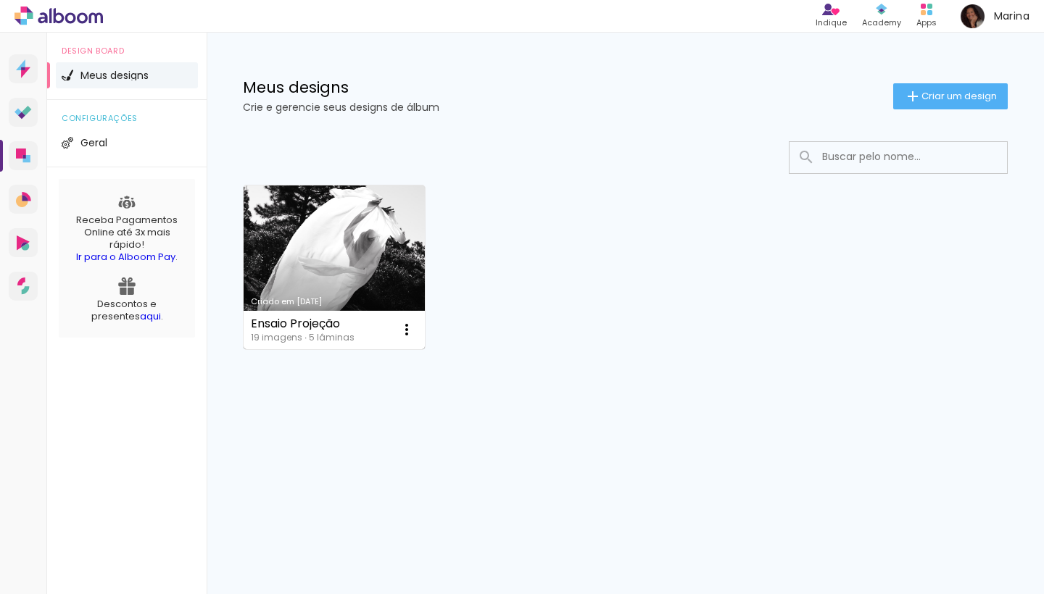
click at [349, 277] on link "Criado em 03/10/25" at bounding box center [334, 268] width 181 height 164
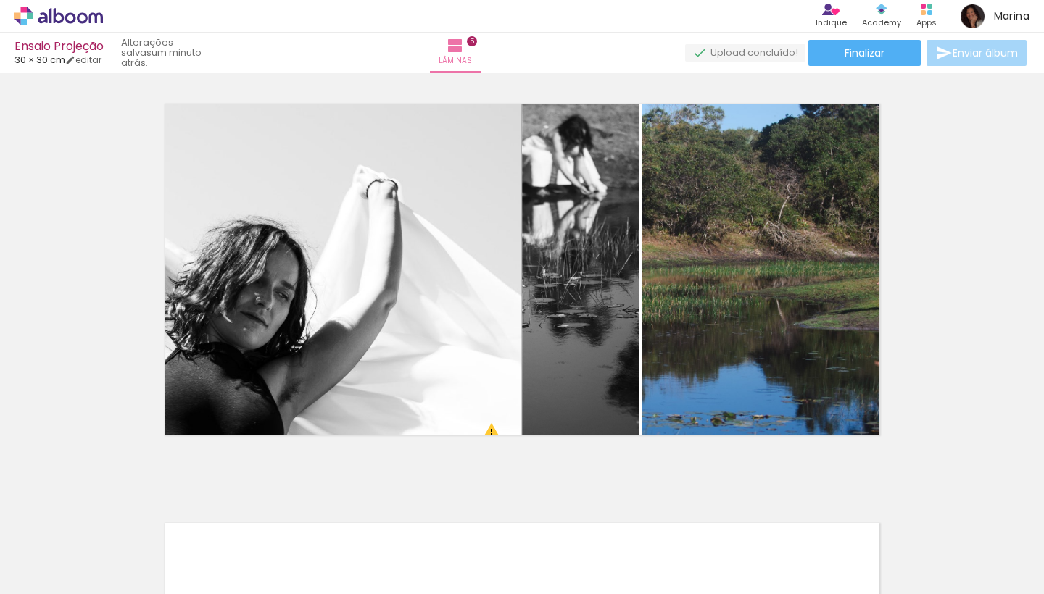
scroll to position [1721, 0]
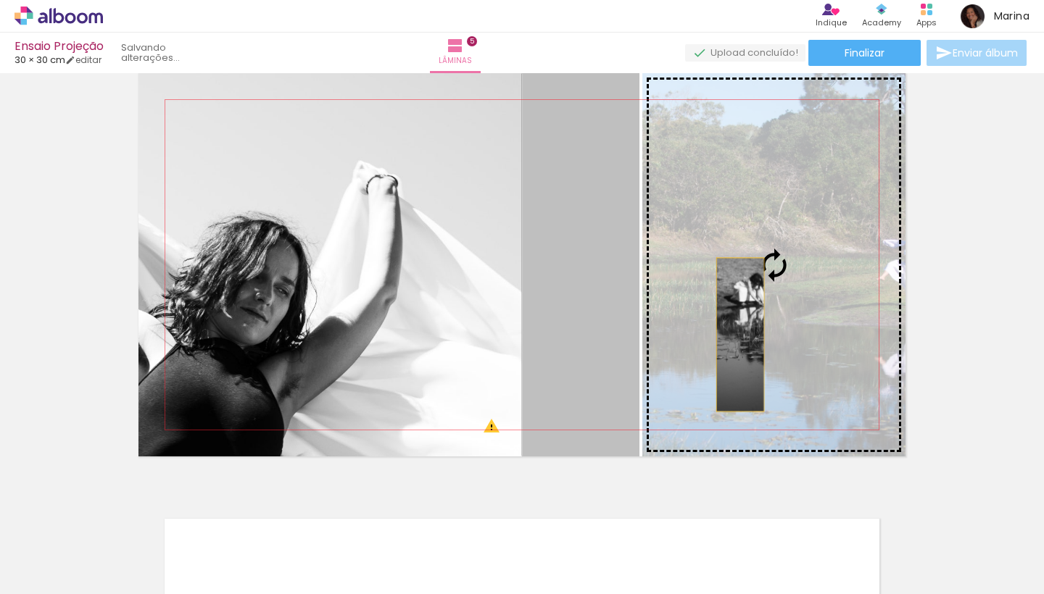
drag, startPoint x: 598, startPoint y: 352, endPoint x: 750, endPoint y: 336, distance: 153.1
click at [0, 0] on slot at bounding box center [0, 0] width 0 height 0
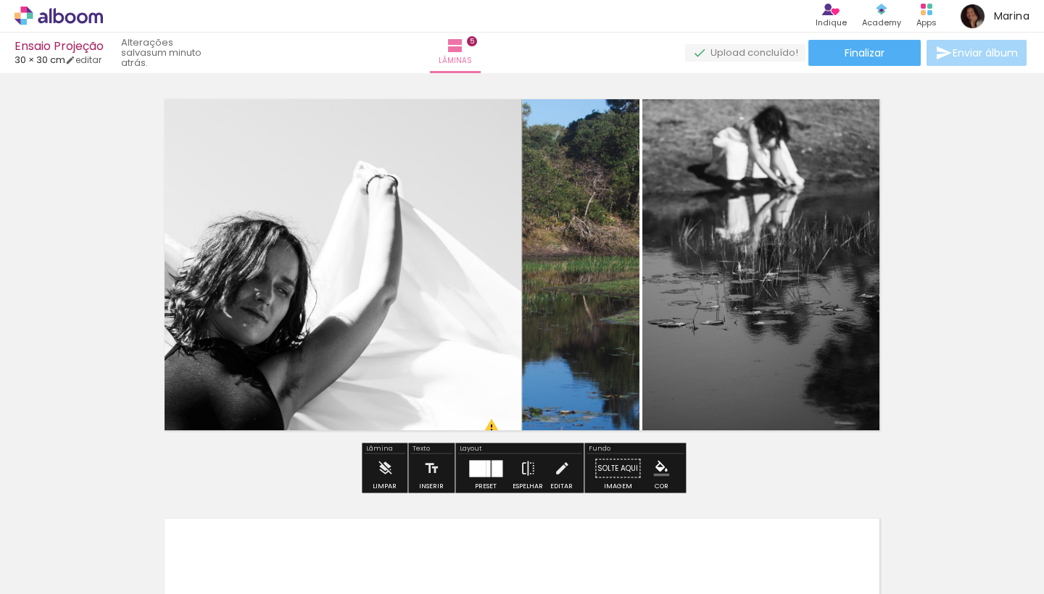
click at [599, 333] on quentale-photo at bounding box center [580, 264] width 117 height 383
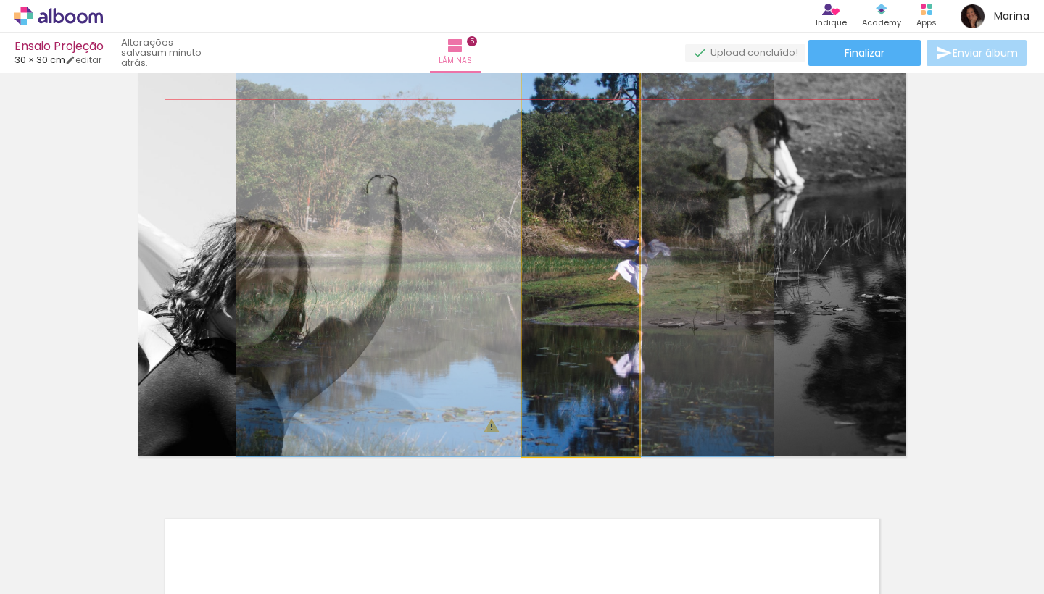
drag, startPoint x: 599, startPoint y: 333, endPoint x: 523, endPoint y: 332, distance: 75.4
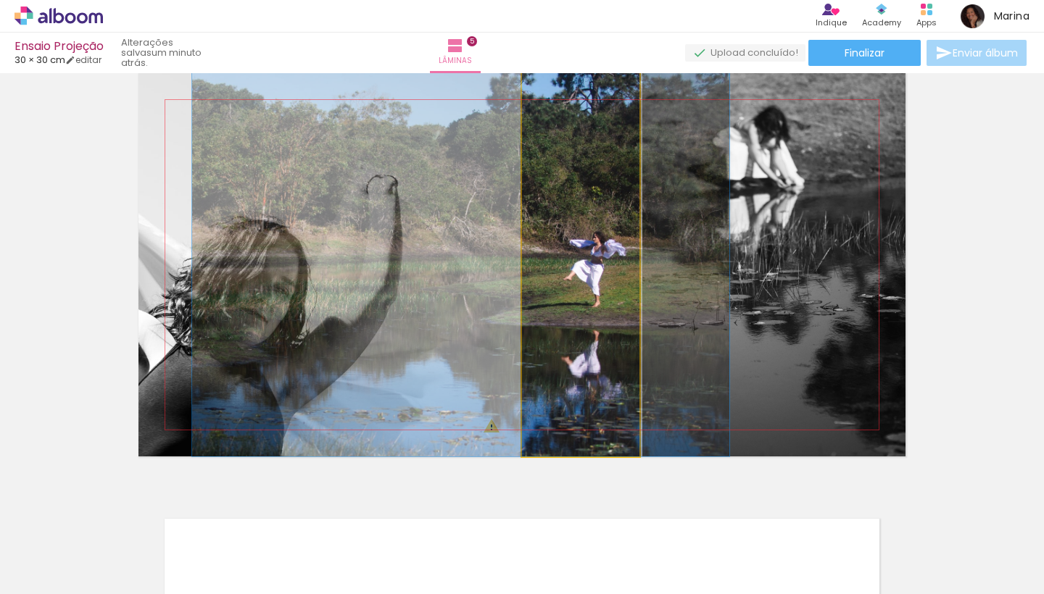
drag, startPoint x: 607, startPoint y: 339, endPoint x: 563, endPoint y: 341, distance: 44.3
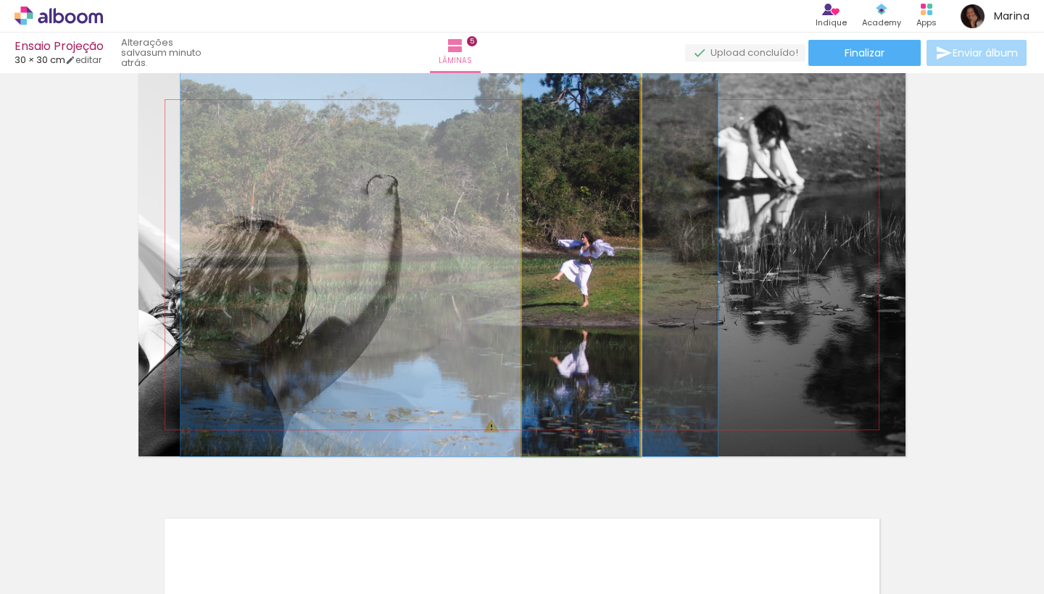
drag, startPoint x: 563, startPoint y: 341, endPoint x: 552, endPoint y: 341, distance: 11.6
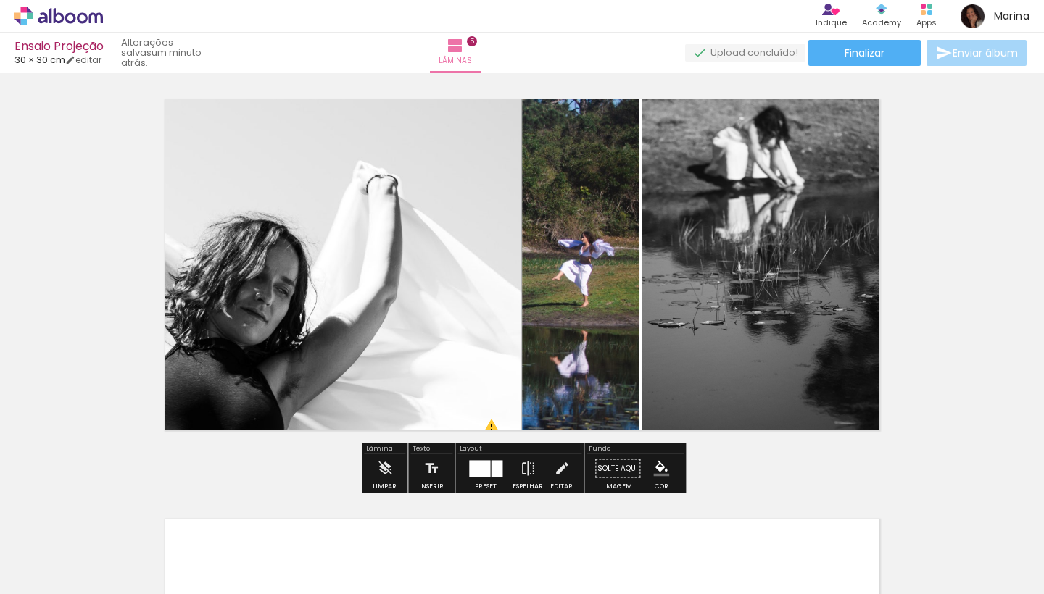
click at [784, 333] on quentale-photo at bounding box center [773, 264] width 263 height 383
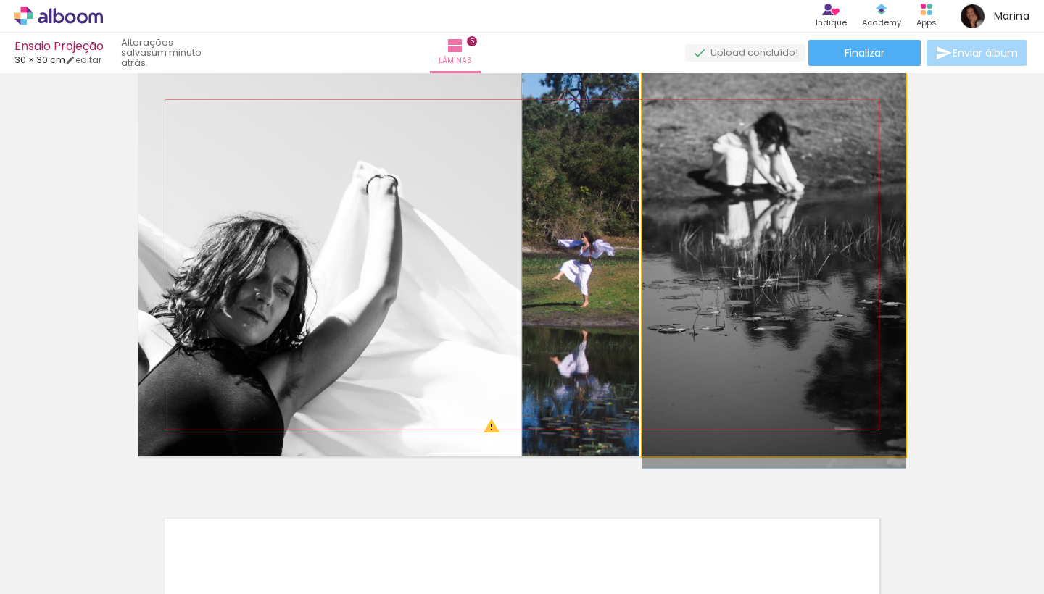
drag, startPoint x: 789, startPoint y: 313, endPoint x: 809, endPoint y: 380, distance: 69.7
drag, startPoint x: 797, startPoint y: 306, endPoint x: 798, endPoint y: 325, distance: 19.6
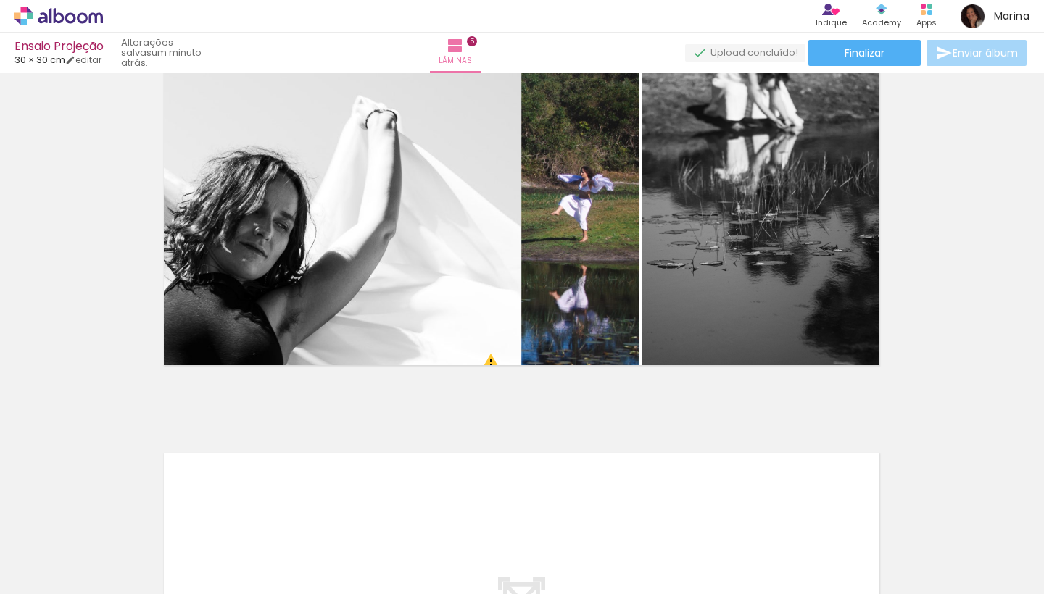
scroll to position [1775, 1]
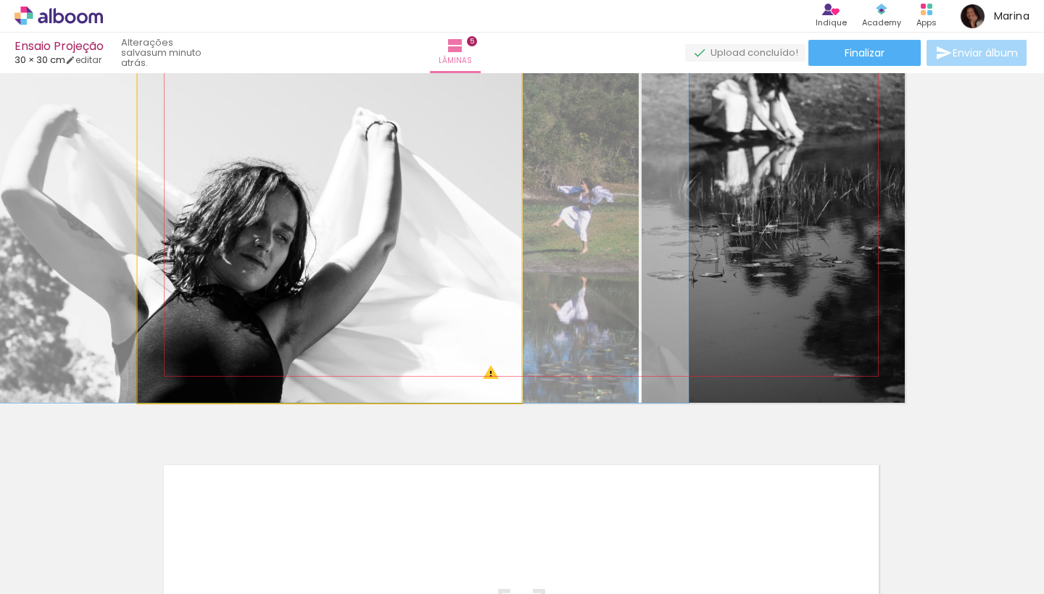
click at [489, 375] on quentale-photo at bounding box center [329, 211] width 383 height 383
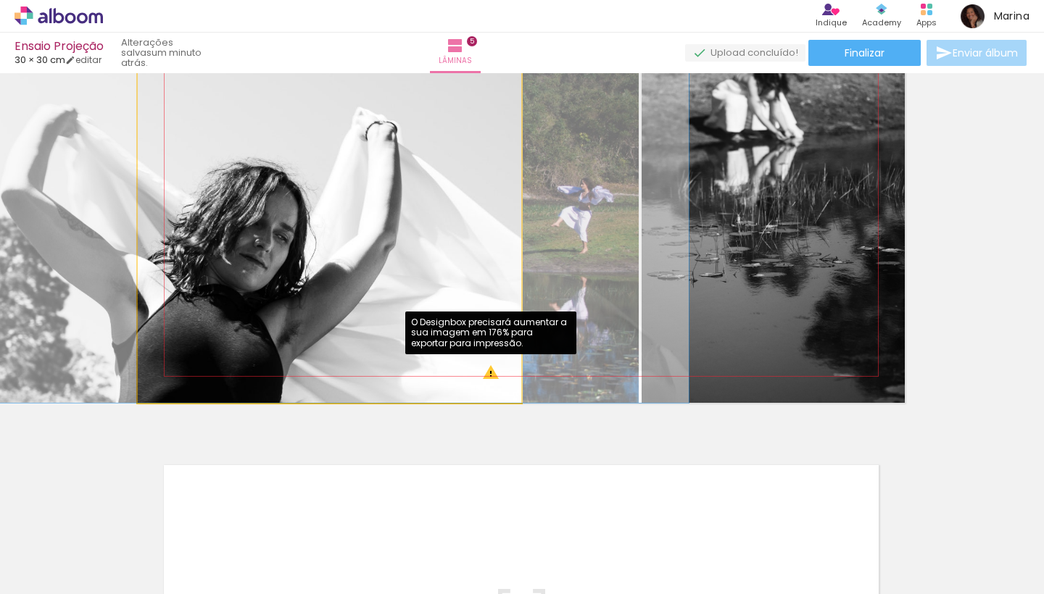
click at [489, 375] on quentale-photo at bounding box center [329, 211] width 383 height 383
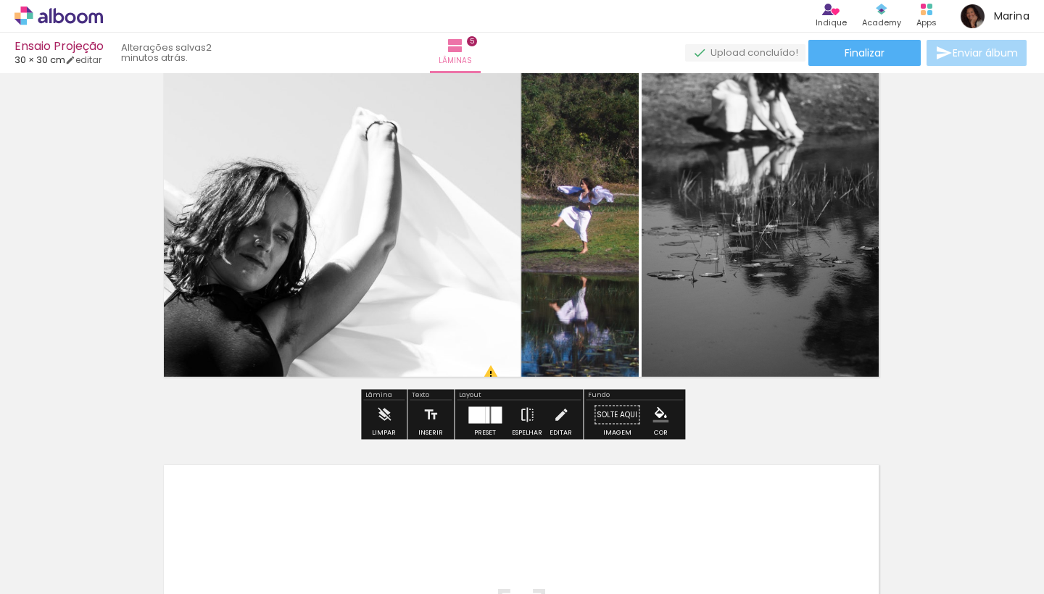
click at [414, 291] on quentale-photo at bounding box center [329, 211] width 383 height 383
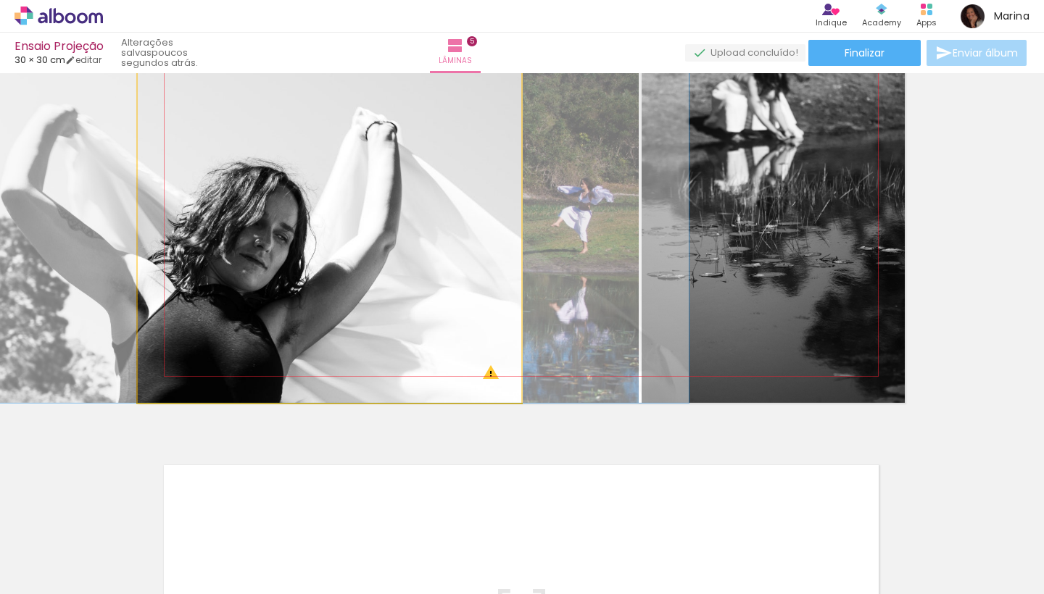
click at [414, 291] on quentale-photo at bounding box center [329, 211] width 383 height 383
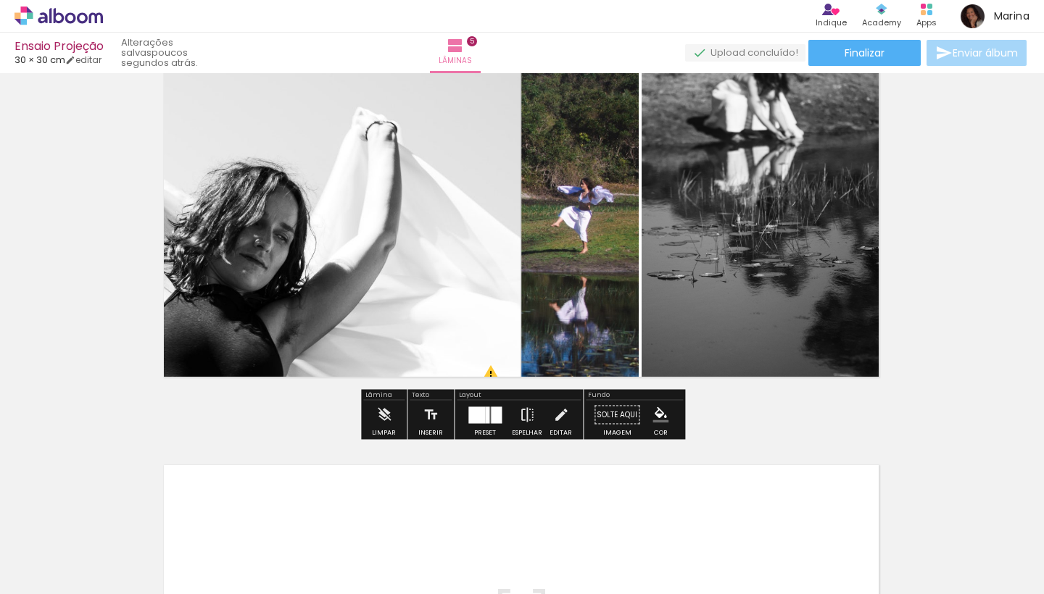
click at [414, 291] on quentale-photo at bounding box center [329, 211] width 383 height 383
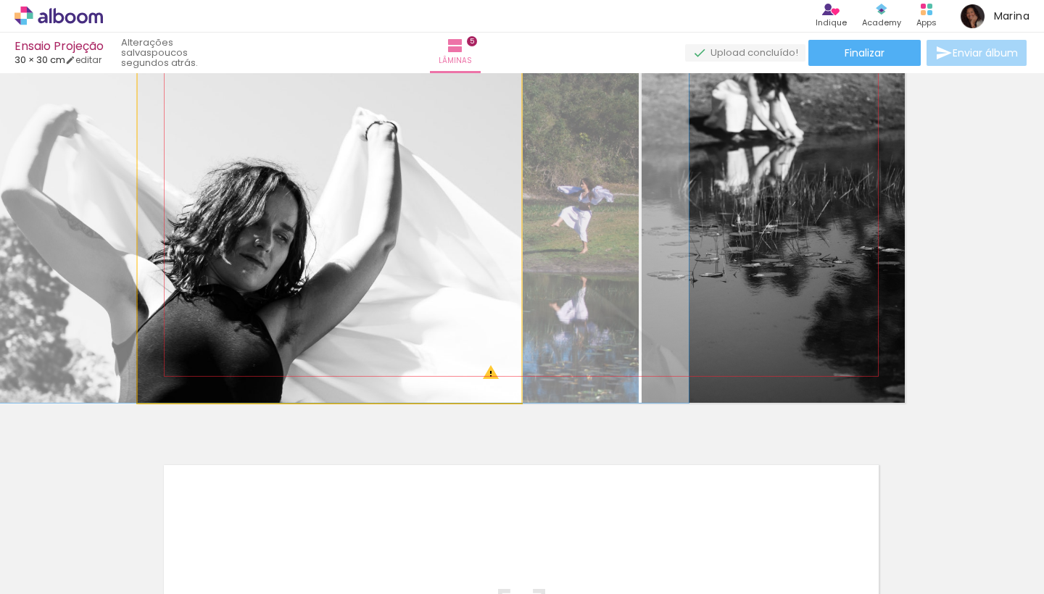
click at [414, 291] on quentale-photo at bounding box center [329, 211] width 383 height 383
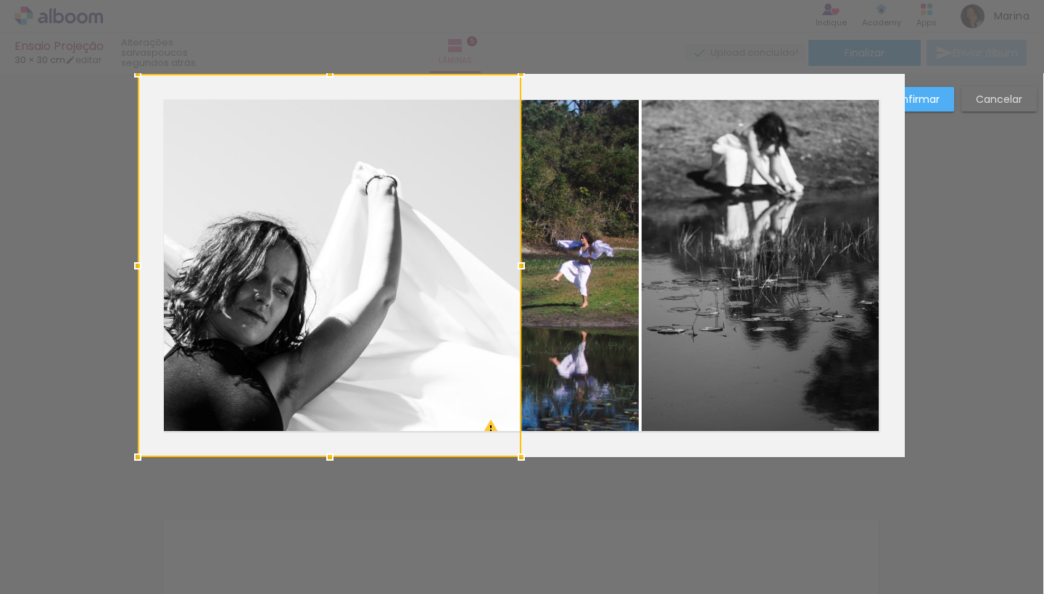
scroll to position [1697, 1]
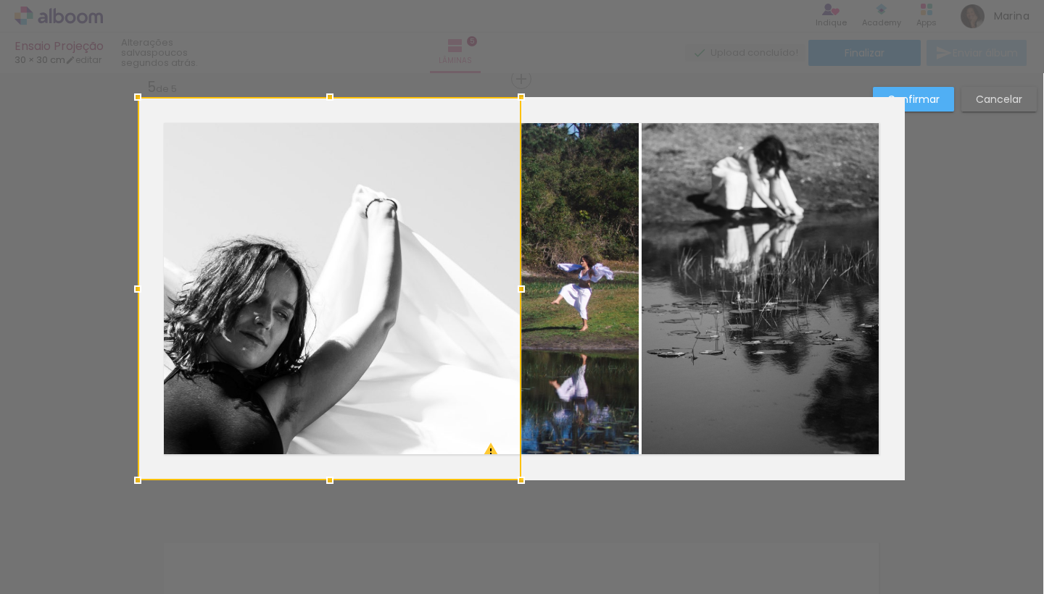
click at [414, 291] on div at bounding box center [329, 288] width 383 height 383
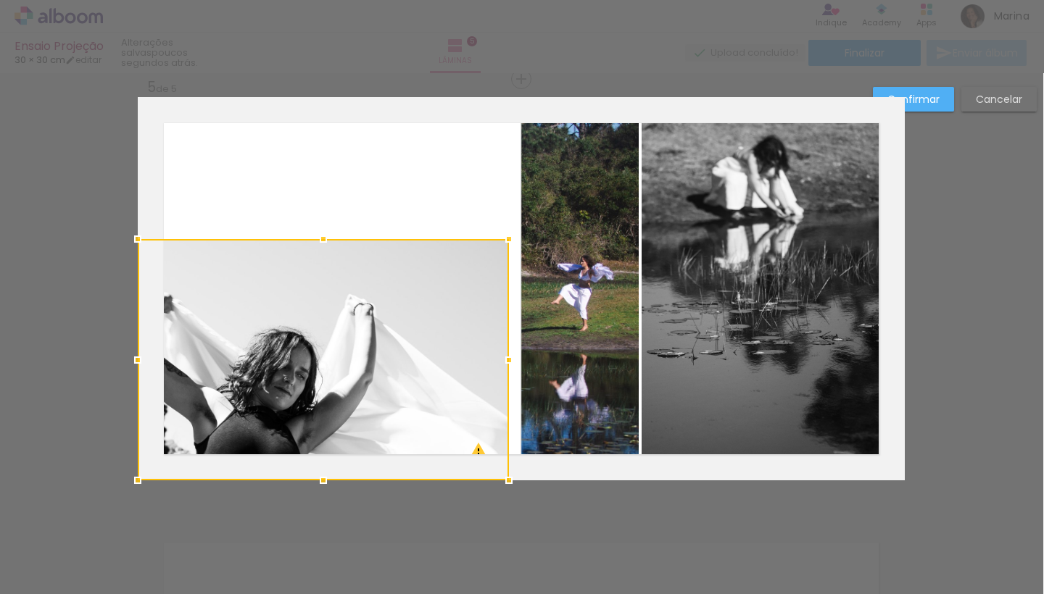
drag, startPoint x: 524, startPoint y: 95, endPoint x: 526, endPoint y: 238, distance: 142.8
click at [523, 238] on div at bounding box center [508, 239] width 29 height 29
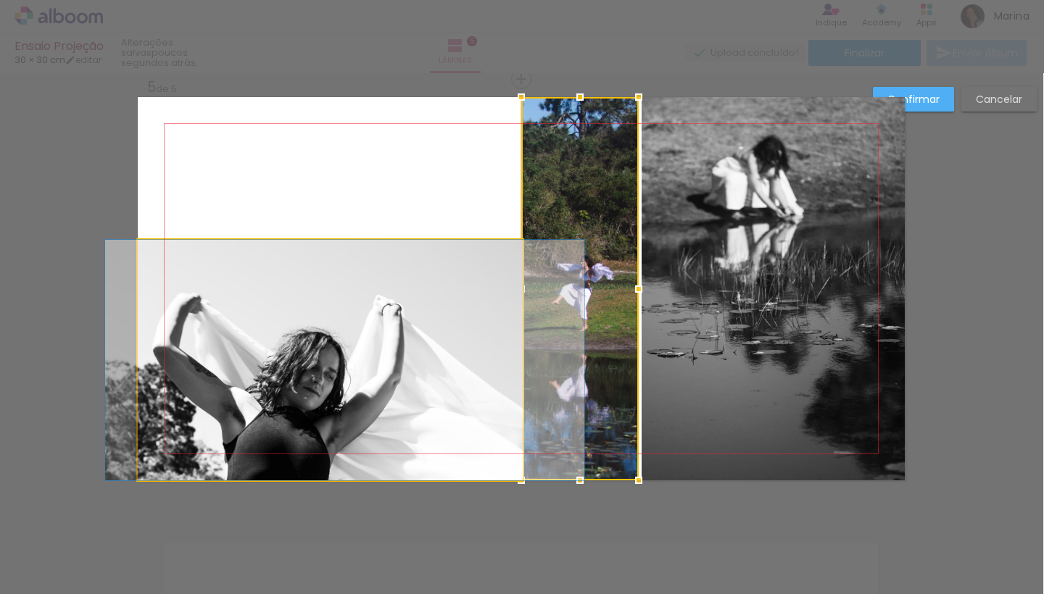
drag, startPoint x: 454, startPoint y: 298, endPoint x: 474, endPoint y: 318, distance: 28.7
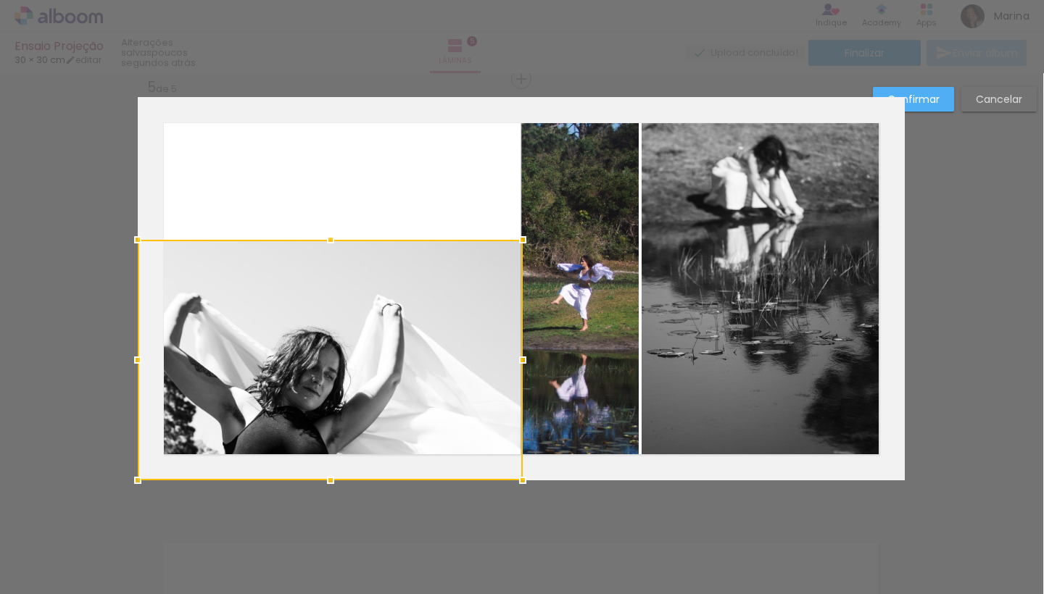
click at [459, 201] on quentale-layouter at bounding box center [521, 288] width 767 height 383
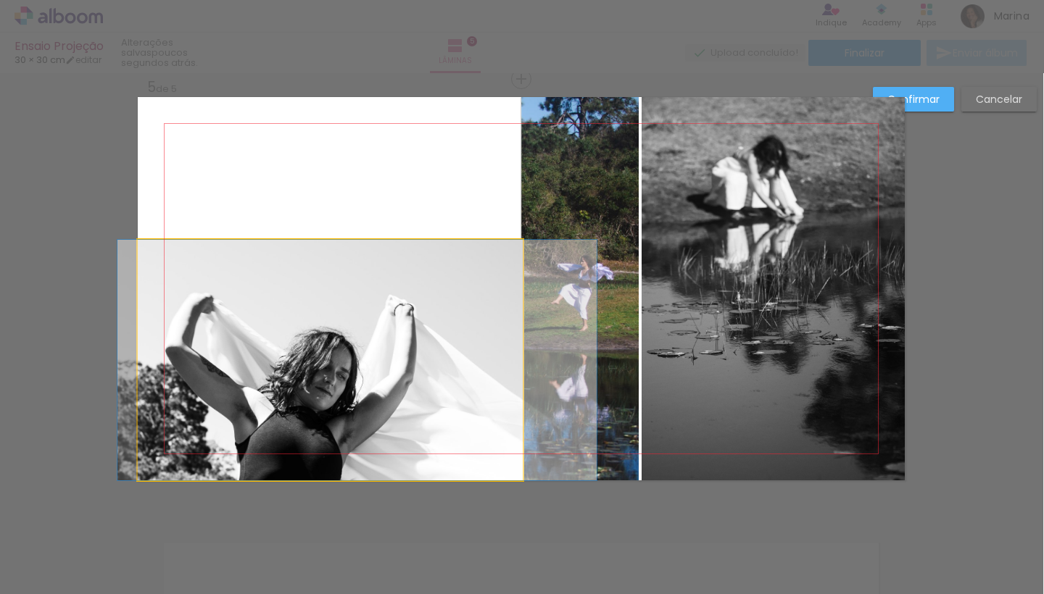
drag, startPoint x: 422, startPoint y: 419, endPoint x: 434, endPoint y: 419, distance: 12.3
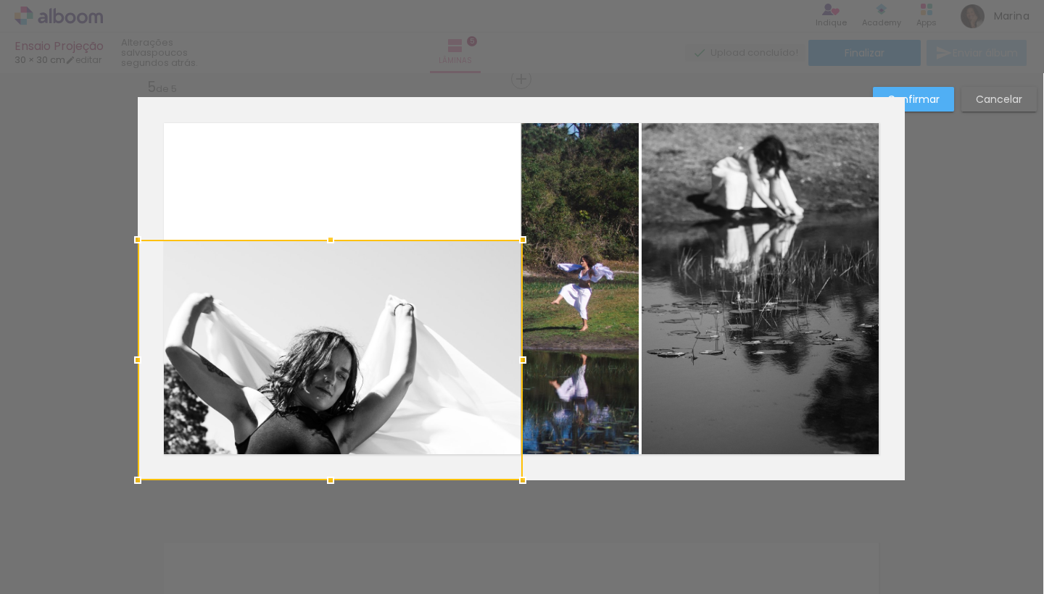
click at [0, 0] on slot "Confirmar" at bounding box center [0, 0] width 0 height 0
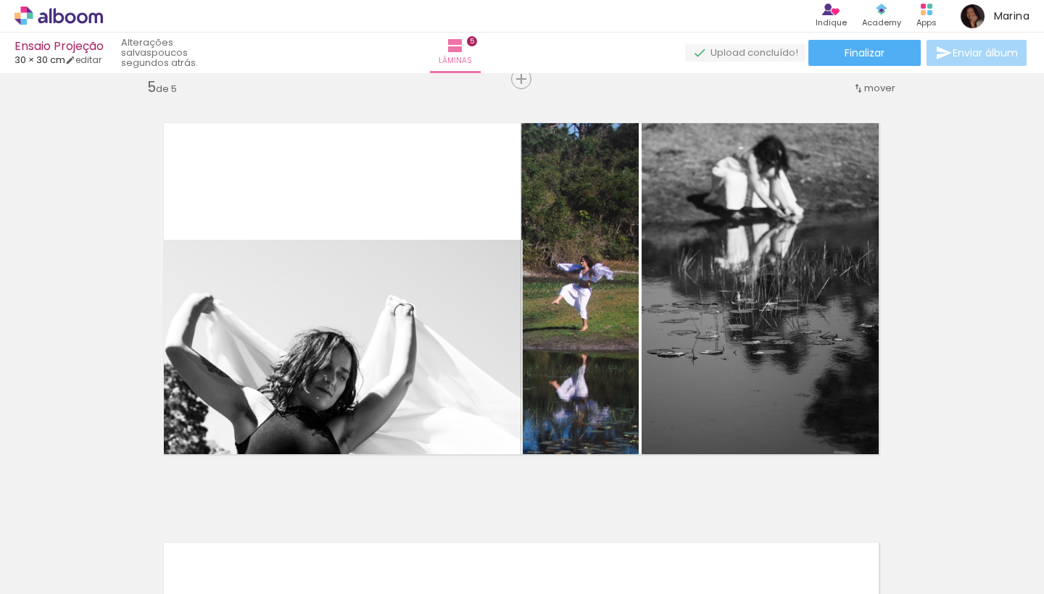
scroll to position [0, 0]
click at [48, 578] on span "Adicionar Fotos" at bounding box center [51, 575] width 43 height 16
click at [0, 0] on input "file" at bounding box center [0, 0] width 0 height 0
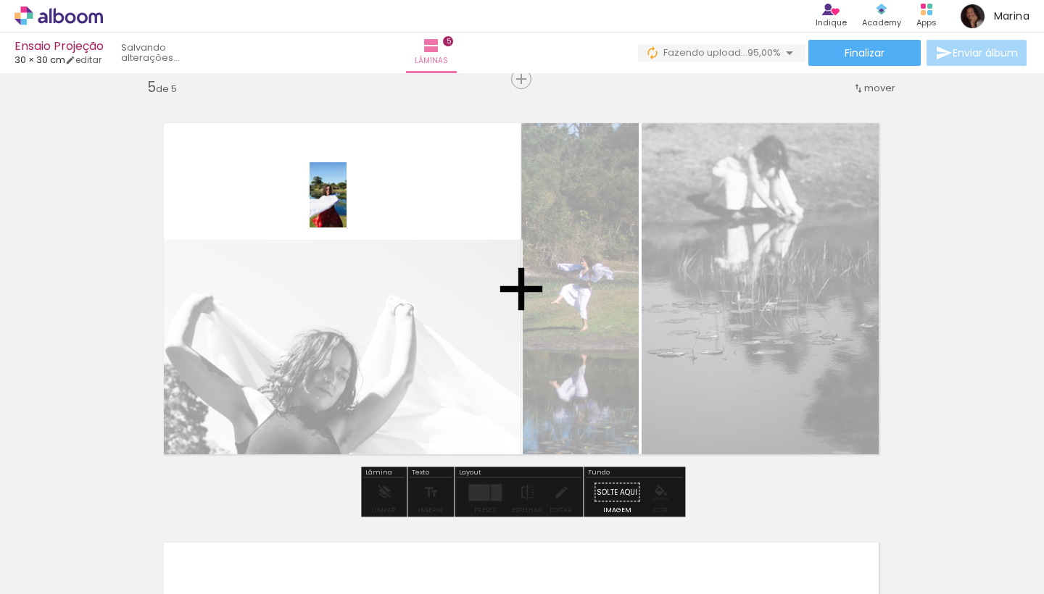
drag, startPoint x: 997, startPoint y: 556, endPoint x: 352, endPoint y: 205, distance: 733.7
click at [352, 205] on quentale-workspace at bounding box center [522, 297] width 1044 height 594
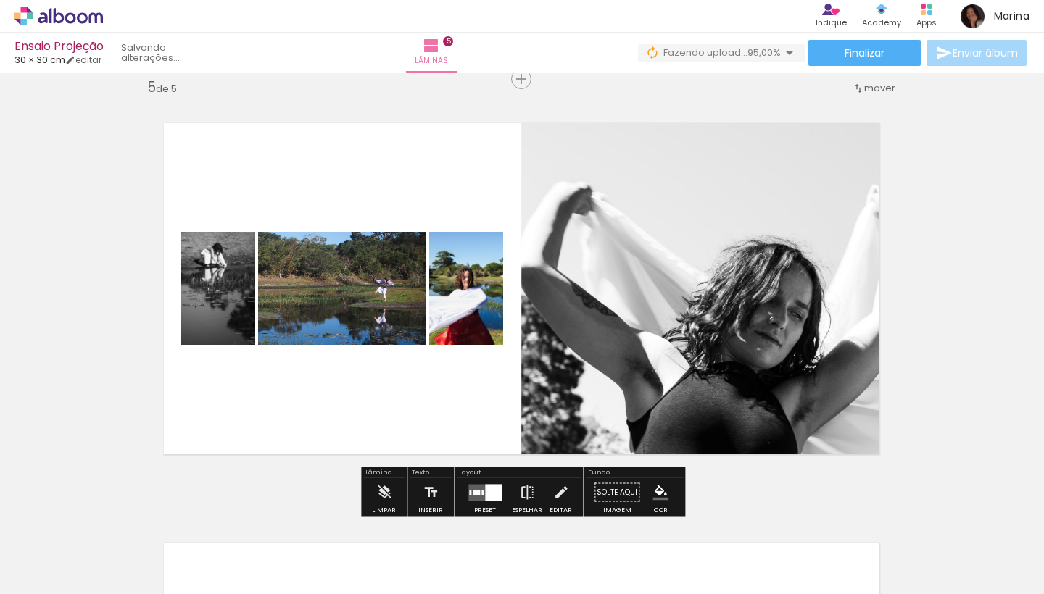
scroll to position [1697, 0]
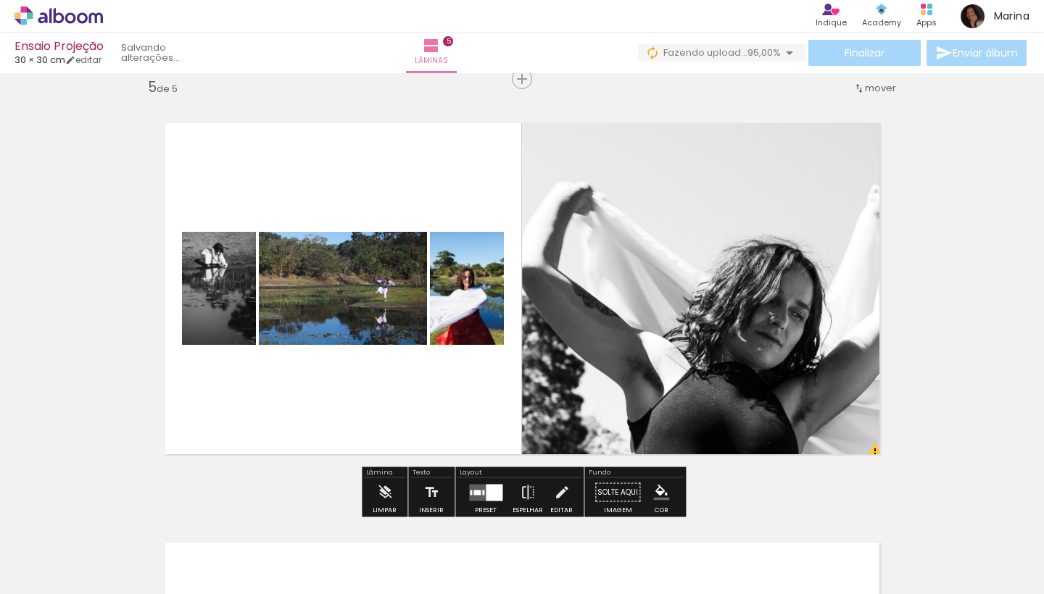
click at [652, 319] on quentale-photo at bounding box center [713, 288] width 383 height 383
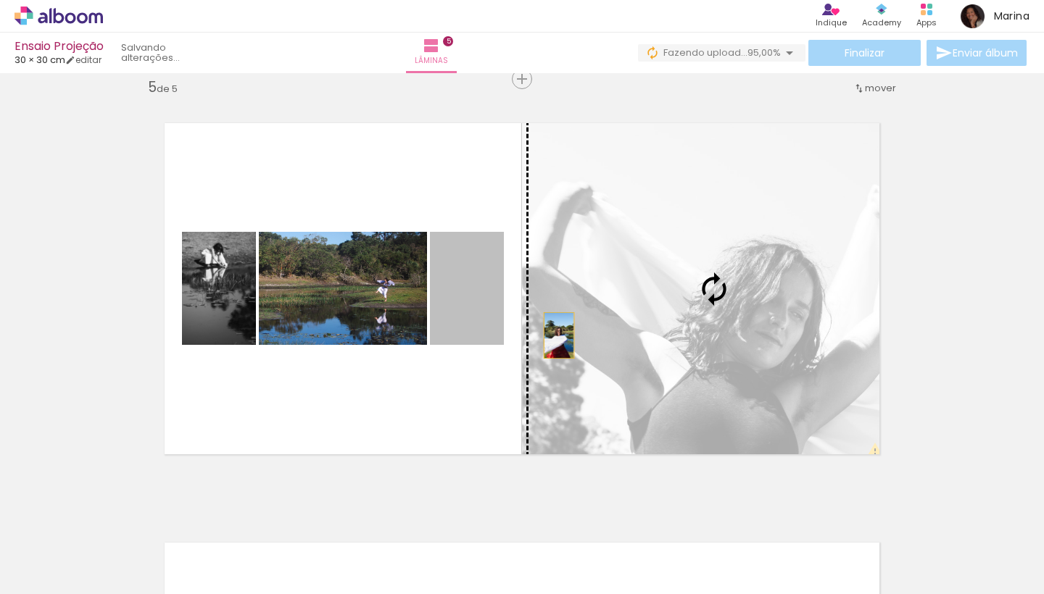
drag, startPoint x: 488, startPoint y: 333, endPoint x: 634, endPoint y: 352, distance: 146.9
click at [0, 0] on slot at bounding box center [0, 0] width 0 height 0
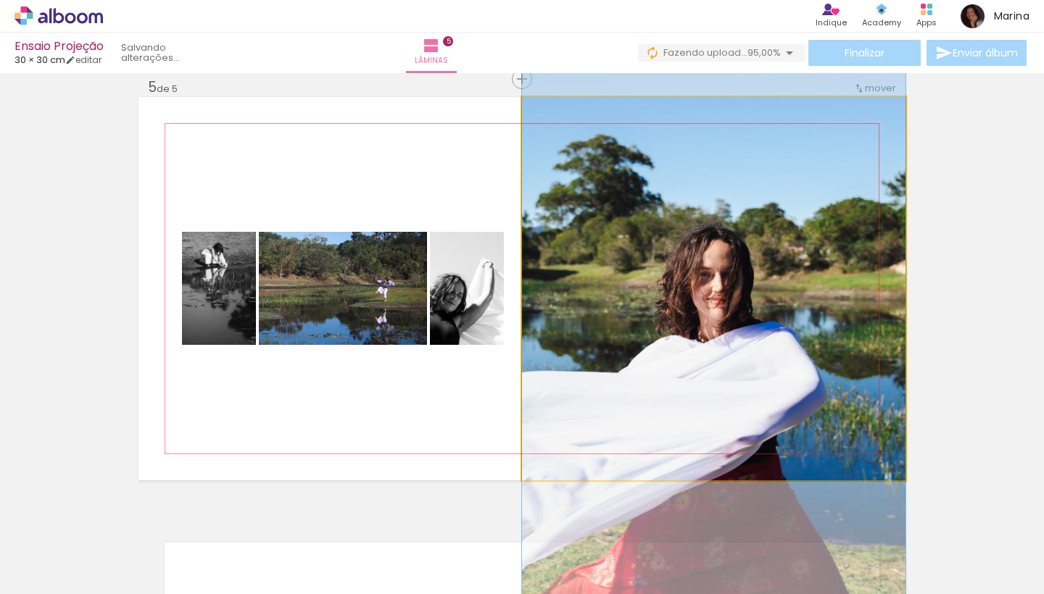
drag, startPoint x: 654, startPoint y: 312, endPoint x: 654, endPoint y: 353, distance: 41.3
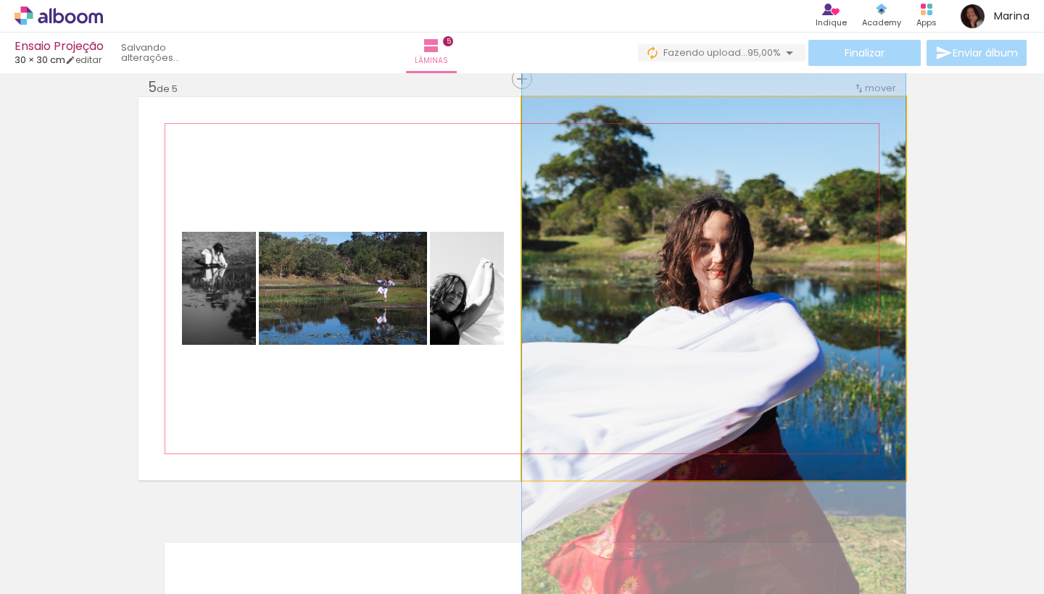
drag, startPoint x: 654, startPoint y: 353, endPoint x: 649, endPoint y: 324, distance: 29.3
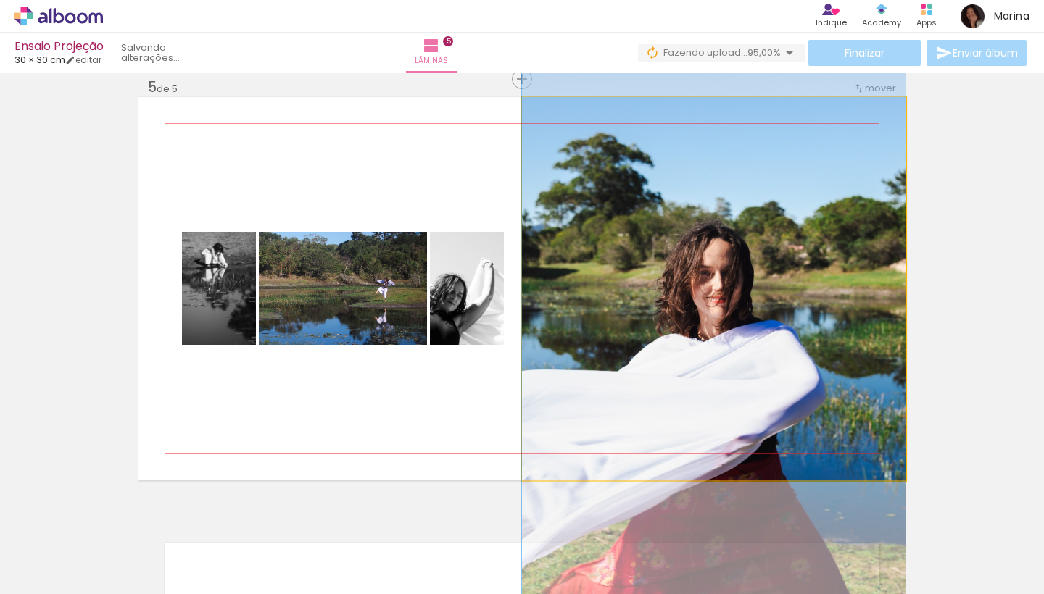
drag, startPoint x: 659, startPoint y: 331, endPoint x: 659, endPoint y: 359, distance: 27.5
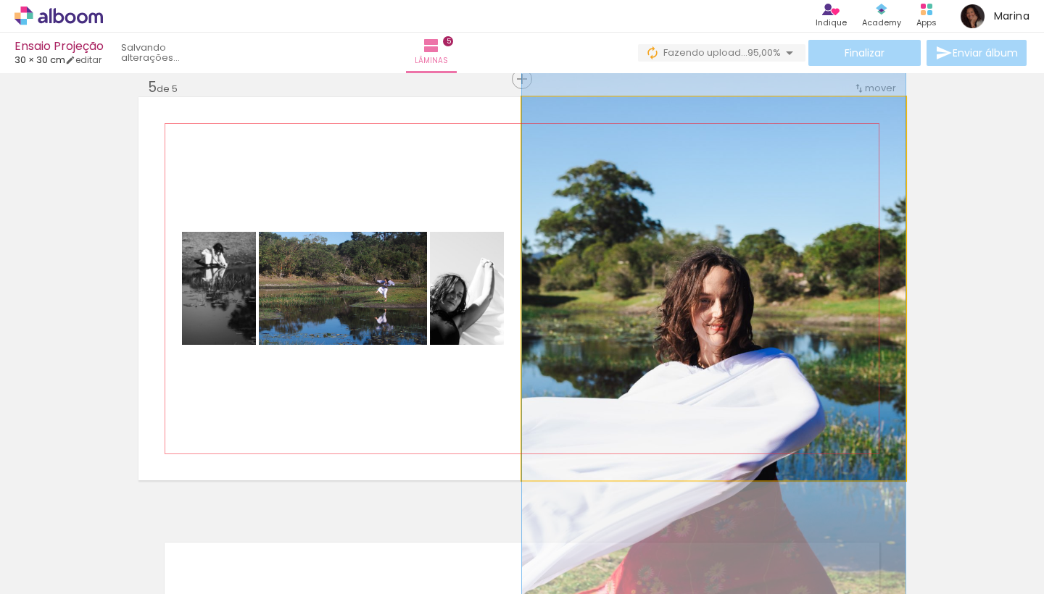
drag, startPoint x: 659, startPoint y: 359, endPoint x: 663, endPoint y: 386, distance: 27.8
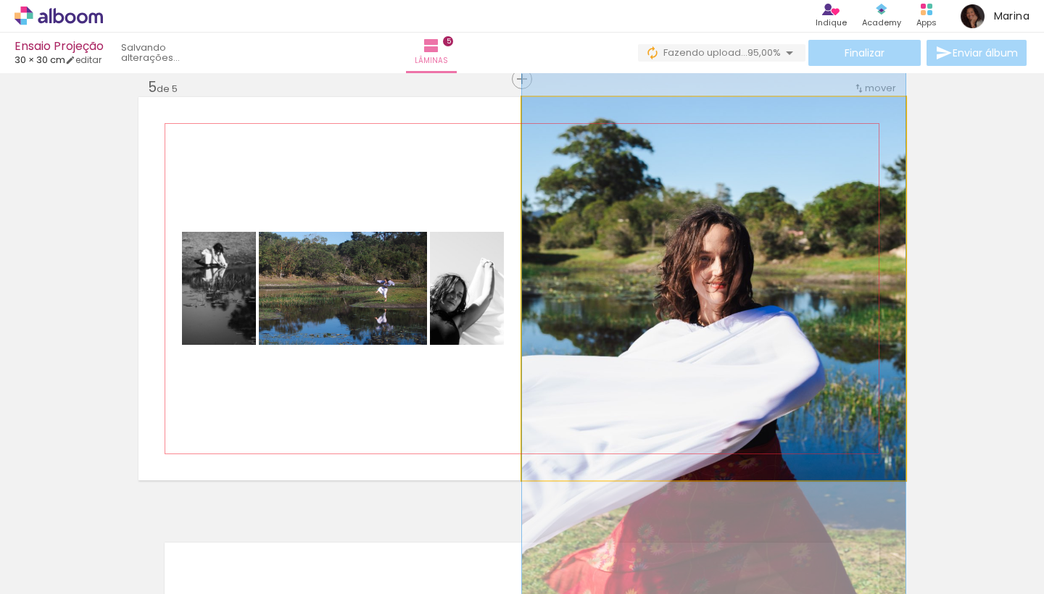
drag, startPoint x: 663, startPoint y: 386, endPoint x: 663, endPoint y: 344, distance: 42.8
click at [663, 341] on quentale-photo at bounding box center [713, 288] width 383 height 383
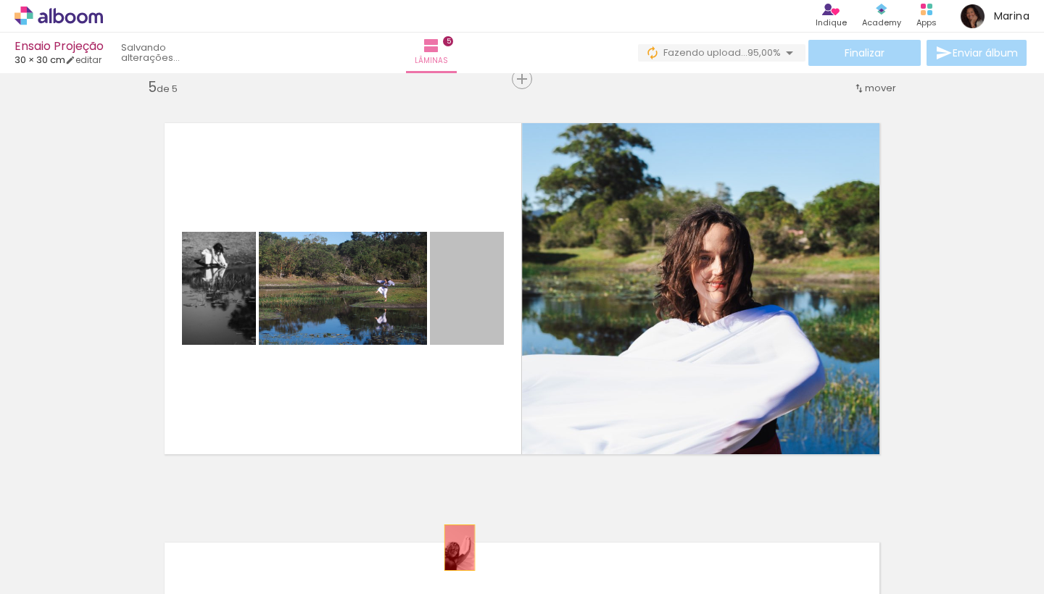
drag, startPoint x: 463, startPoint y: 320, endPoint x: 459, endPoint y: 550, distance: 229.8
click at [459, 550] on quentale-workspace at bounding box center [522, 297] width 1044 height 594
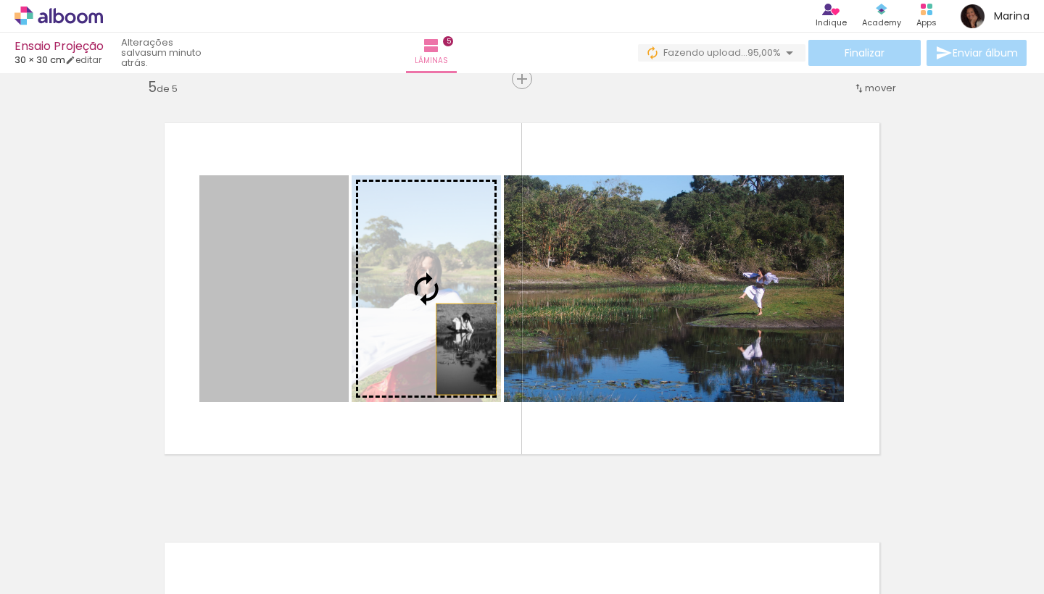
drag, startPoint x: 281, startPoint y: 369, endPoint x: 465, endPoint y: 349, distance: 185.2
click at [0, 0] on slot at bounding box center [0, 0] width 0 height 0
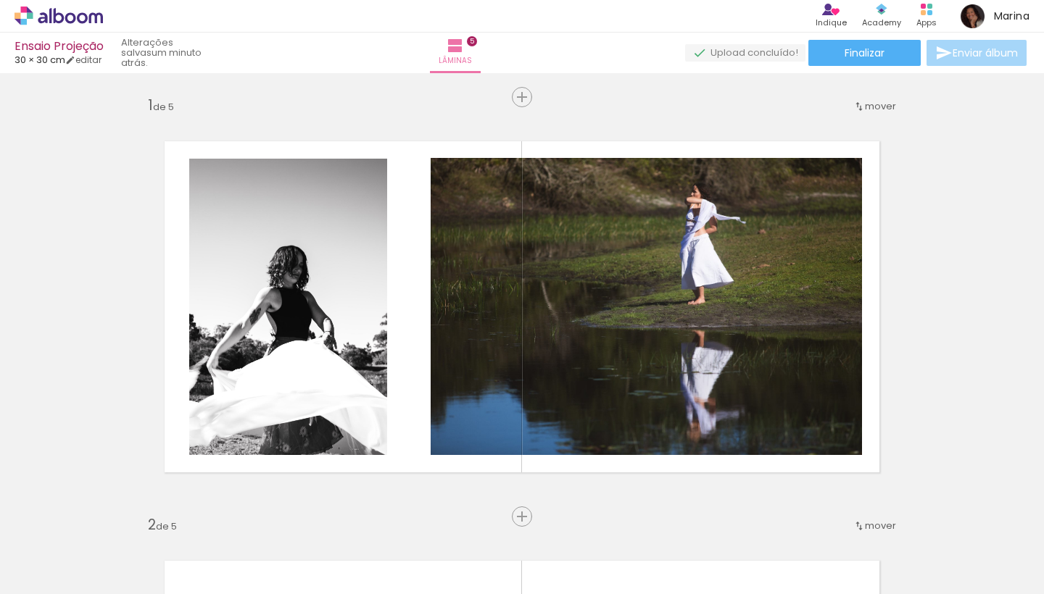
scroll to position [0, 0]
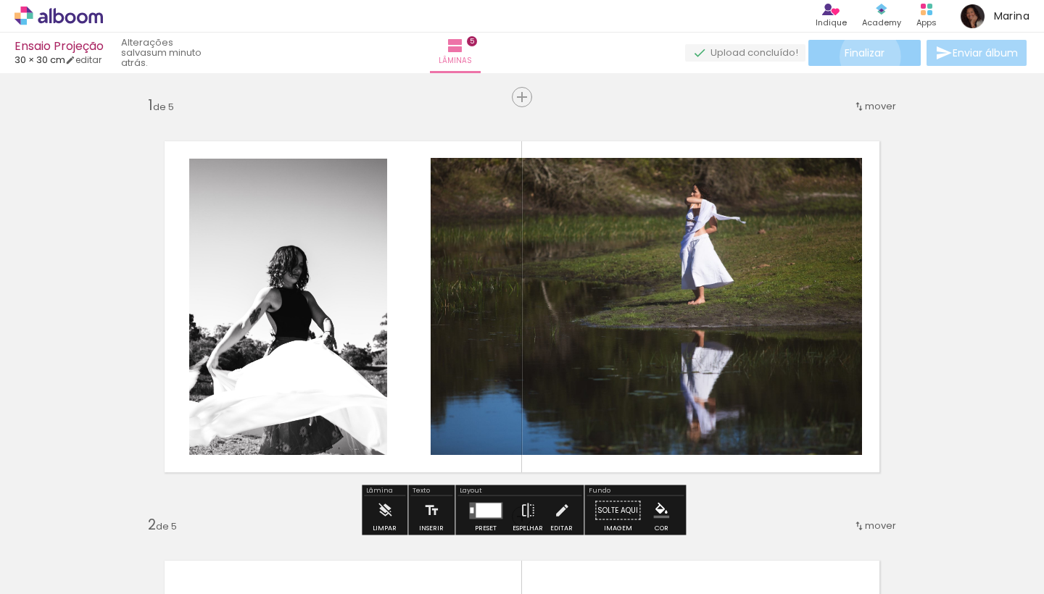
click at [865, 57] on span "Finalizar" at bounding box center [864, 53] width 40 height 10
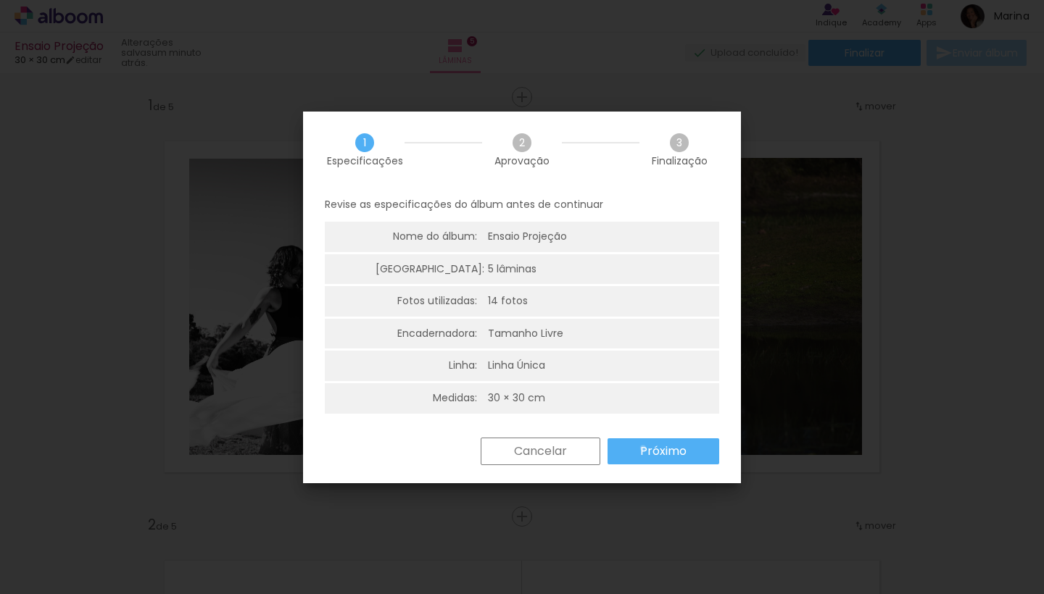
click at [0, 0] on slot "Próximo" at bounding box center [0, 0] width 0 height 0
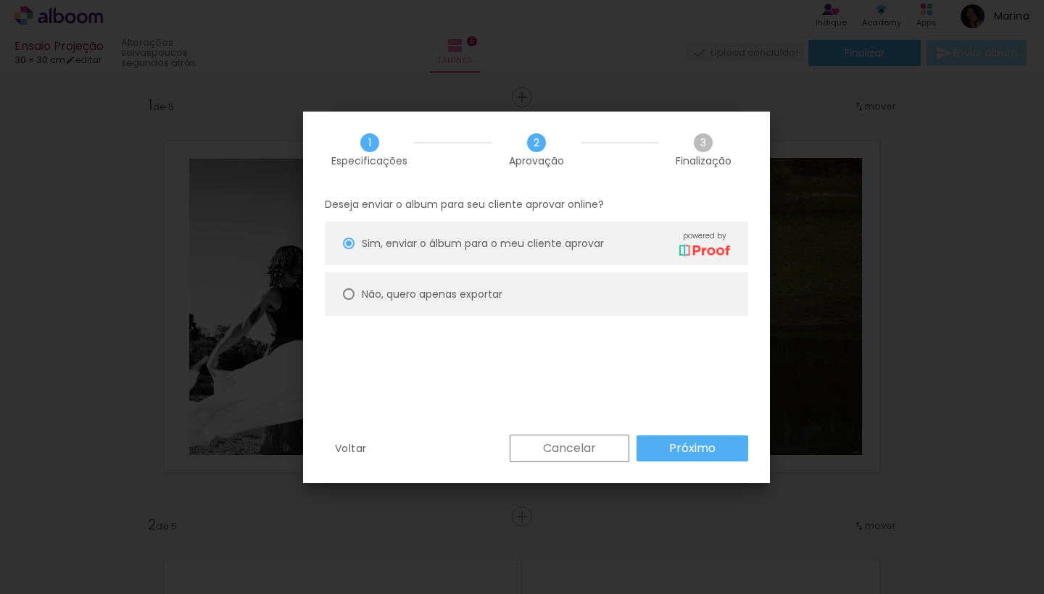
click at [0, 0] on slot "Não, quero apenas exportar" at bounding box center [0, 0] width 0 height 0
type paper-radio-button "on"
click at [0, 0] on slot "Próximo" at bounding box center [0, 0] width 0 height 0
type input "Alta, 300 DPI"
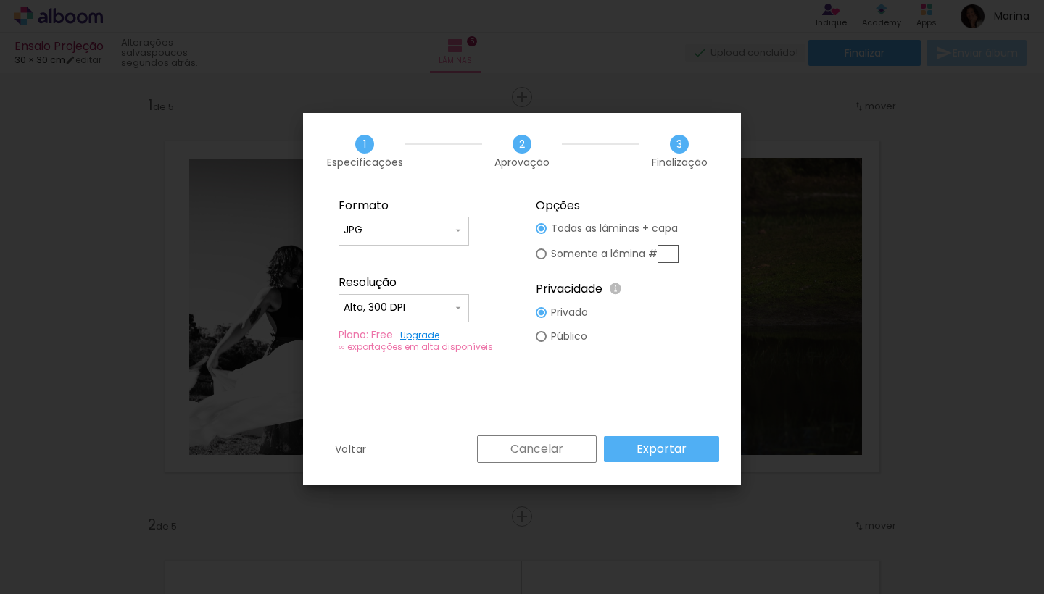
click at [462, 231] on iron-icon at bounding box center [458, 231] width 12 height 12
click at [452, 259] on paper-item "PDF" at bounding box center [404, 257] width 130 height 29
type input "PDF"
click at [441, 311] on input "Alta, 300 DPI" at bounding box center [398, 308] width 109 height 14
click at [452, 308] on paper-item "Alta, 300 DPI" at bounding box center [404, 305] width 130 height 29
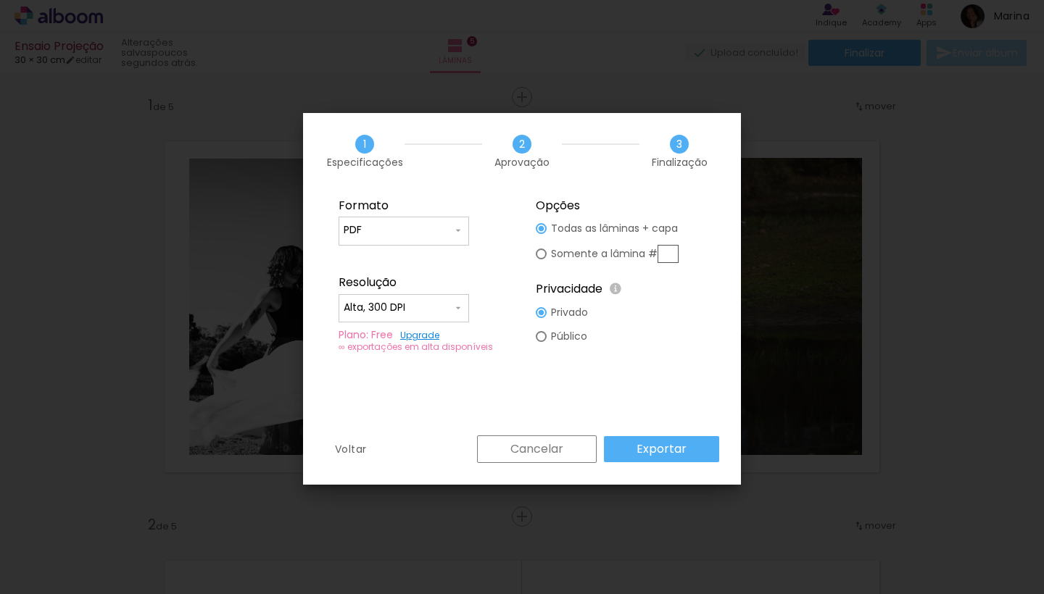
click at [543, 341] on paper-radio-button "Público" at bounding box center [562, 337] width 52 height 24
type paper-radio-button "on"
click at [578, 446] on paper-button "Cancelar" at bounding box center [537, 450] width 120 height 28
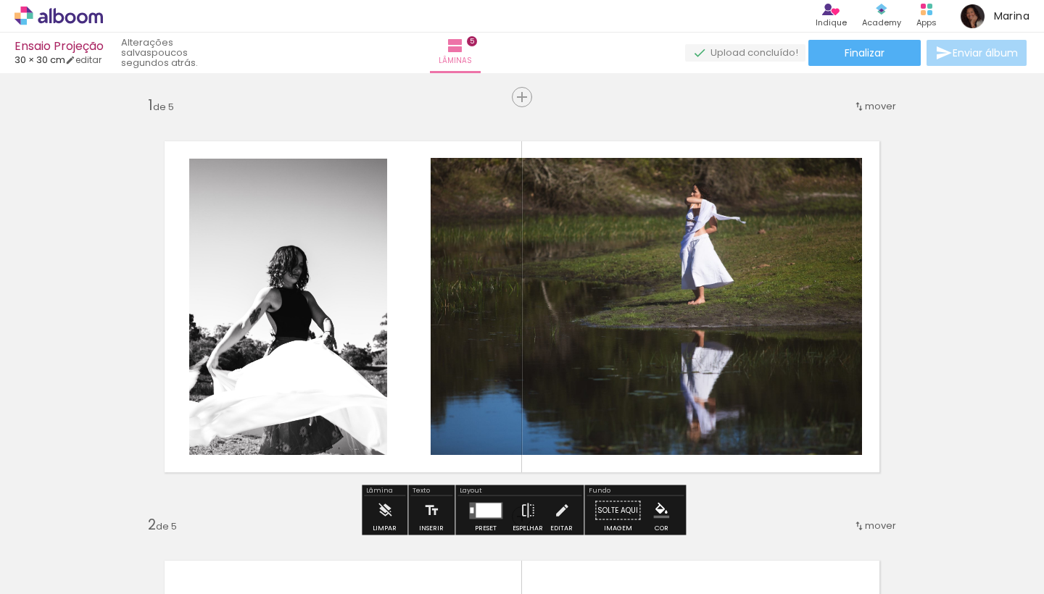
click at [179, 46] on quentale-status "poucos segundos atrás." at bounding box center [168, 53] width 115 height 42
click at [464, 49] on iron-icon at bounding box center [455, 45] width 17 height 17
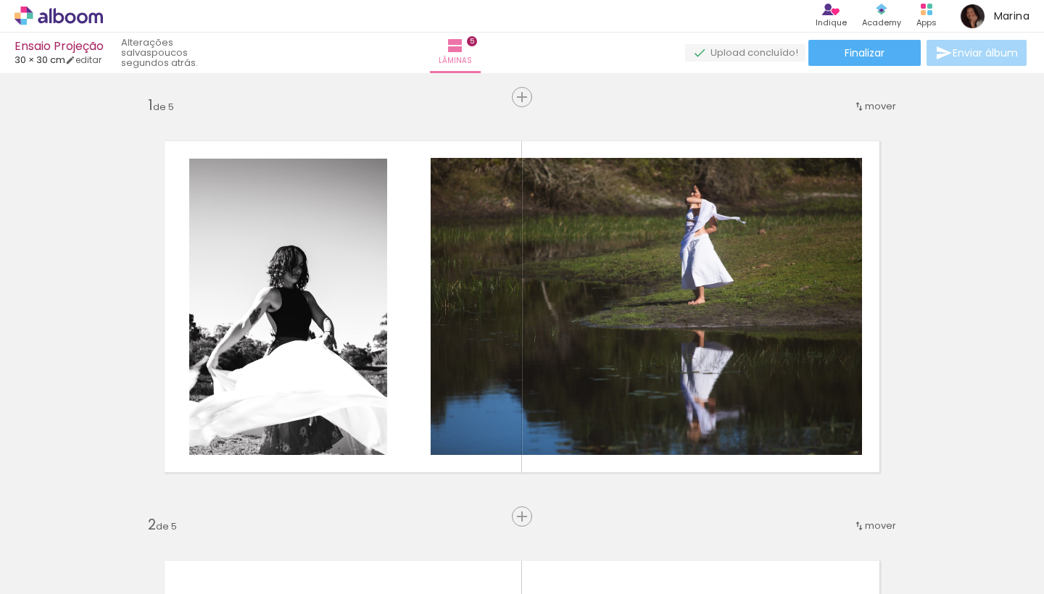
click at [481, 57] on div "Lâminas 5" at bounding box center [455, 53] width 52 height 41
click at [522, 94] on span "Inserir lâmina" at bounding box center [528, 97] width 57 height 9
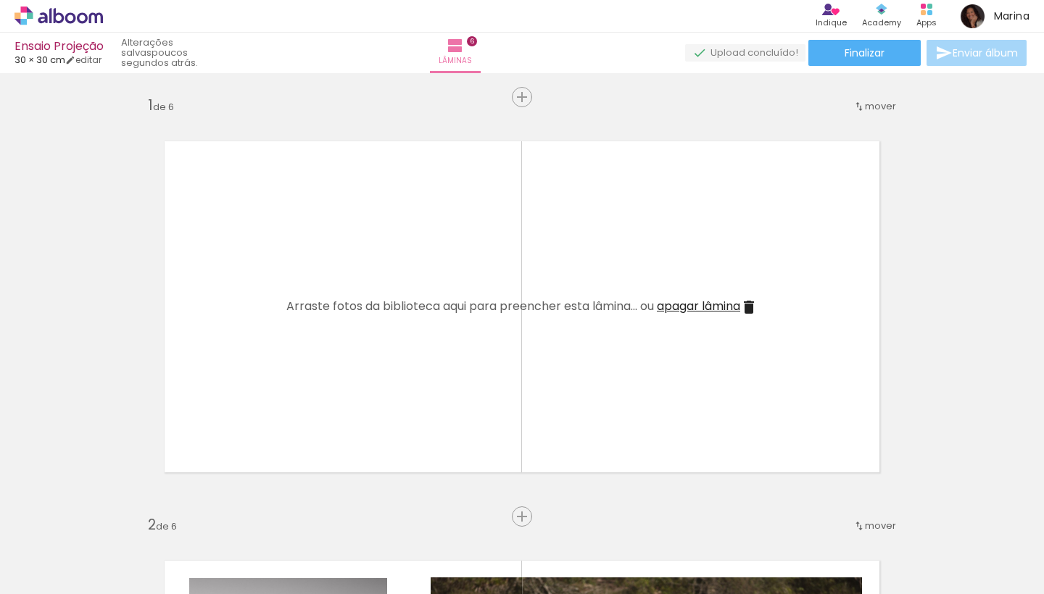
click at [757, 310] on iron-icon at bounding box center [748, 307] width 17 height 17
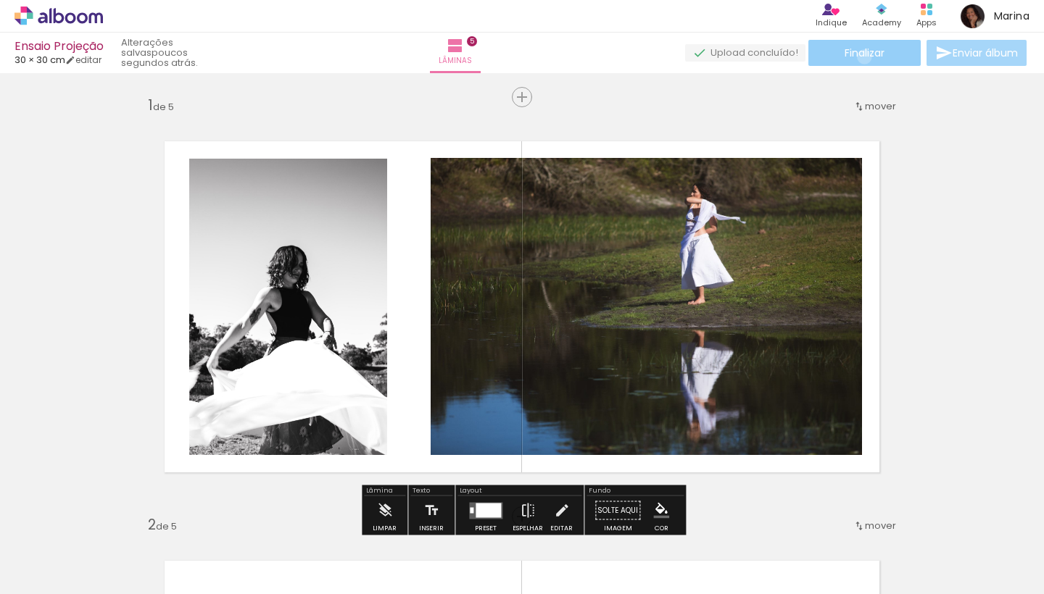
click at [859, 57] on span "Finalizar" at bounding box center [864, 53] width 40 height 10
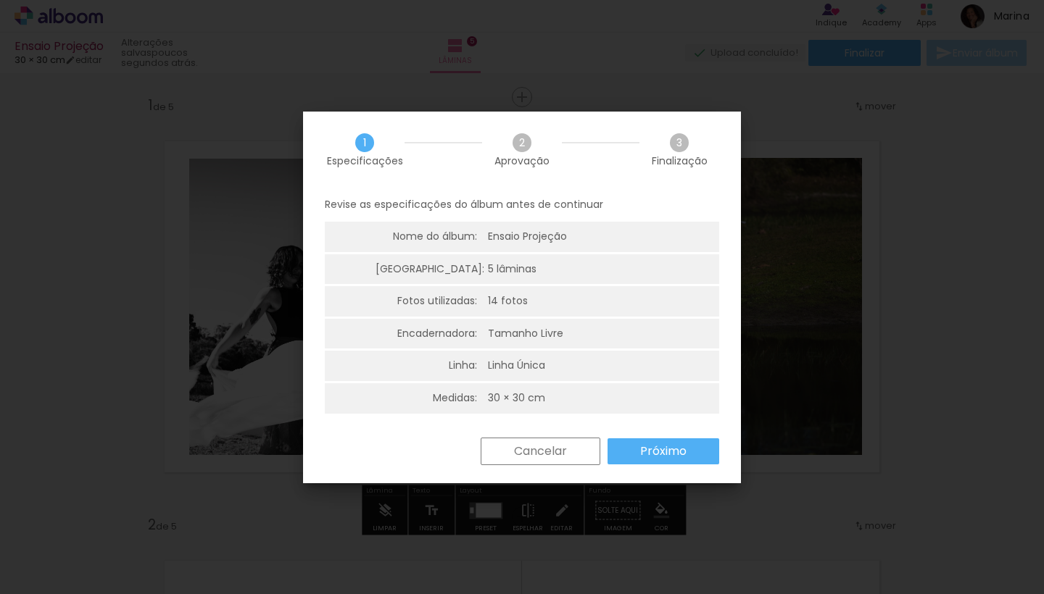
click at [613, 447] on paper-button "Próximo" at bounding box center [663, 452] width 112 height 26
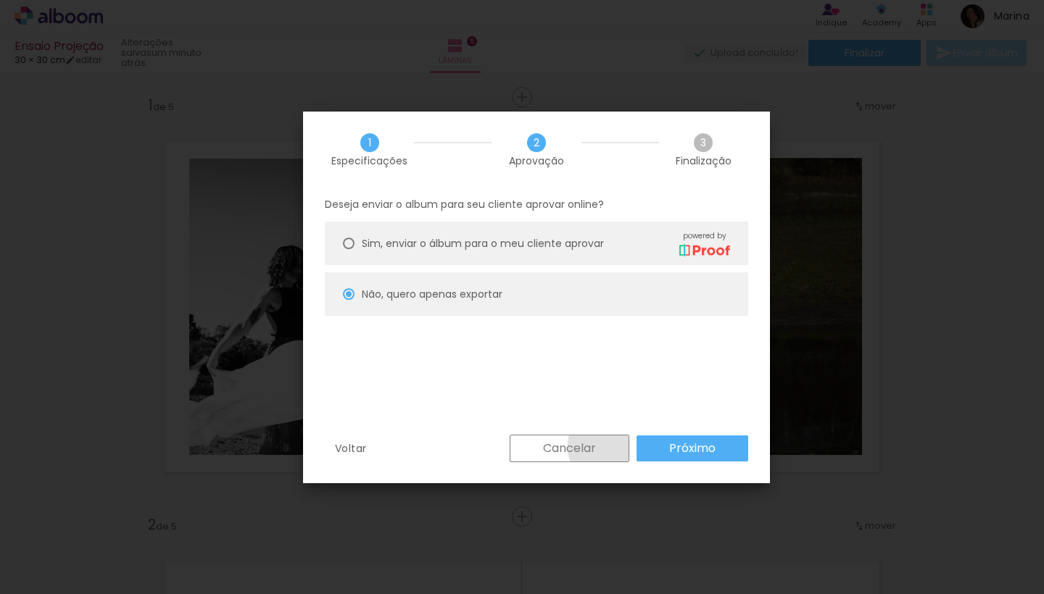
click at [613, 447] on paper-button "Cancelar" at bounding box center [570, 449] width 120 height 28
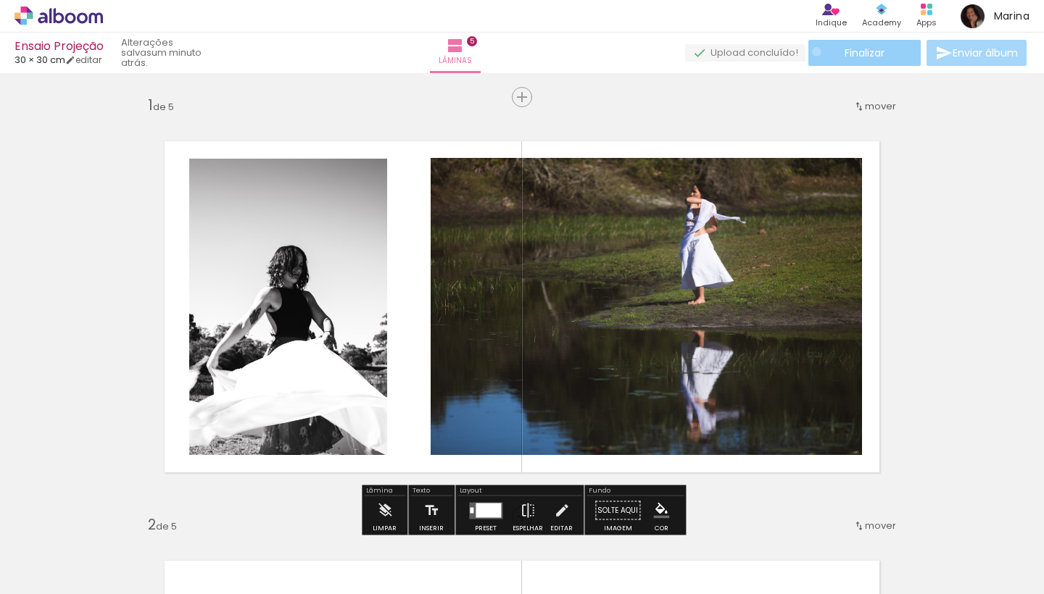
click at [811, 51] on paper-button "Finalizar" at bounding box center [864, 53] width 112 height 26
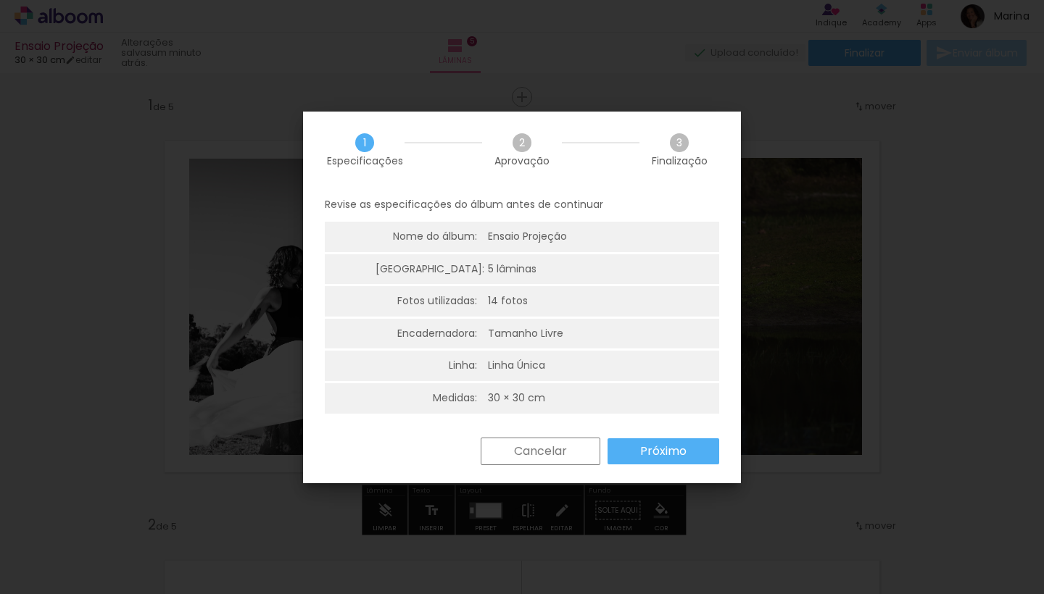
click at [0, 0] on slot "Próximo" at bounding box center [0, 0] width 0 height 0
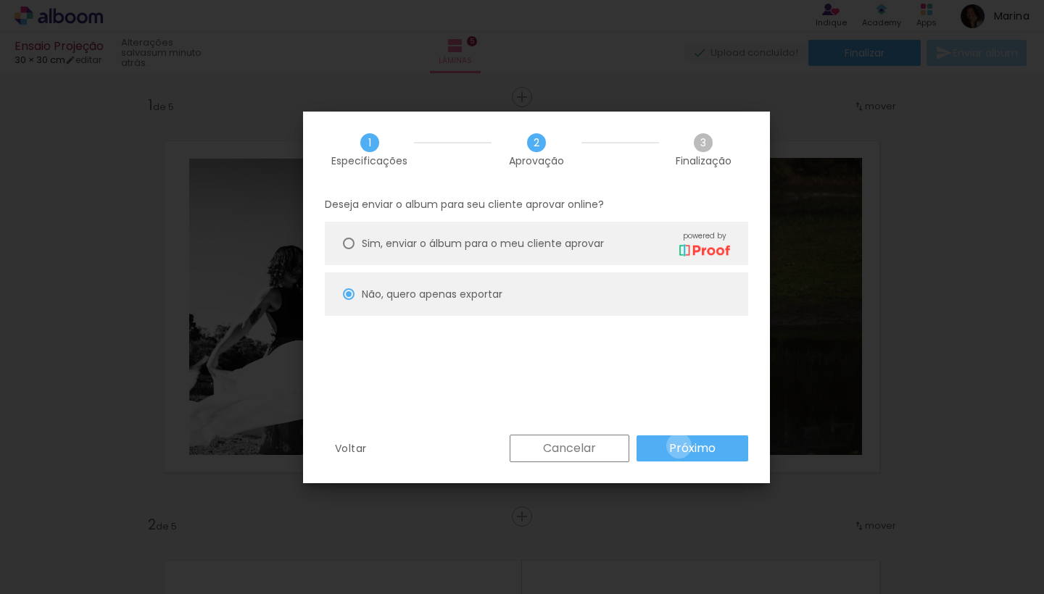
click at [0, 0] on slot "Próximo" at bounding box center [0, 0] width 0 height 0
type input "Alta, 300 DPI"
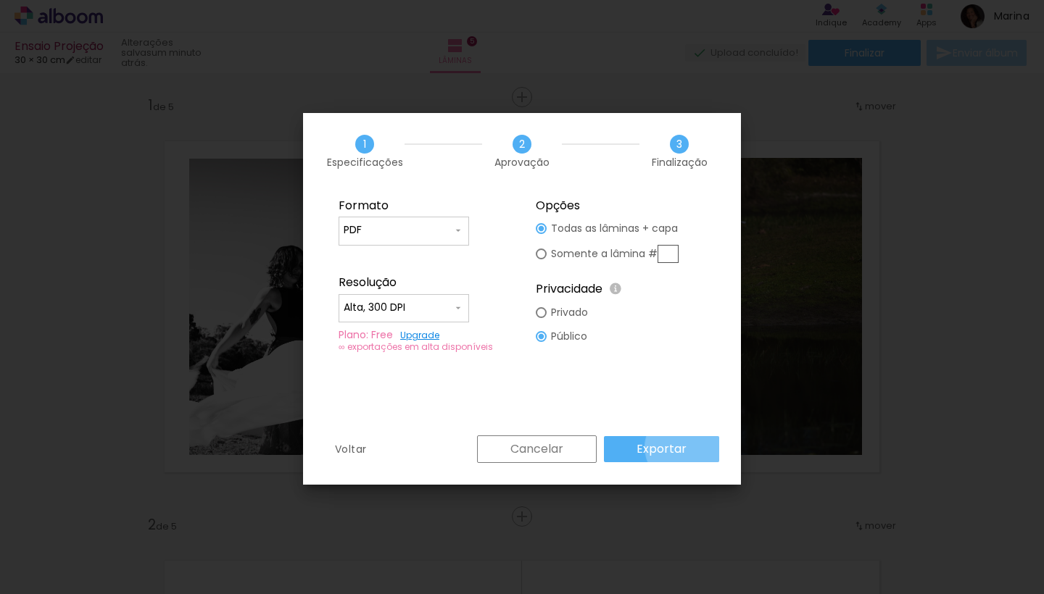
click at [686, 447] on paper-button "Exportar" at bounding box center [661, 449] width 115 height 26
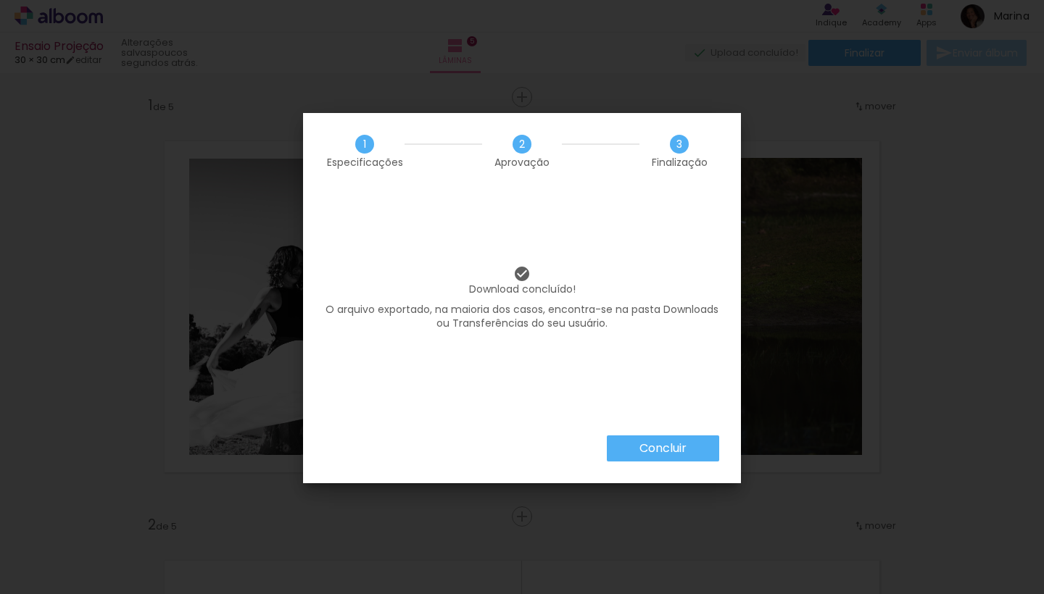
click at [0, 0] on slot "Concluir" at bounding box center [0, 0] width 0 height 0
